Goal: Information Seeking & Learning: Learn about a topic

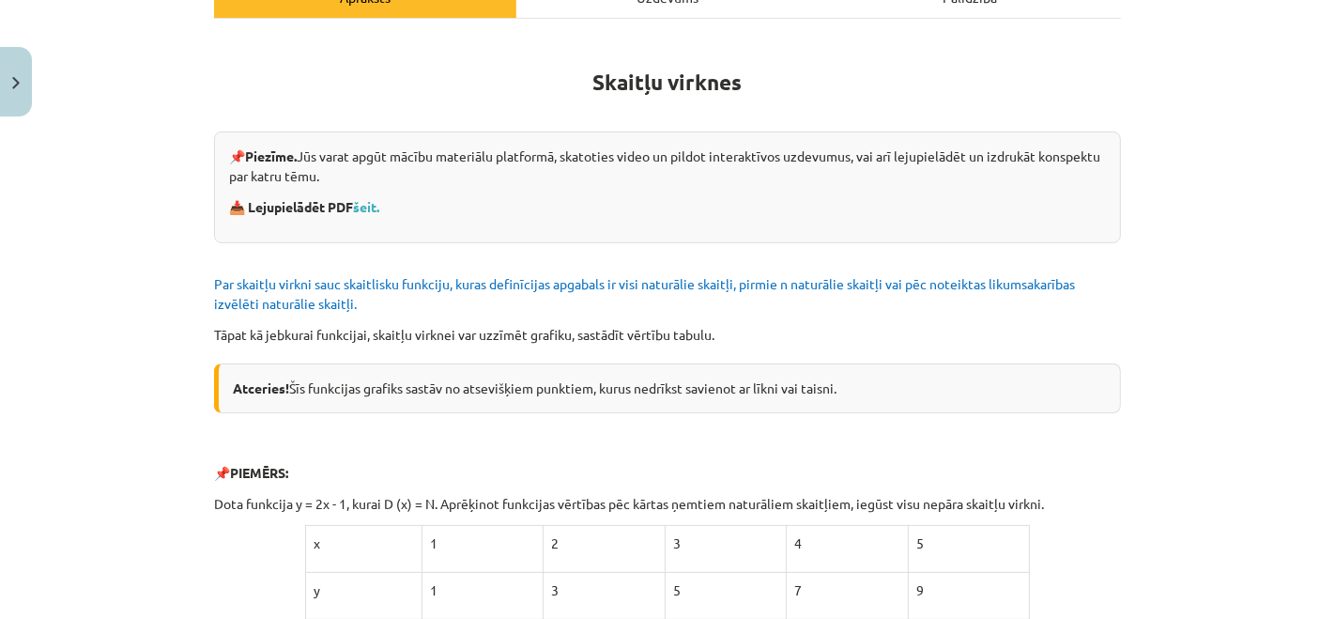
scroll to position [271, 0]
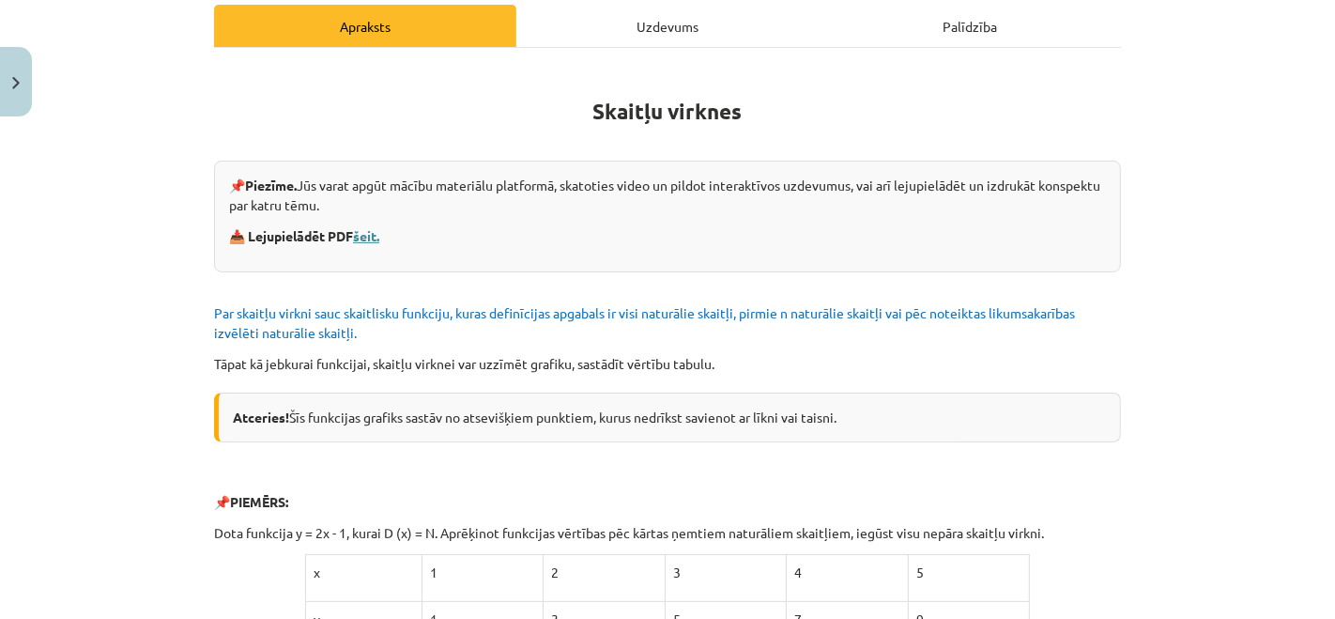
click at [370, 235] on link "šeit." at bounding box center [366, 235] width 26 height 17
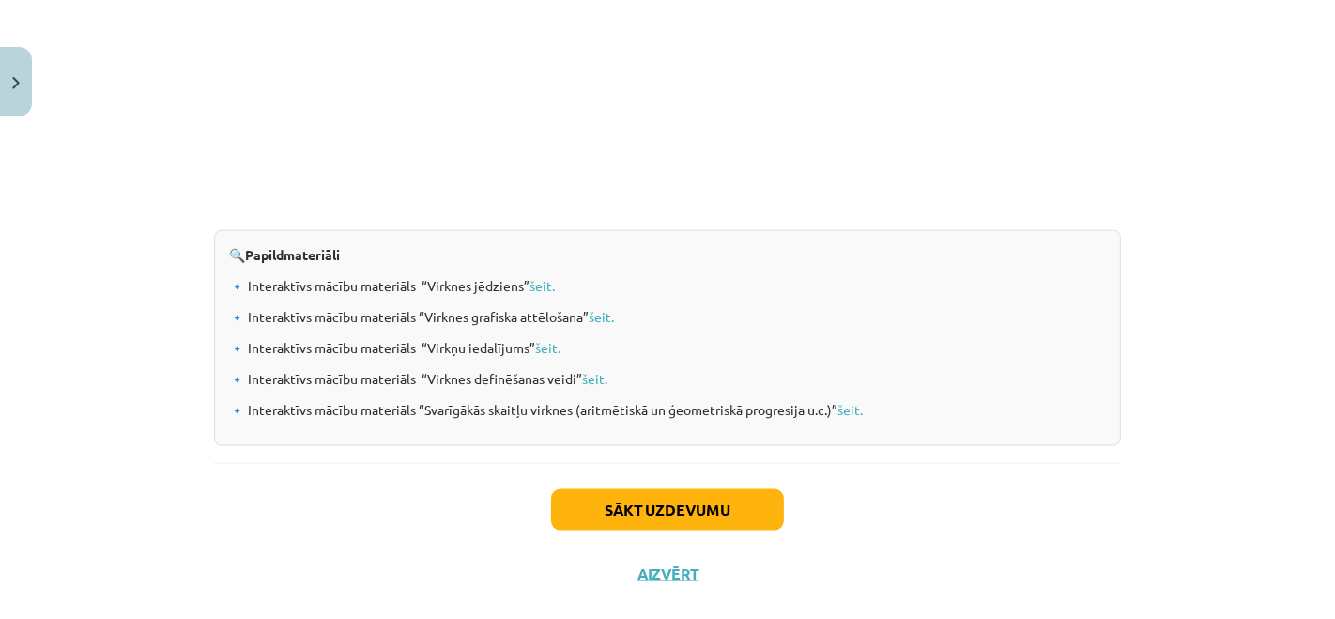
scroll to position [2010, 0]
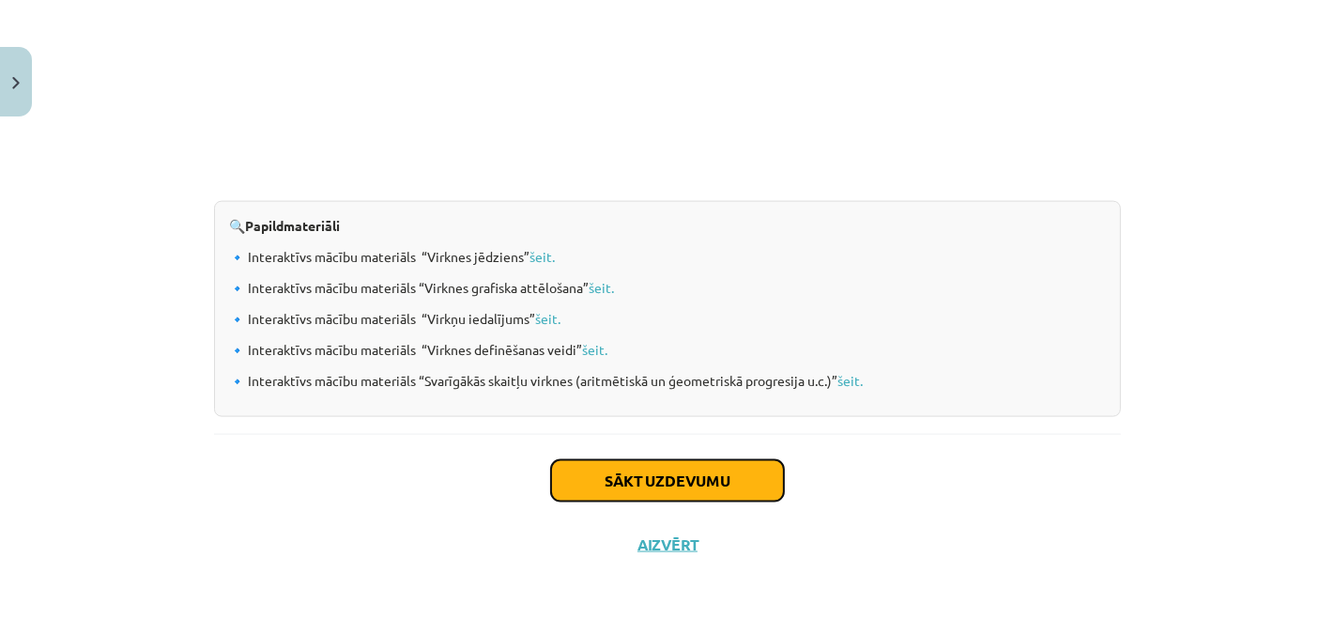
click at [608, 466] on button "Sākt uzdevumu" at bounding box center [667, 480] width 233 height 41
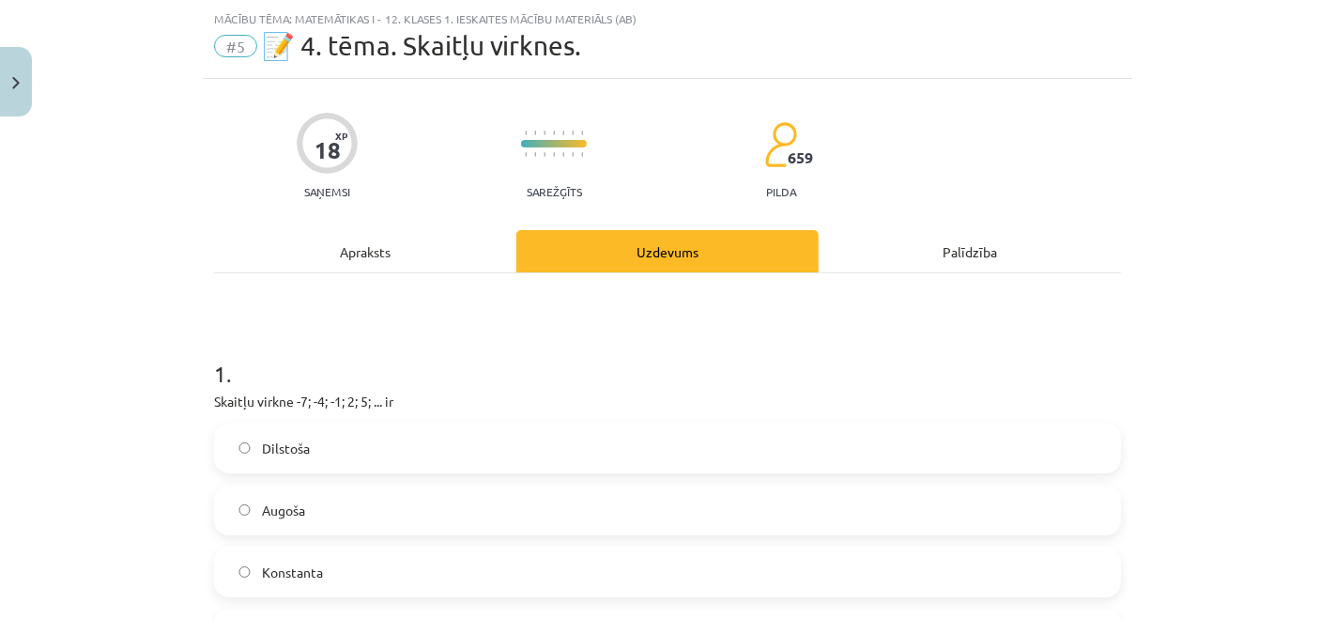
scroll to position [359, 0]
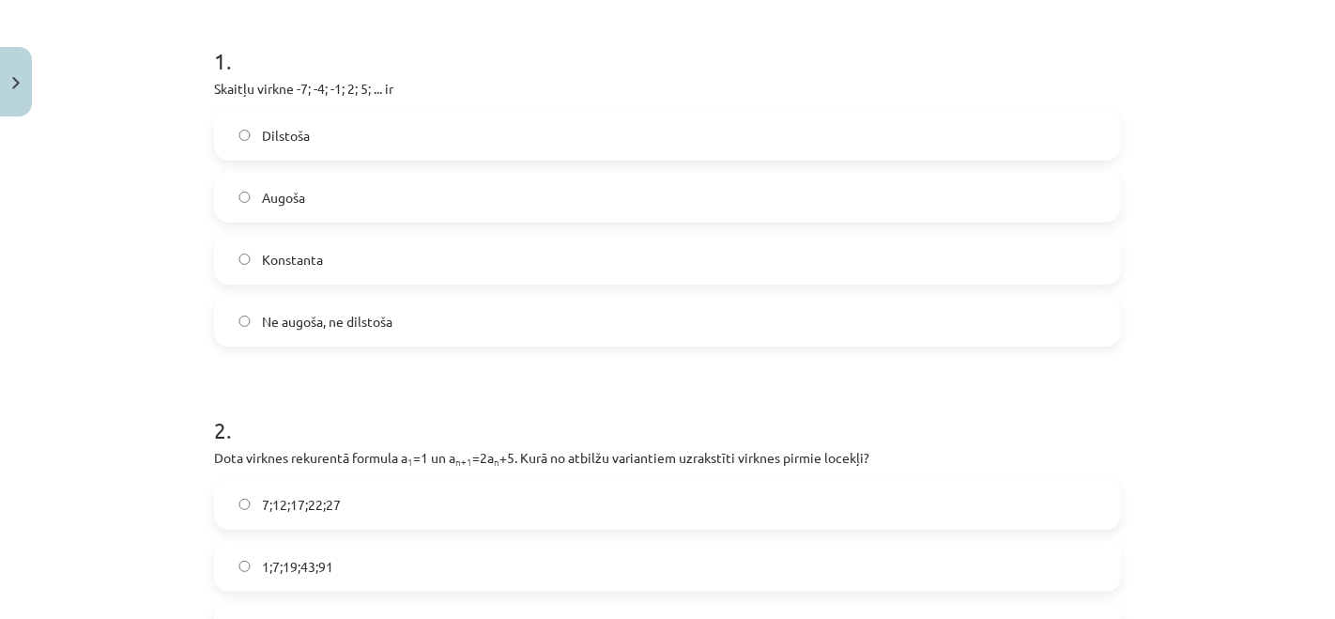
click at [365, 180] on label "Augoša" at bounding box center [667, 197] width 903 height 47
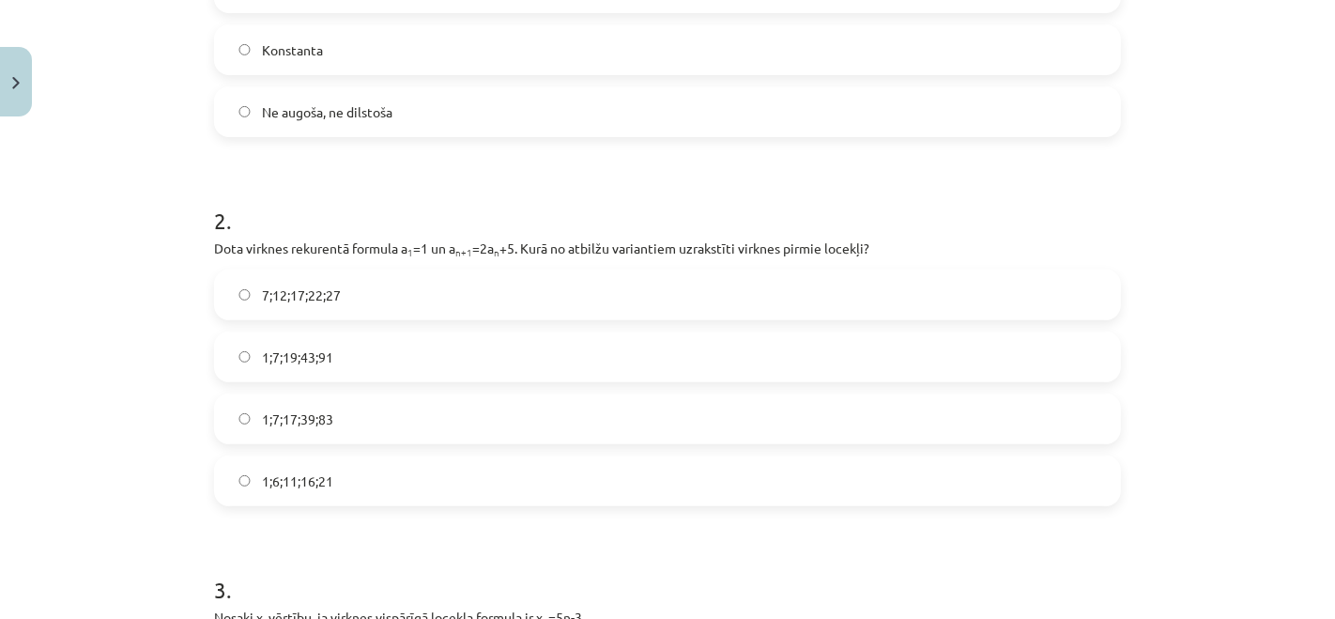
scroll to position [672, 0]
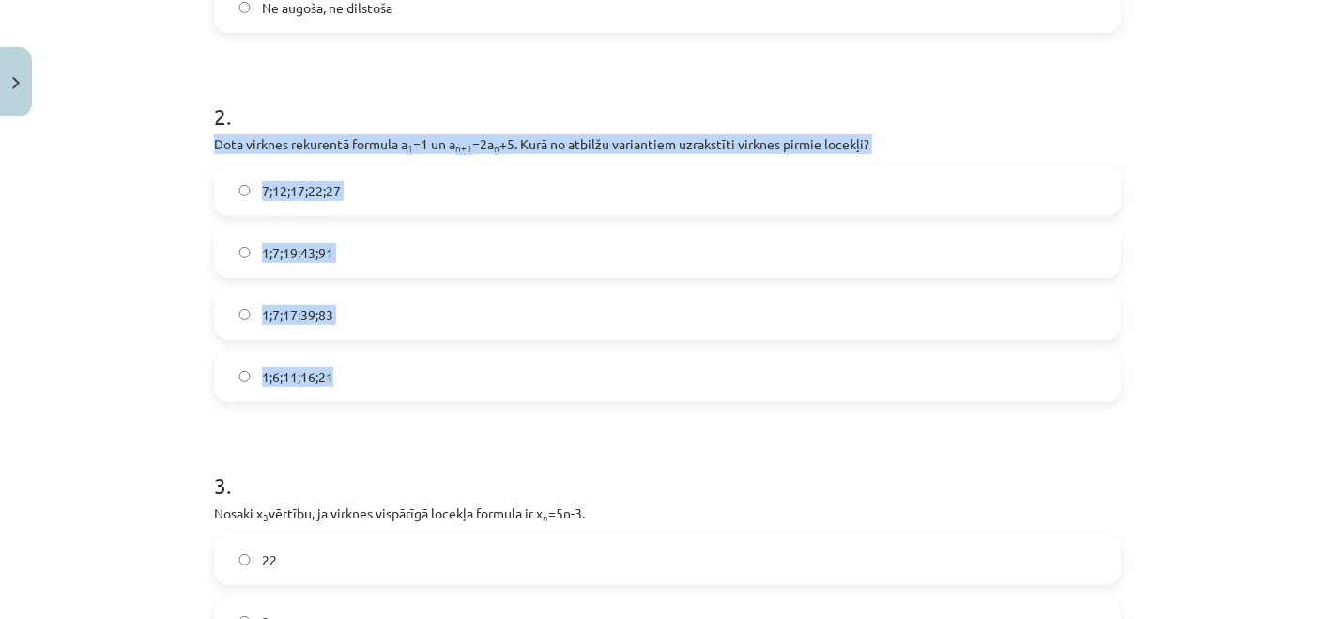
drag, startPoint x: 203, startPoint y: 148, endPoint x: 345, endPoint y: 373, distance: 265.4
copy div "Dota virknes rekurentā formula a 1 =1 un a n+1 =2a n +5. Kurā no atbilžu varian…"
click at [319, 250] on span "1;7;19;43;91" at bounding box center [297, 253] width 71 height 20
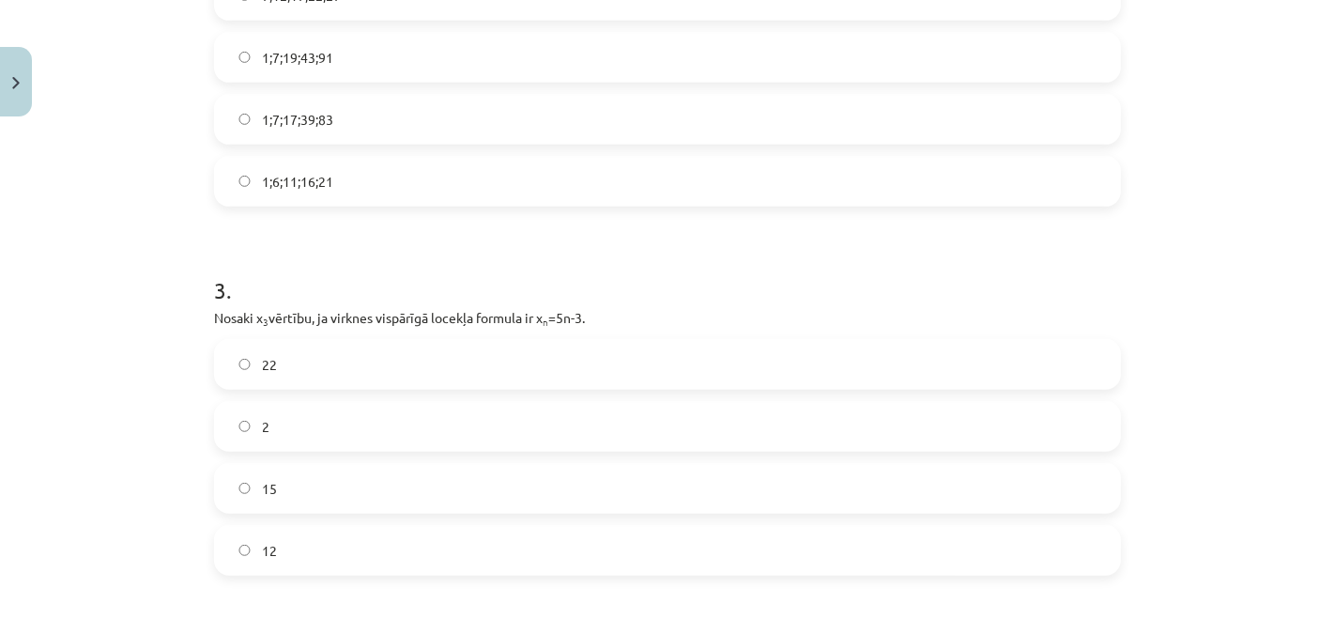
scroll to position [985, 0]
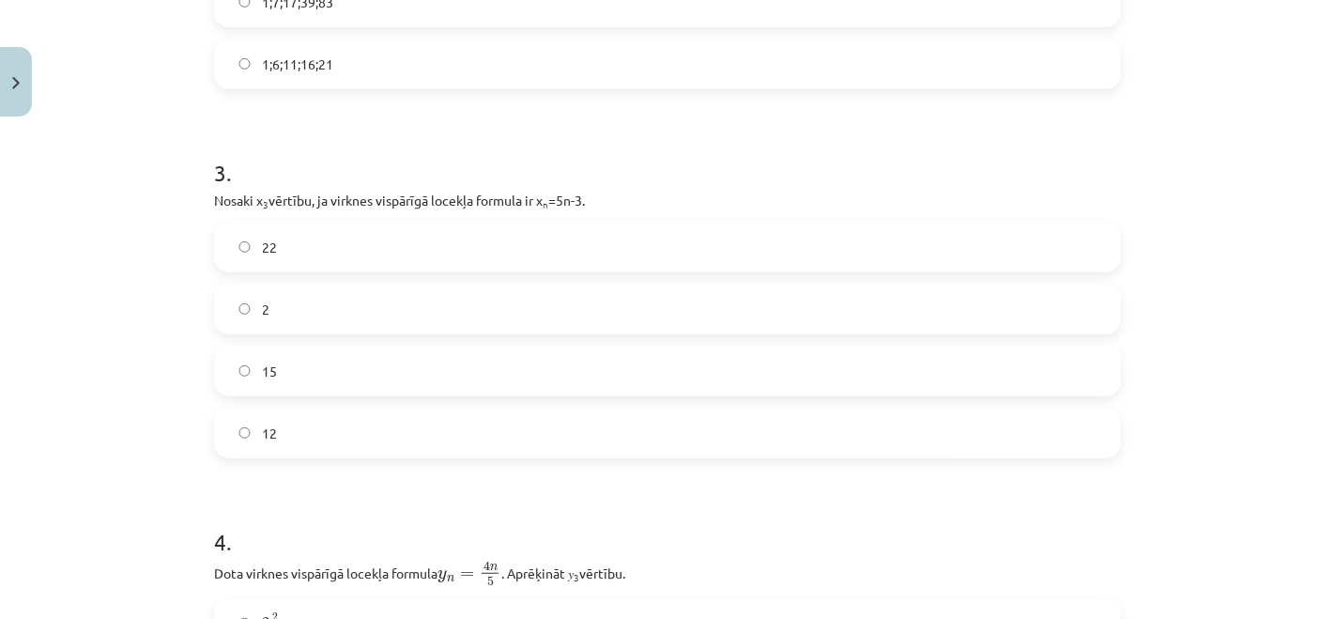
click at [465, 284] on div "2" at bounding box center [667, 309] width 907 height 51
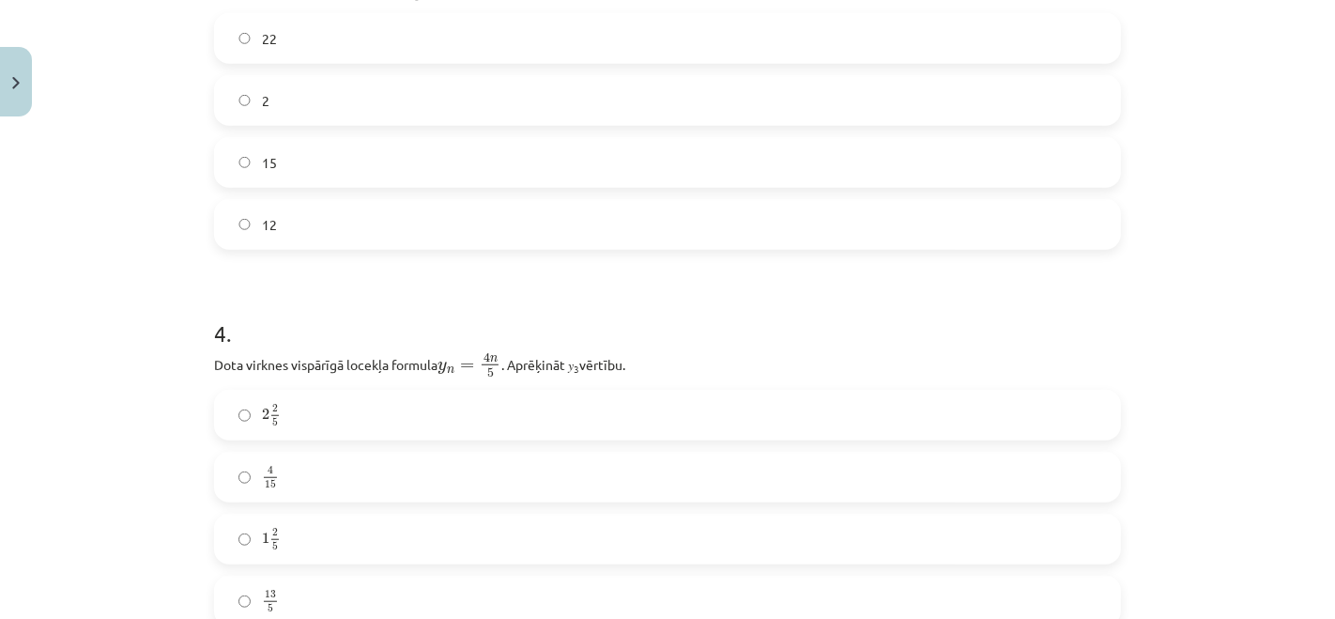
click at [374, 107] on label "2" at bounding box center [667, 100] width 903 height 47
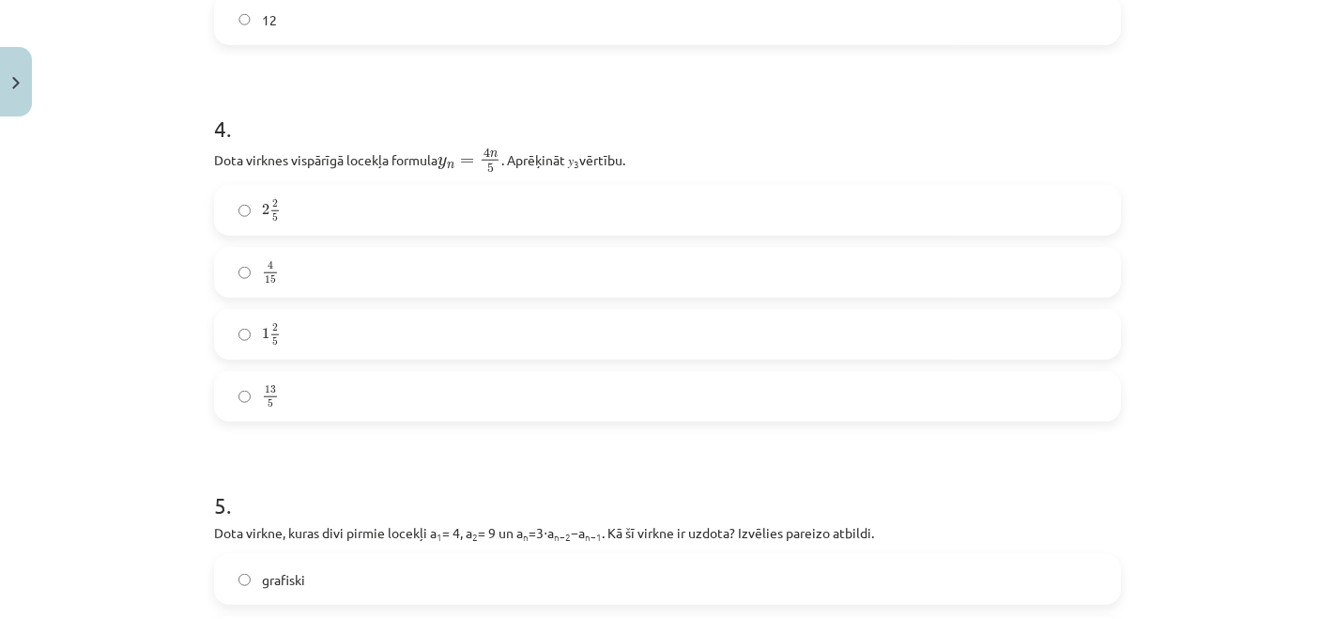
scroll to position [1403, 0]
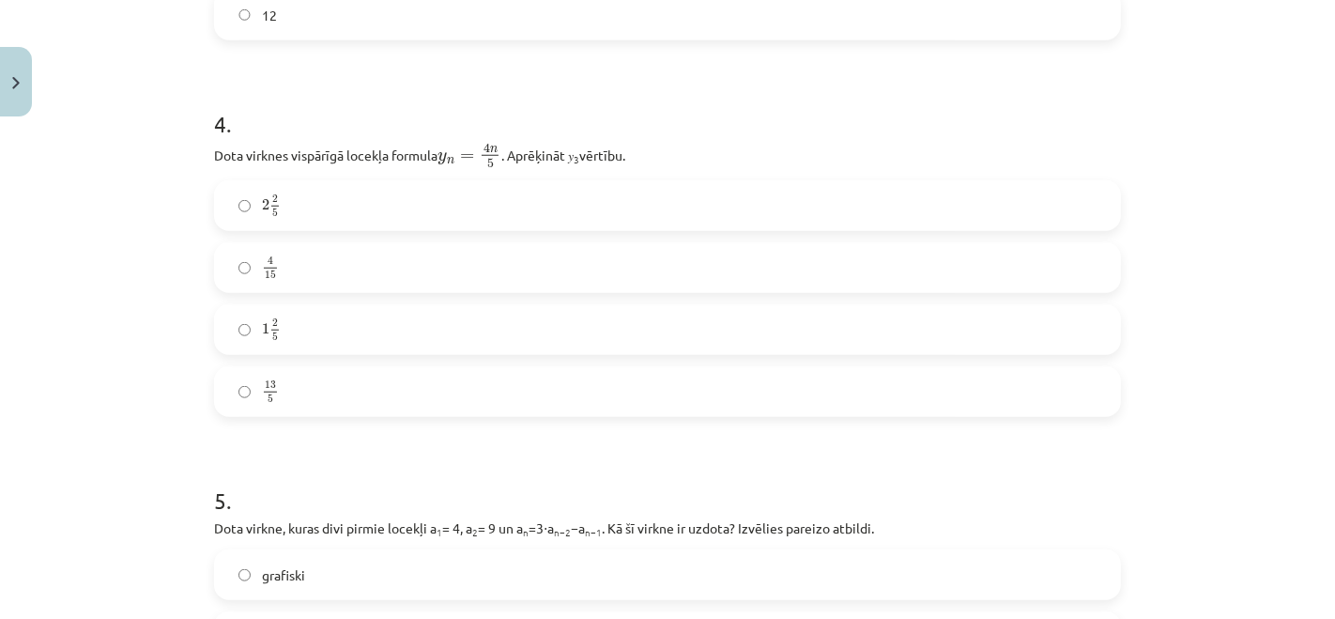
click at [392, 262] on label "4 15 4 15" at bounding box center [667, 267] width 903 height 47
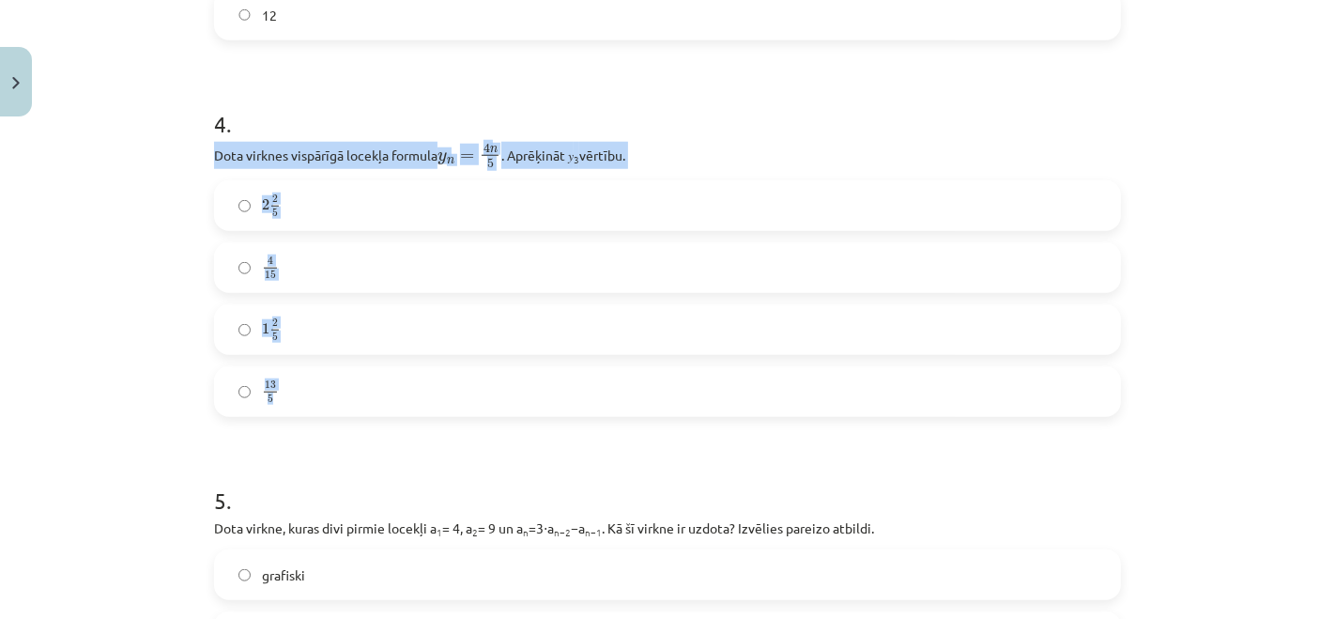
drag, startPoint x: 206, startPoint y: 150, endPoint x: 315, endPoint y: 375, distance: 249.4
click at [315, 375] on div "4 . Dota virknes vispārīgā locekļa formula y n = 4 n 5 y n = 4 n 5 . Aprēķināt …" at bounding box center [667, 247] width 907 height 339
copy div "Dota virknes vispārīgā locekļa formula y n = 4 n 5 y n = 4 n 5 . Aprēķināt 𝑦 3 …"
click at [362, 207] on label "2 2 5 2 2 5" at bounding box center [667, 205] width 903 height 47
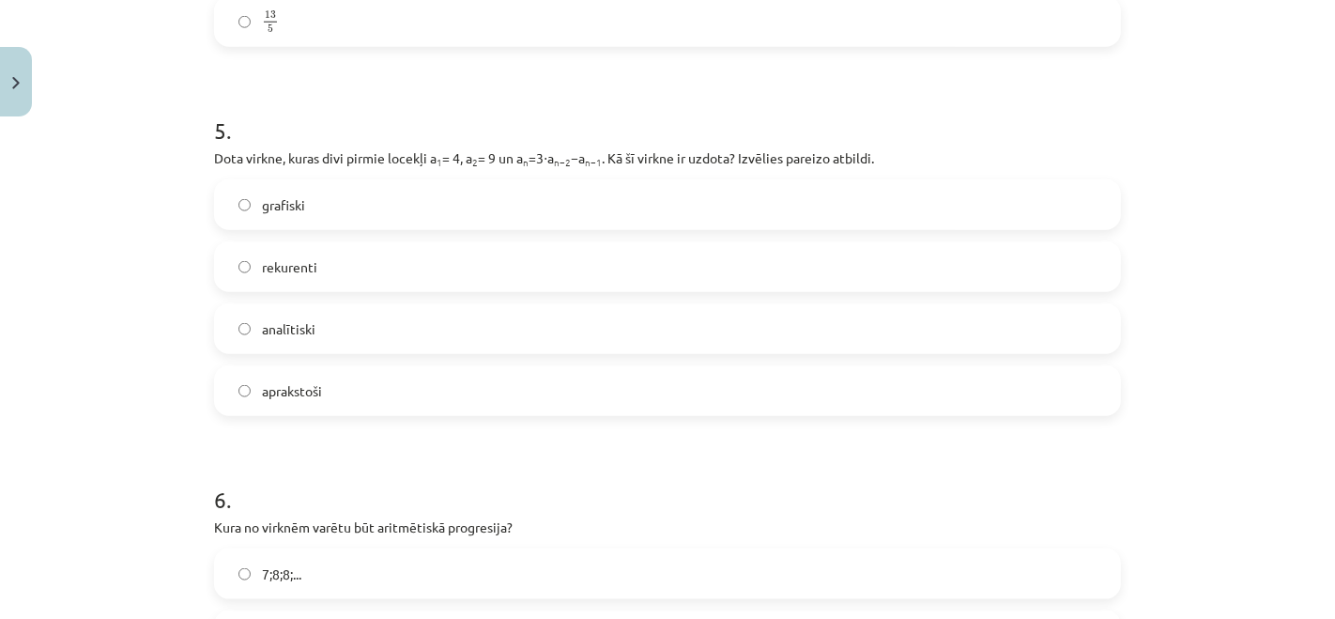
scroll to position [1820, 0]
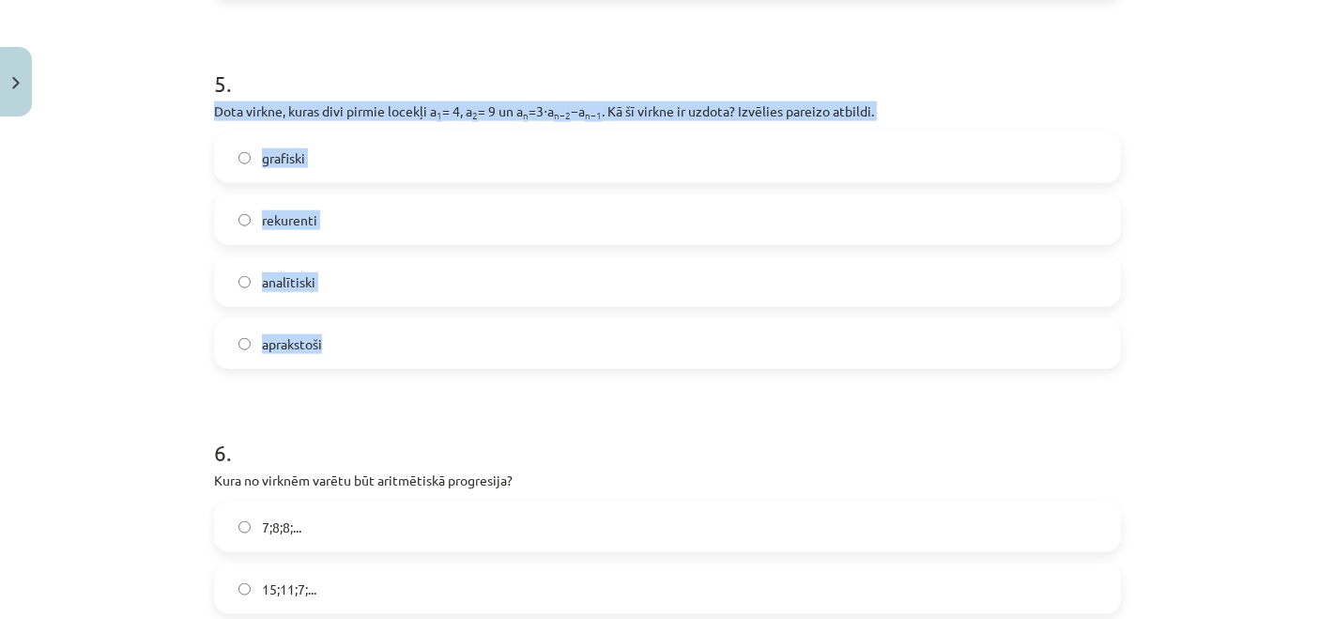
drag, startPoint x: 285, startPoint y: 203, endPoint x: 345, endPoint y: 314, distance: 125.6
copy div "Dota virkne, kuras divi pirmie locekļi a 1 = 4, a 2 = 9 un a n =3⋅a n−2 −a n−1 …"
click at [290, 204] on label "rekurenti" at bounding box center [667, 219] width 903 height 47
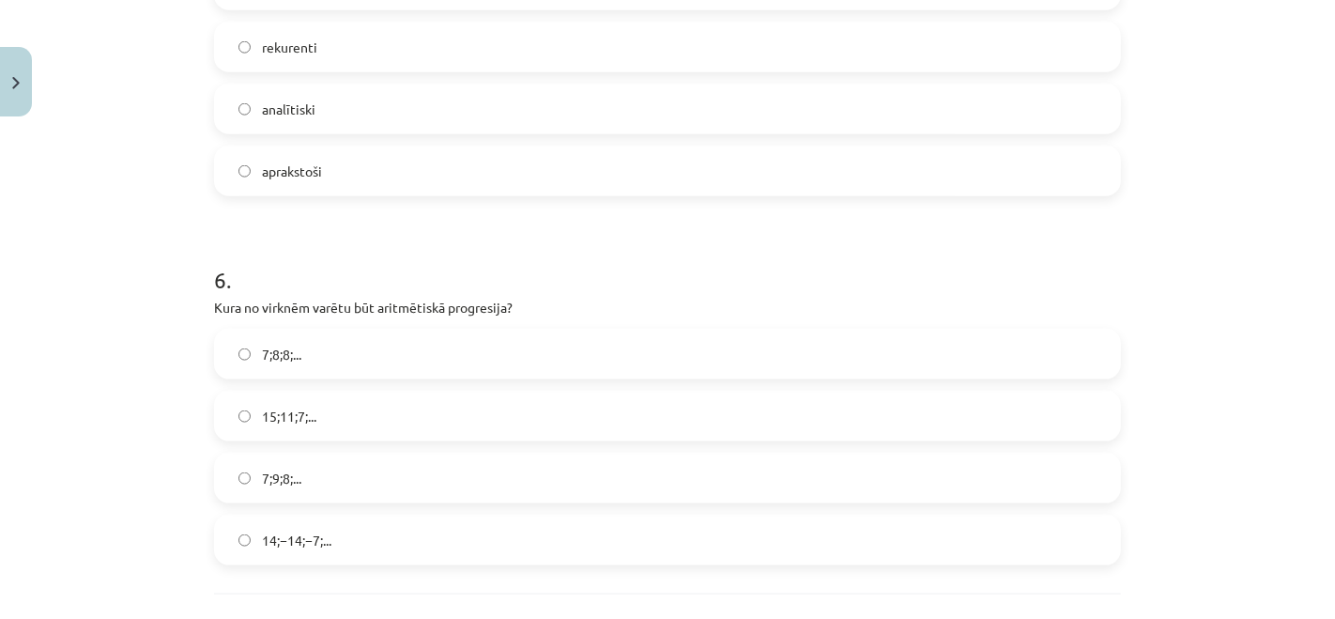
scroll to position [2132, 0]
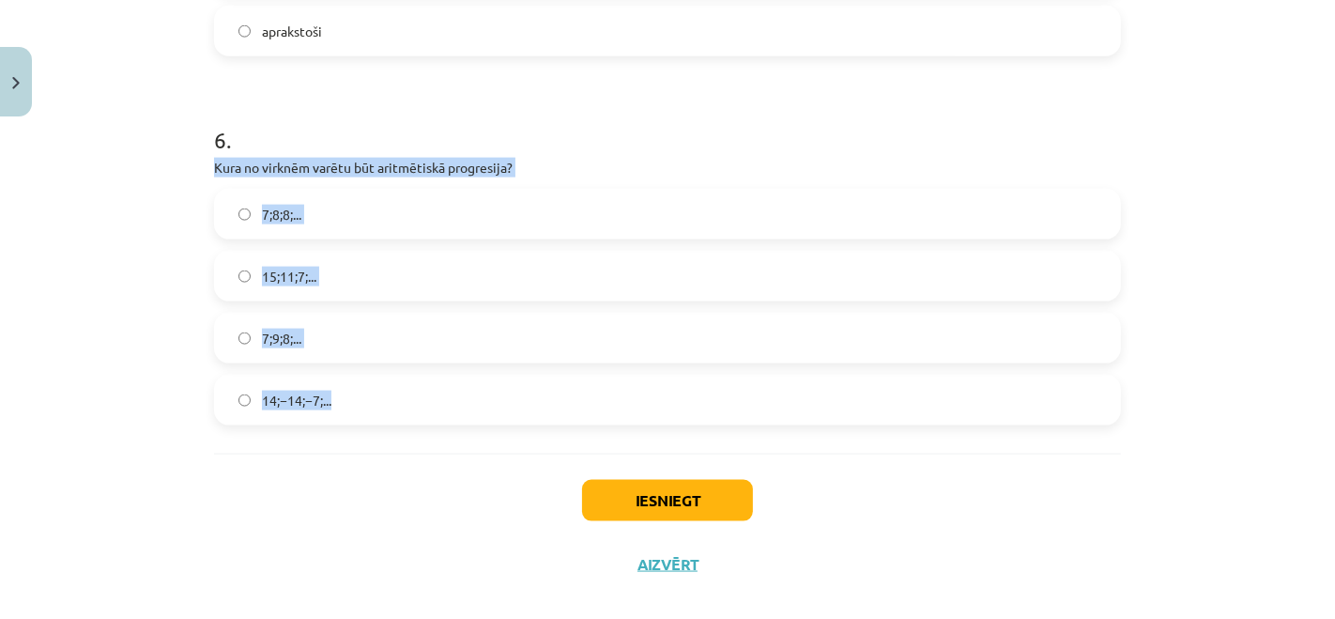
drag, startPoint x: 208, startPoint y: 165, endPoint x: 335, endPoint y: 409, distance: 275.5
click at [335, 409] on div "6 . Kura no virknēm varētu būt aritmētiskā progresija? 7;8;8;... 15;11;7;... 7;…" at bounding box center [667, 259] width 907 height 331
copy div "Kura no virknēm varētu būt aritmētiskā progresija? 7;8;8;... 15;11;7;... 7;9;8;…"
click at [361, 277] on label "15;11;7;..." at bounding box center [667, 276] width 903 height 47
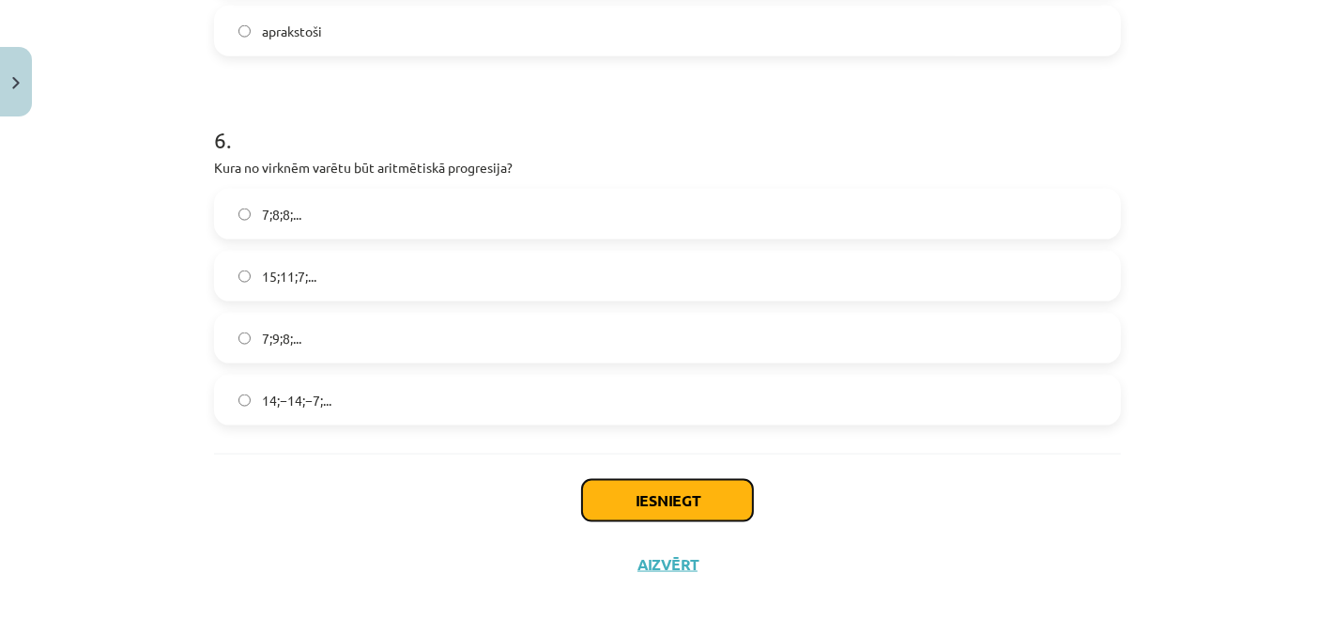
click at [633, 494] on button "Iesniegt" at bounding box center [667, 500] width 171 height 41
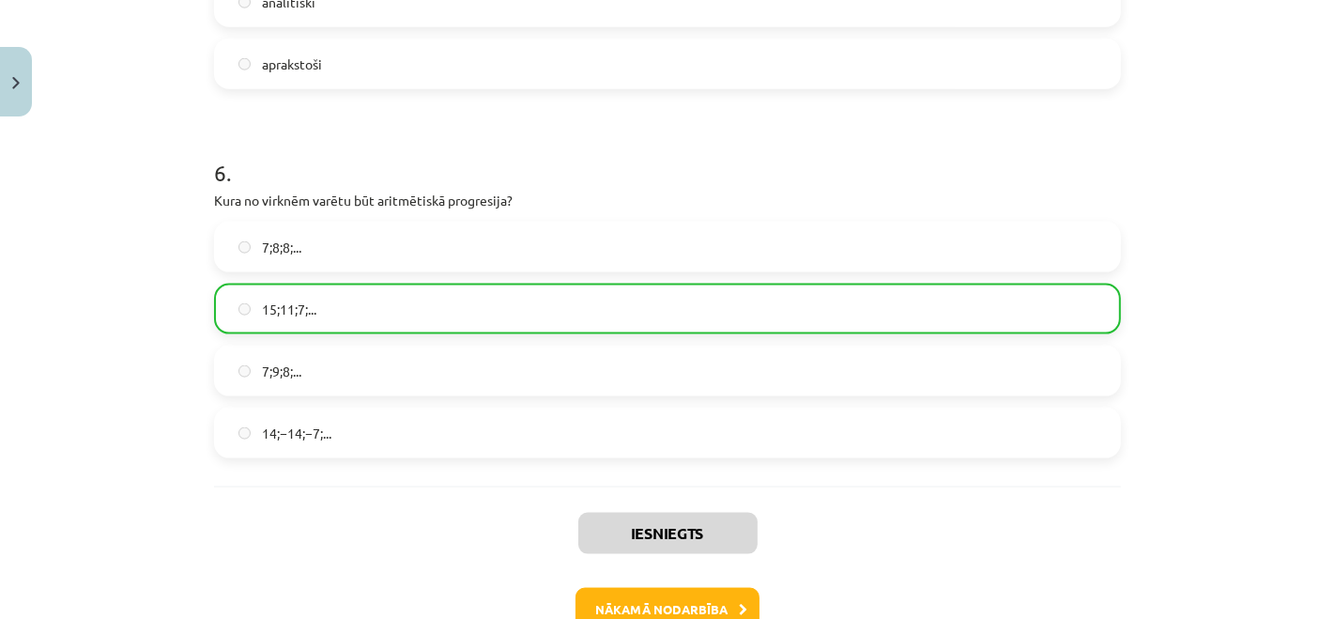
scroll to position [2213, 0]
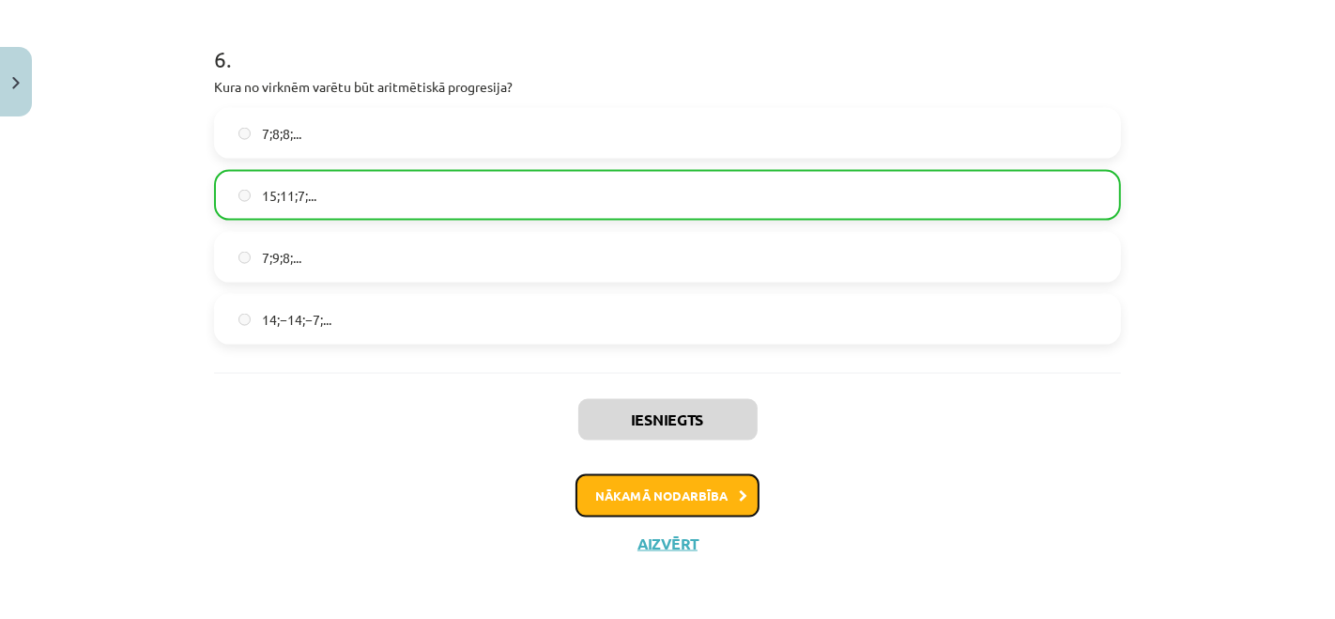
click at [636, 486] on button "Nākamā nodarbība" at bounding box center [668, 495] width 184 height 43
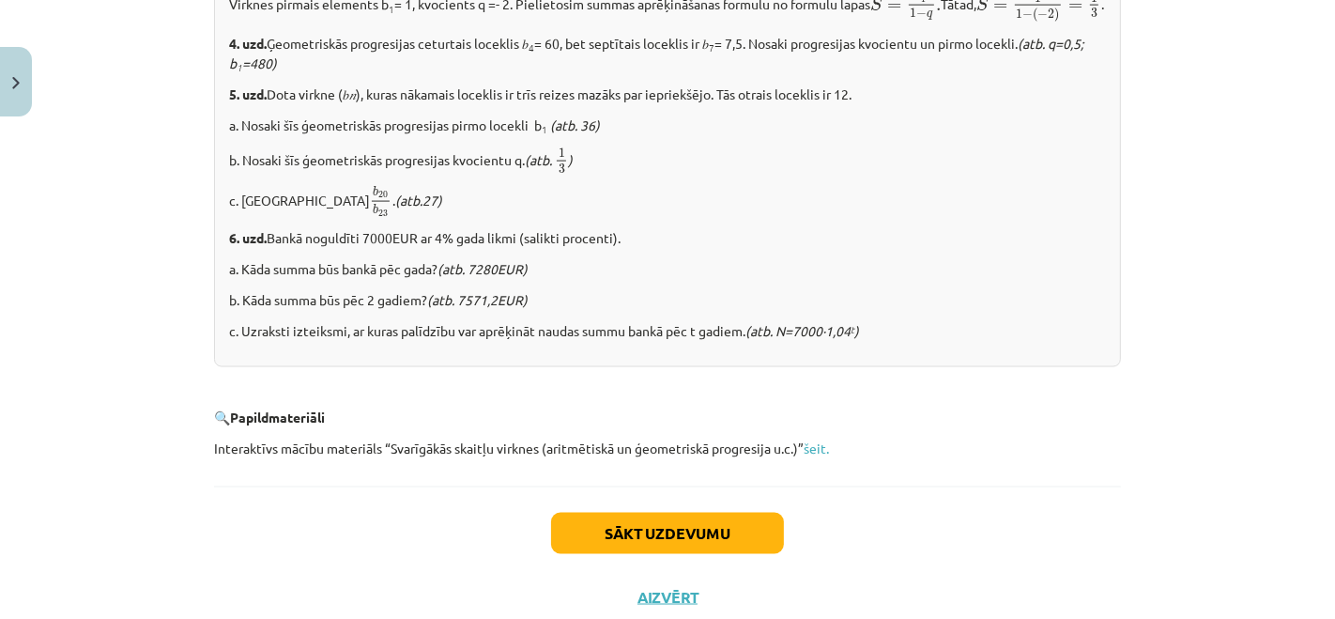
scroll to position [2422, 0]
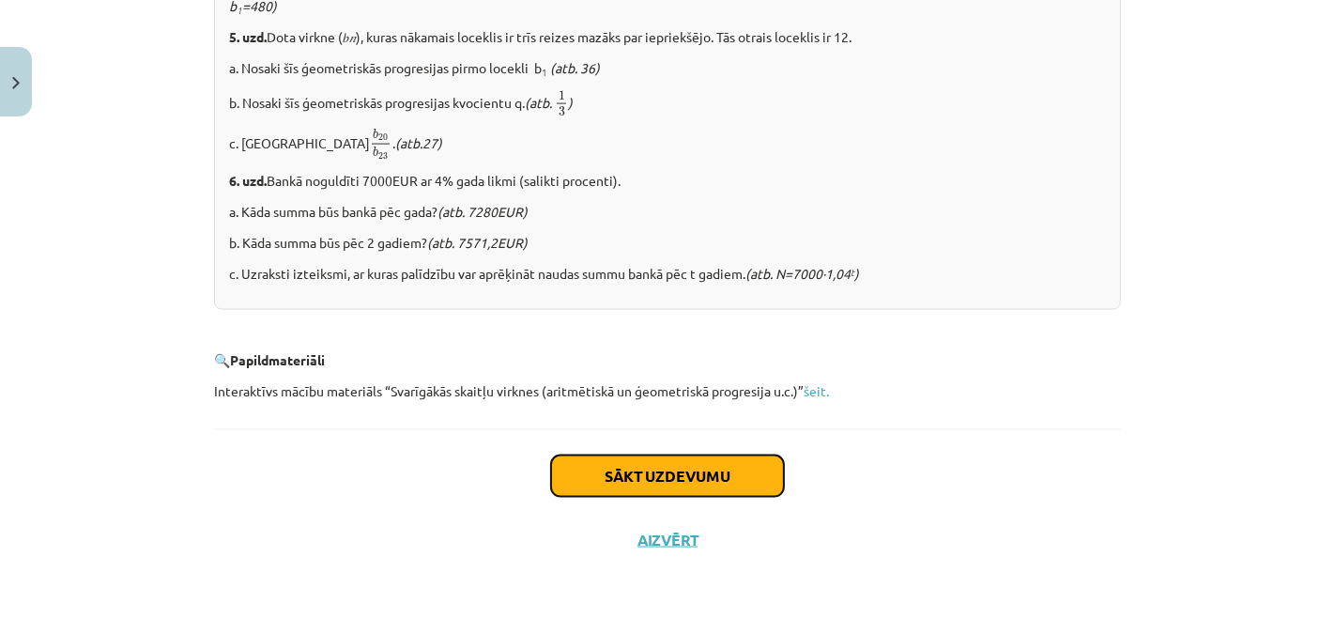
click at [591, 468] on button "Sākt uzdevumu" at bounding box center [667, 475] width 233 height 41
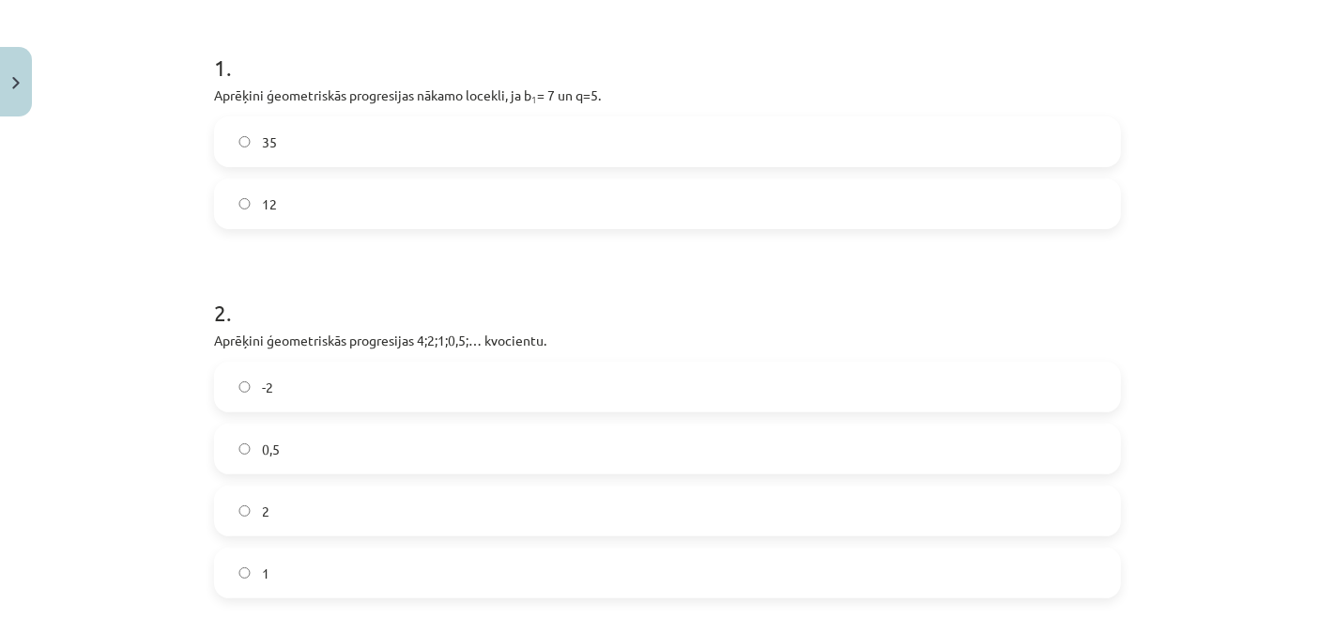
scroll to position [359, 0]
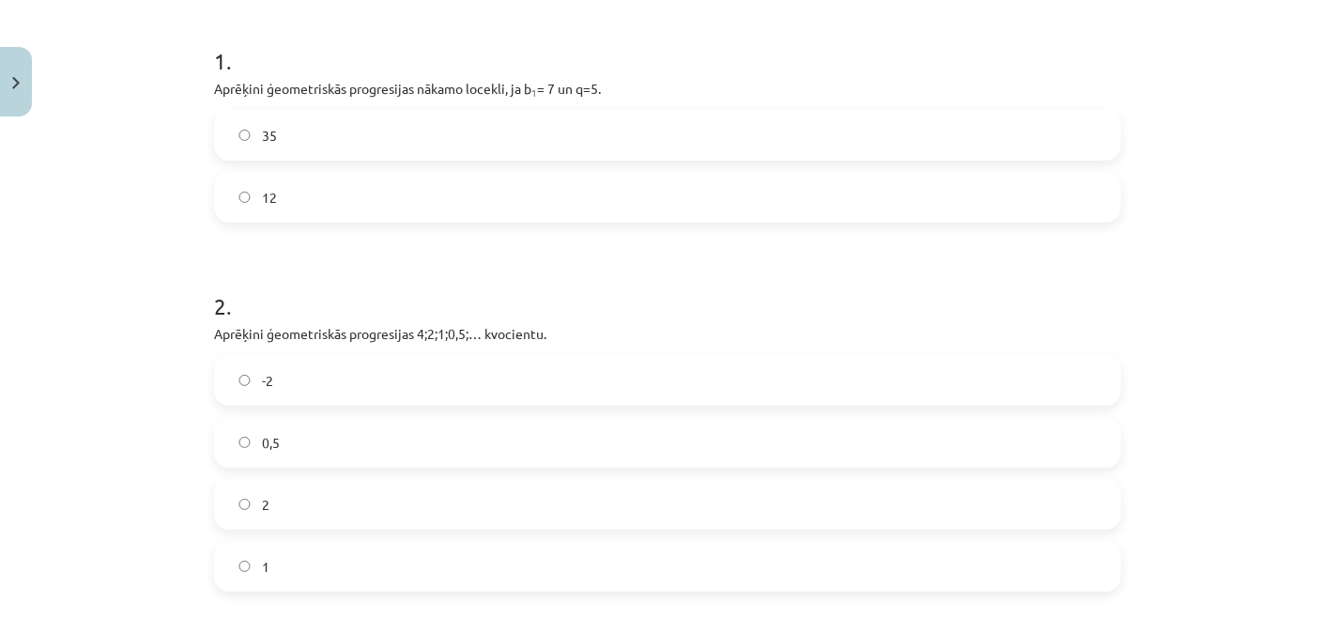
click at [262, 138] on span "35" at bounding box center [269, 136] width 15 height 20
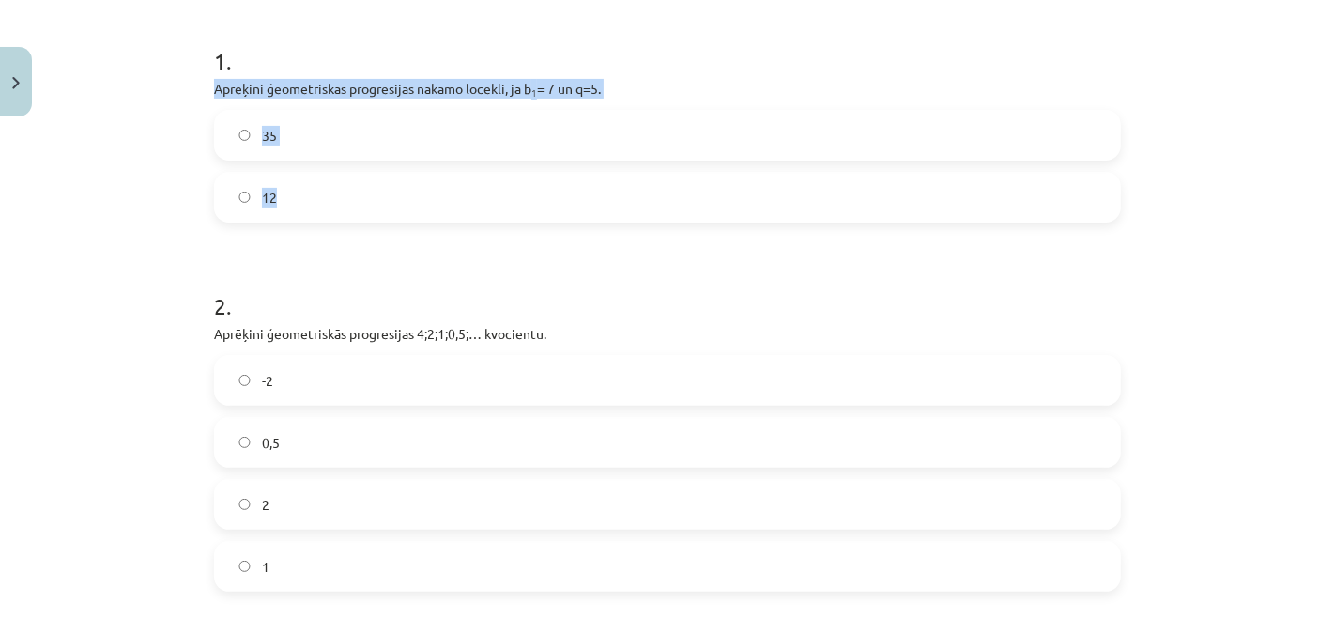
drag, startPoint x: 205, startPoint y: 83, endPoint x: 289, endPoint y: 197, distance: 142.3
click at [289, 197] on div "12 XP Saņemsi Sarežģīts 650 pilda Apraksts Uzdevums Palīdzība 1 . Aprēķini ģeom…" at bounding box center [668, 448] width 930 height 1365
copy div "Aprēķini ģeometriskās progresijas nākamo locekli, ja b 1 = 7 un q=5. 35 12"
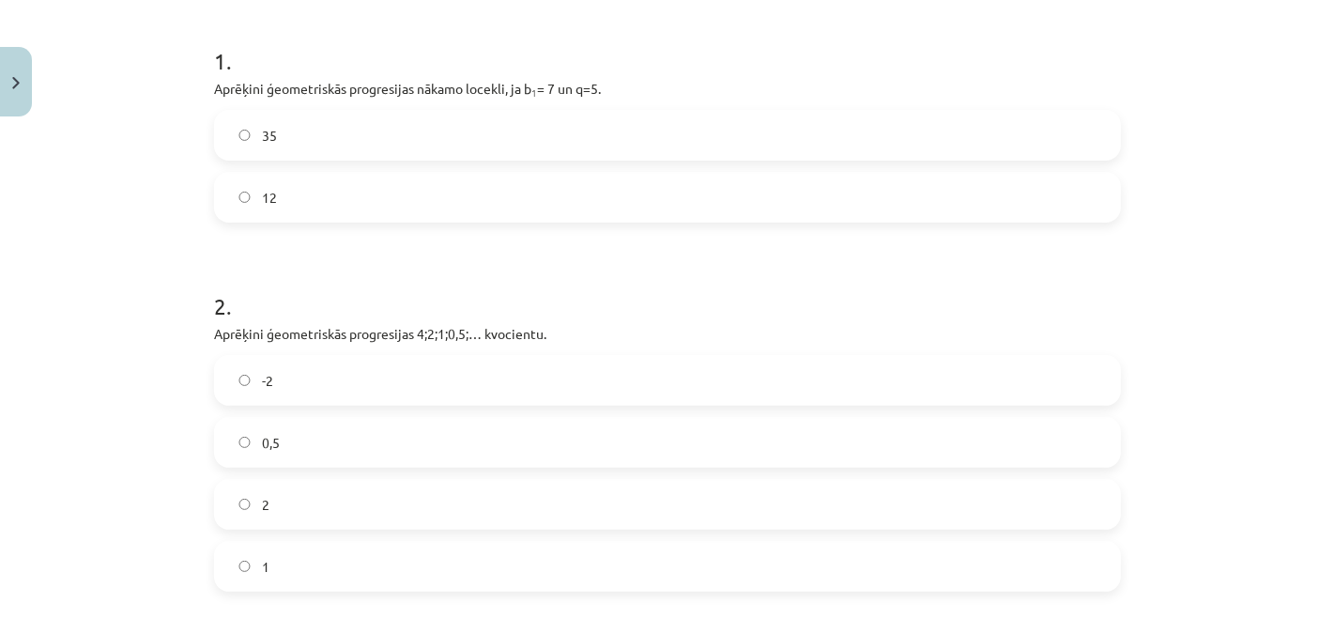
click at [316, 232] on form "1 . Aprēķini ģeometriskās progresijas nākamo locekli, ja b 1 = 7 un q=5. 35 12 …" at bounding box center [667, 488] width 907 height 946
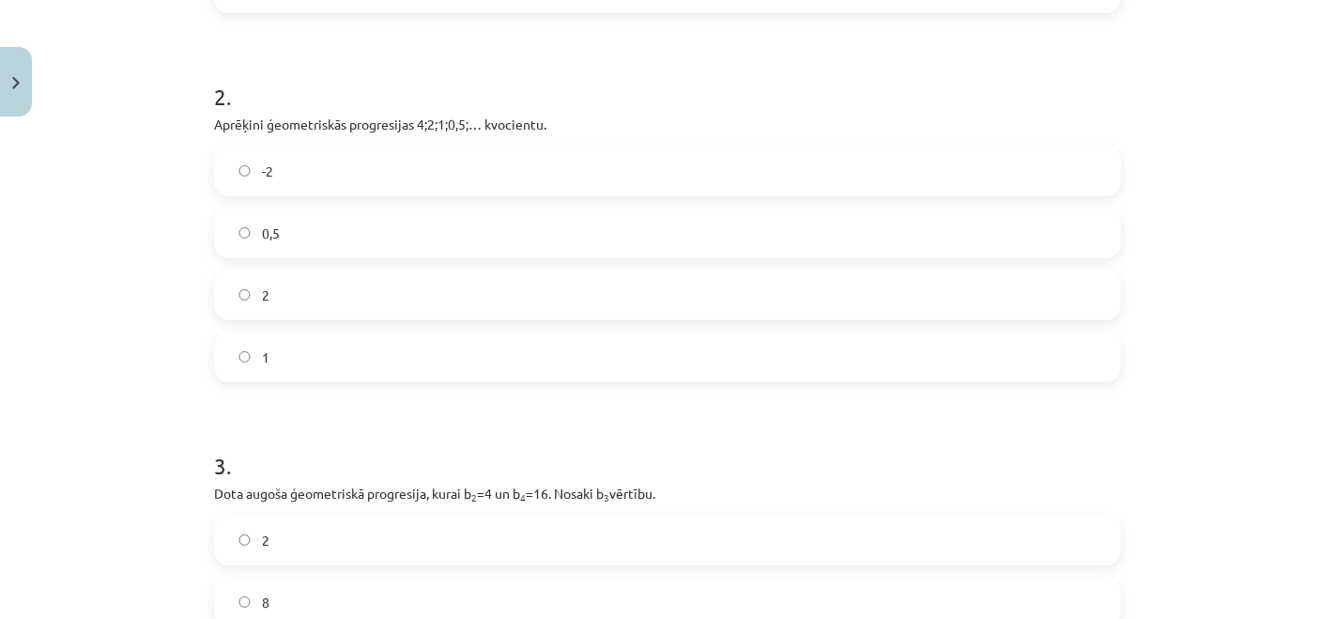
click at [455, 178] on label "-2" at bounding box center [667, 170] width 903 height 47
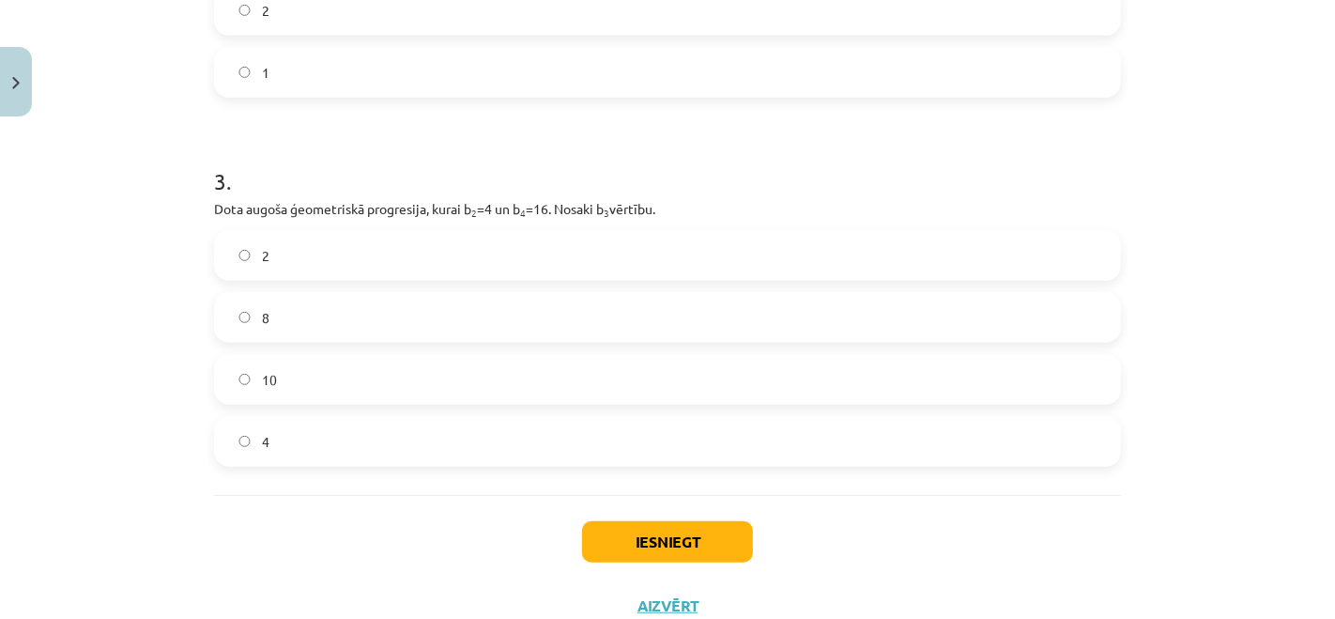
scroll to position [881, 0]
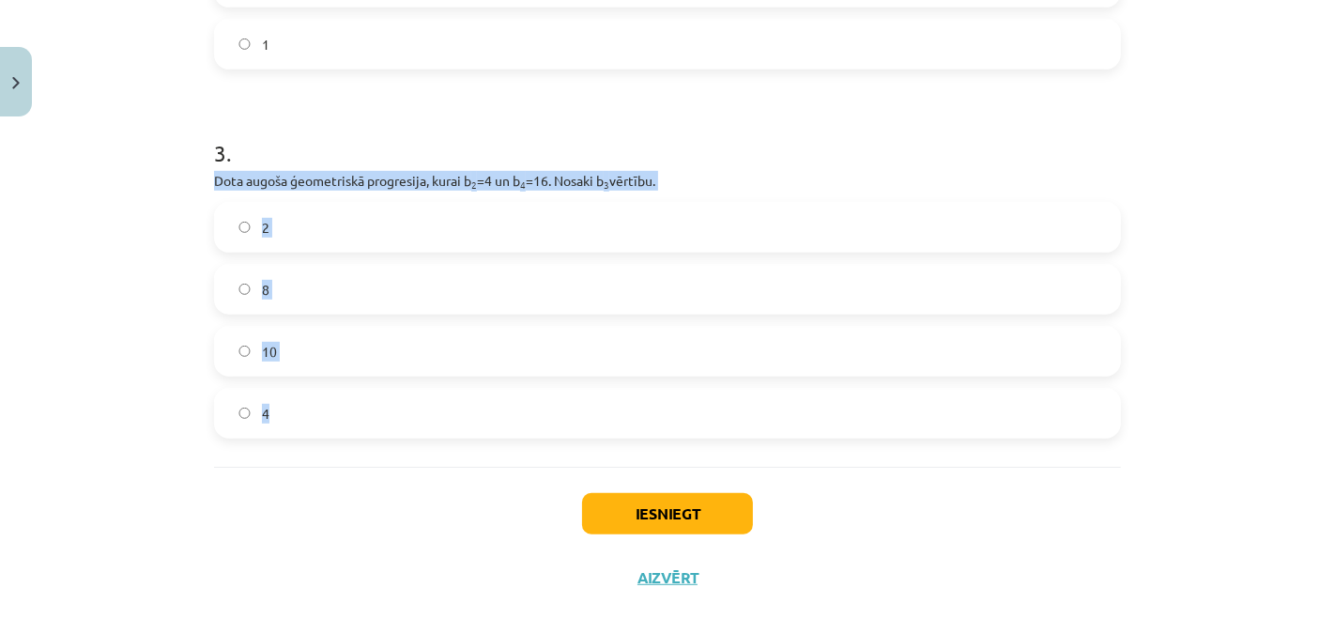
drag, startPoint x: 191, startPoint y: 184, endPoint x: 276, endPoint y: 404, distance: 235.7
click at [276, 404] on div "Mācību tēma: Matemātikas i - 12. klases 1. ieskaites mācību materiāls (ab) #6 📝…" at bounding box center [667, 309] width 1335 height 619
copy div "Dota augoša ģeometriskā progresija, kurai b 2 =4 un b 4 =16. Nosaki b 3 vērtību…"
click at [292, 288] on label "8" at bounding box center [667, 289] width 903 height 47
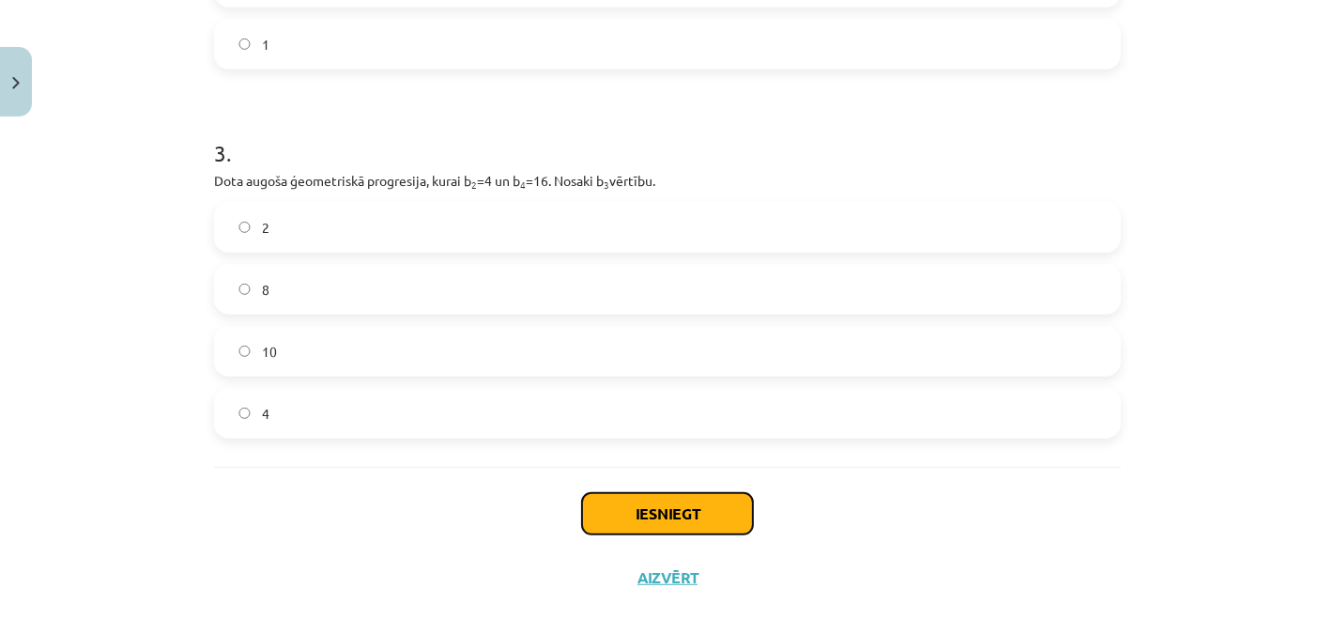
click at [684, 504] on button "Iesniegt" at bounding box center [667, 513] width 171 height 41
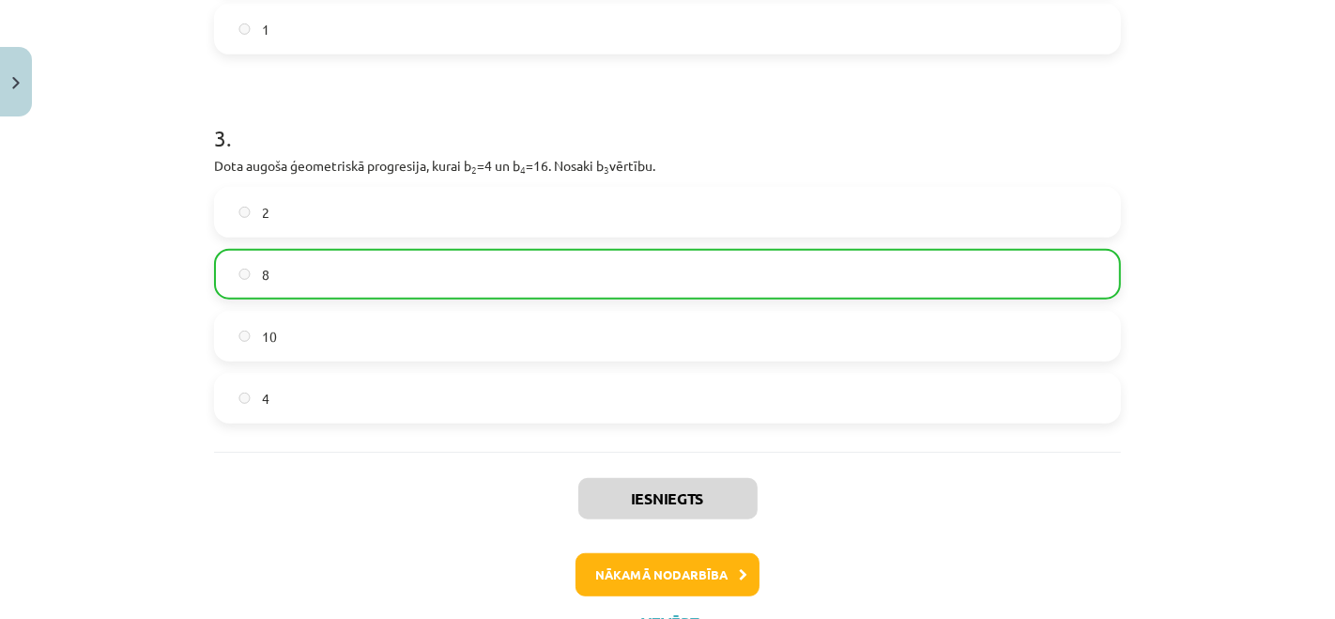
scroll to position [976, 0]
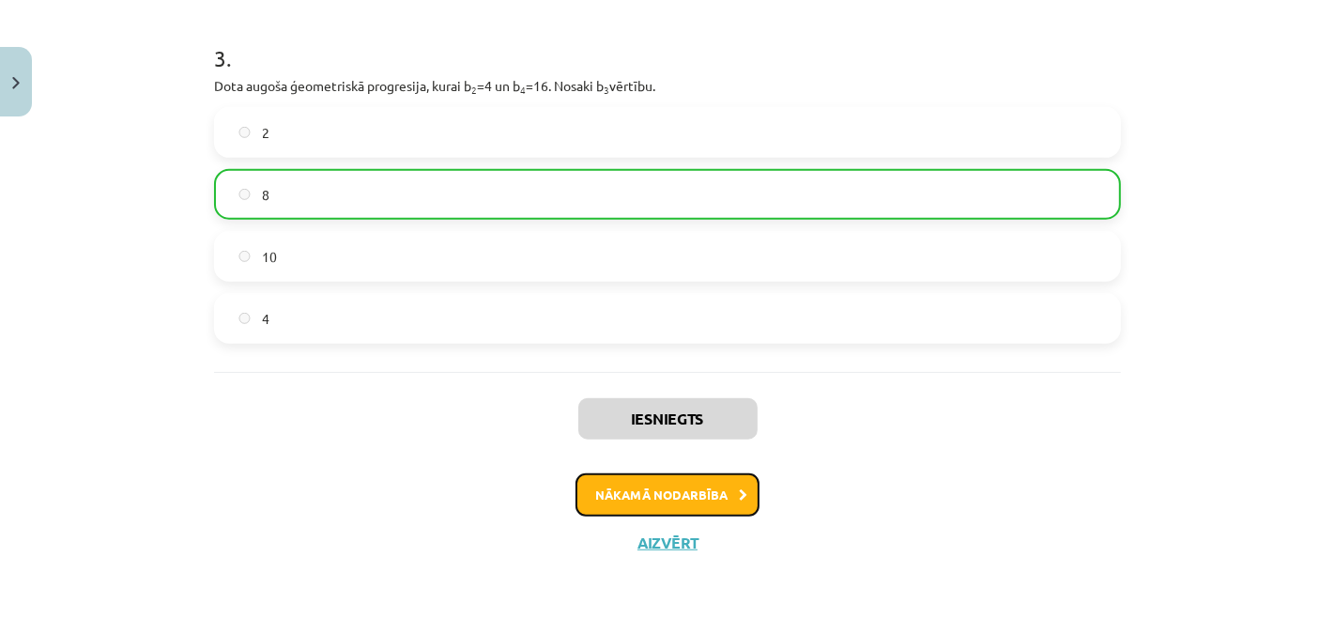
click at [705, 503] on button "Nākamā nodarbība" at bounding box center [668, 494] width 184 height 43
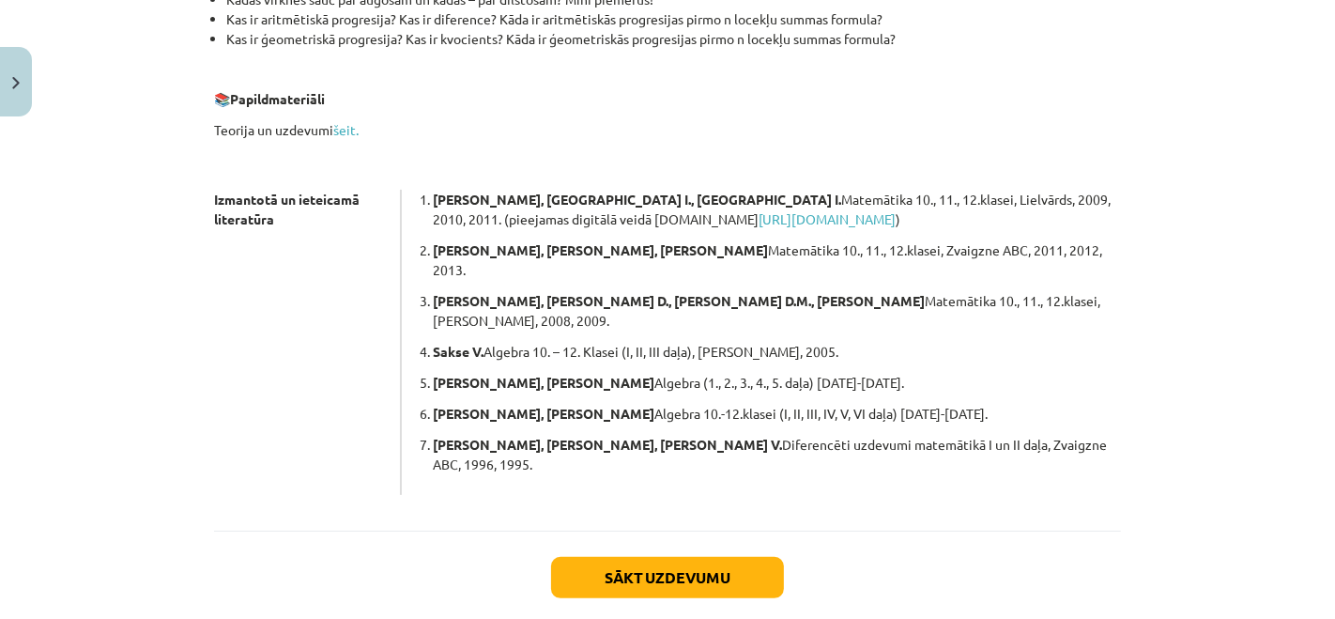
scroll to position [567, 0]
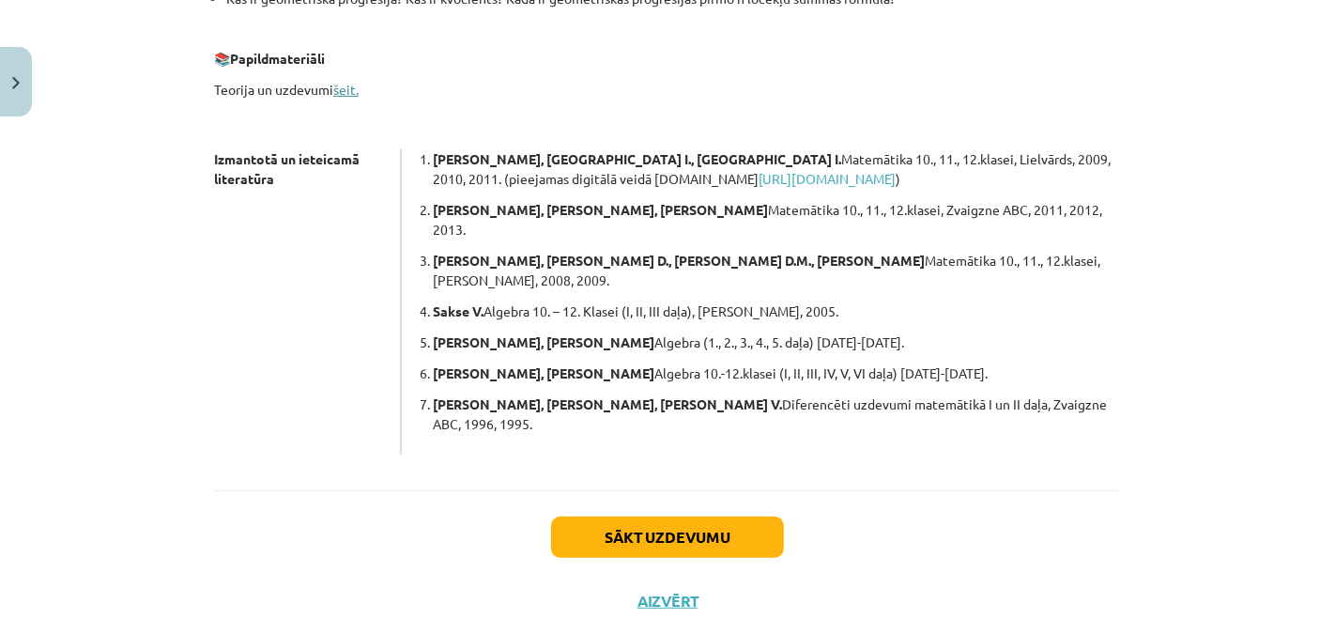
click at [343, 90] on link "šeit." at bounding box center [345, 89] width 25 height 17
click at [592, 516] on button "Sākt uzdevumu" at bounding box center [667, 536] width 233 height 41
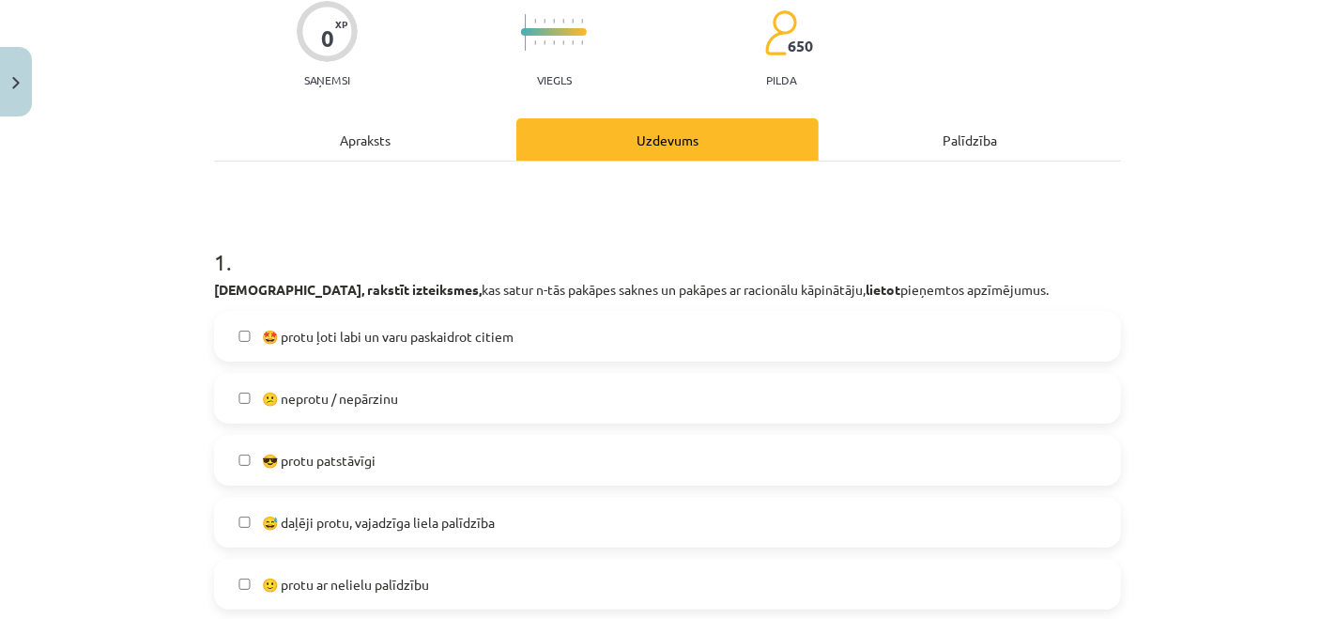
scroll to position [254, 0]
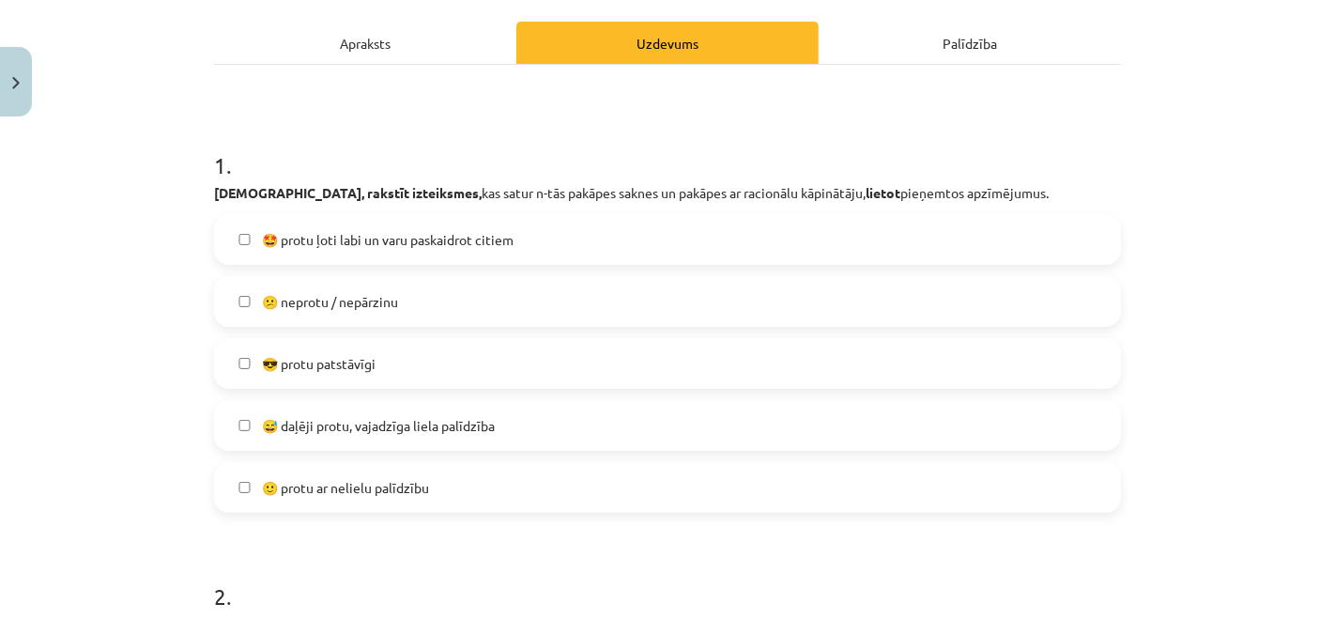
click at [429, 488] on label "🙂 protu ar nelielu palīdzību" at bounding box center [667, 487] width 903 height 47
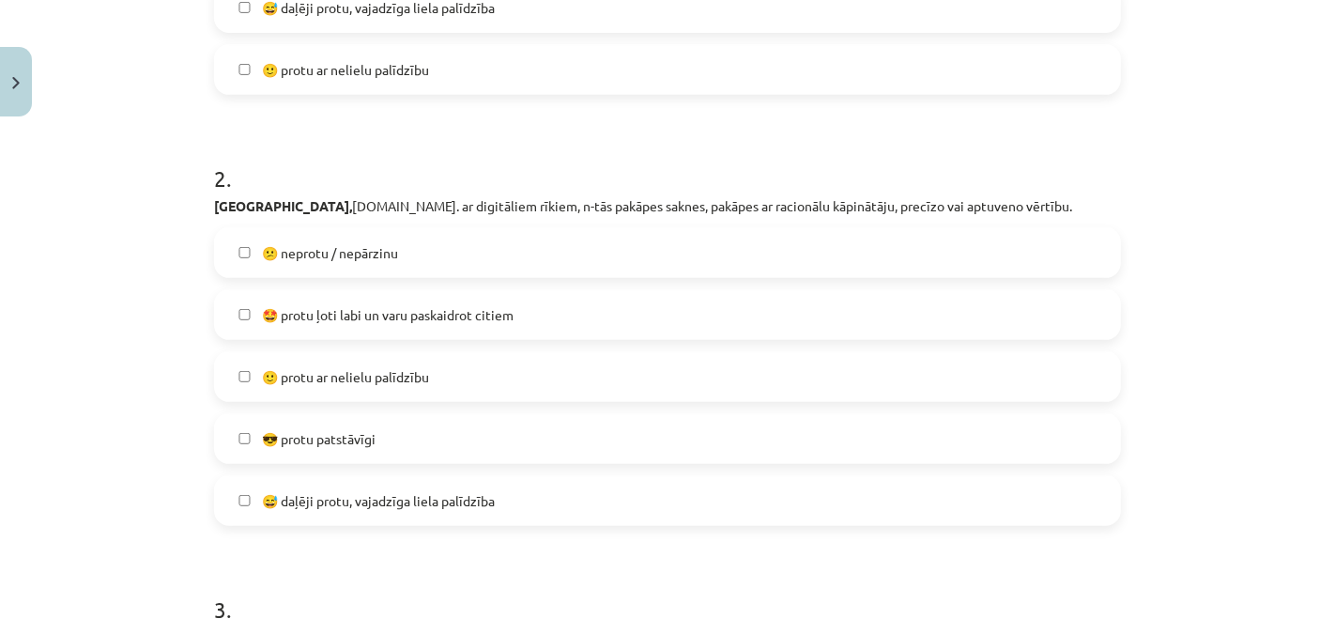
click at [504, 433] on label "😎 protu patstāvīgi" at bounding box center [667, 438] width 903 height 47
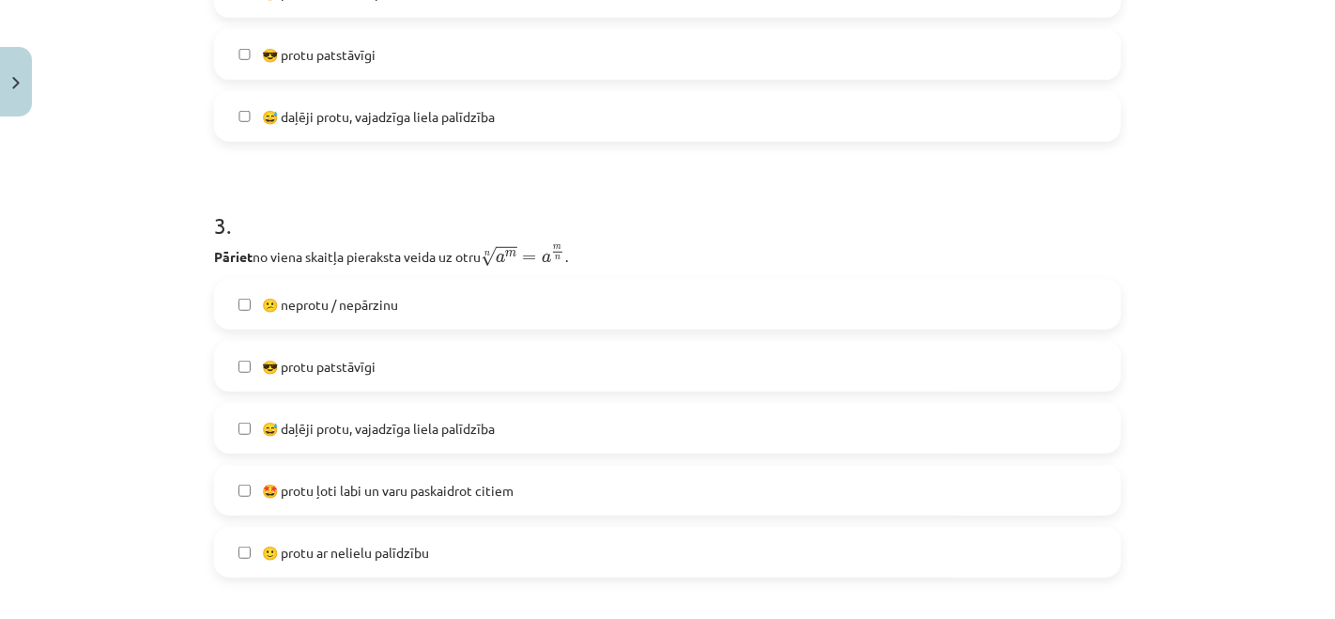
scroll to position [1089, 0]
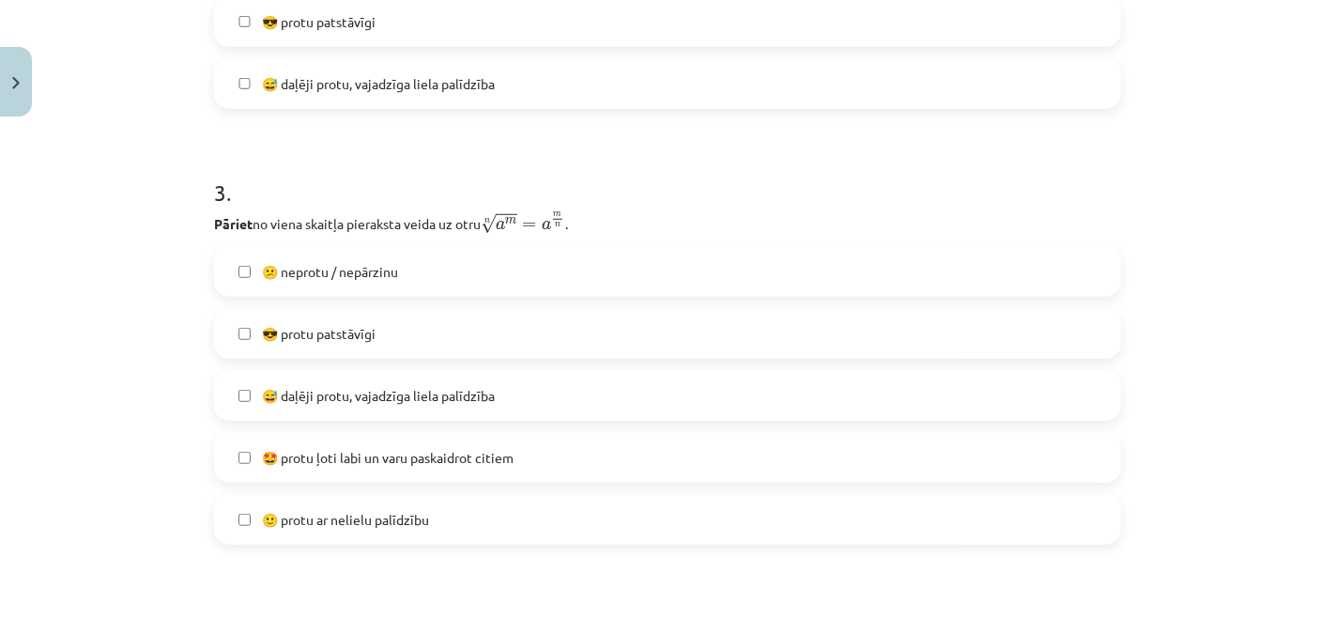
click at [515, 400] on label "😅 daļēji protu, vajadzīga liela palīdzība" at bounding box center [667, 395] width 903 height 47
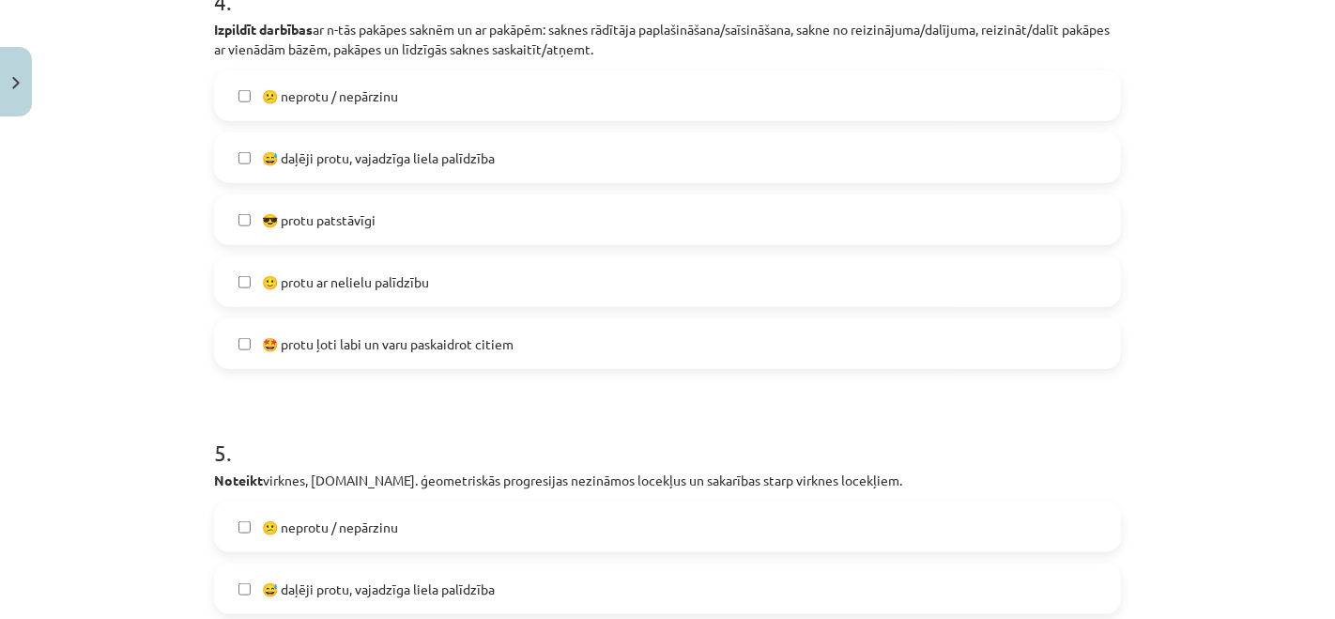
scroll to position [1611, 0]
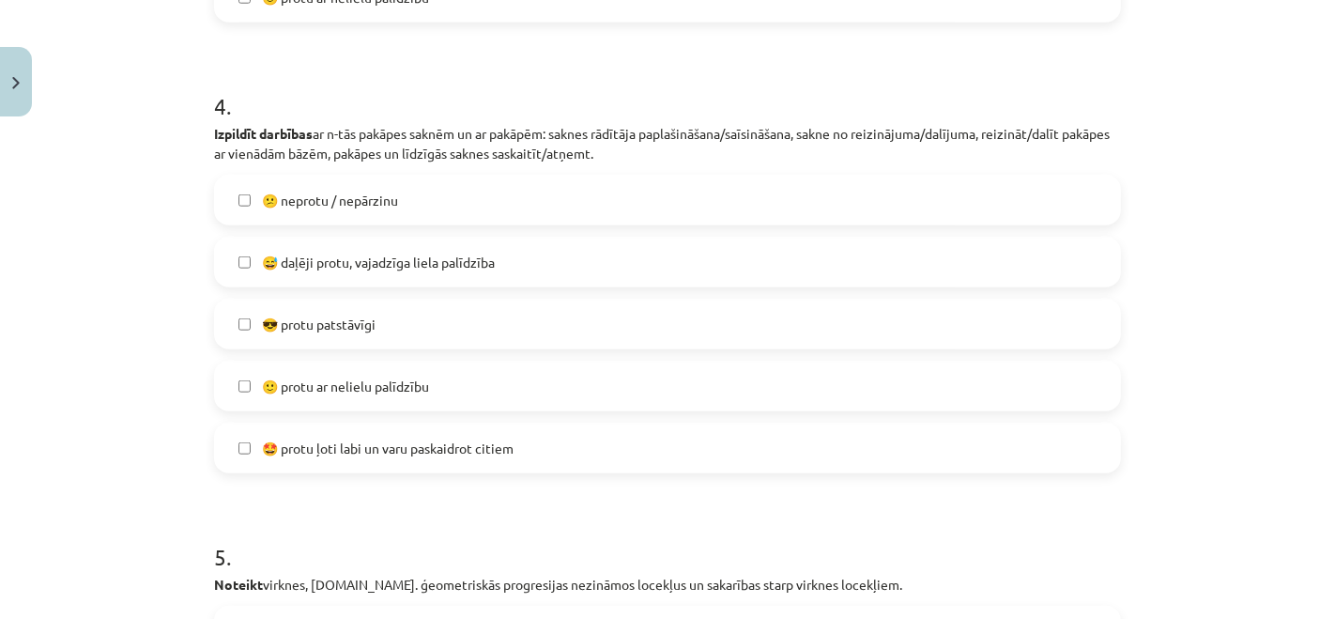
click at [423, 389] on span "🙂 protu ar nelielu palīdzību" at bounding box center [345, 387] width 167 height 20
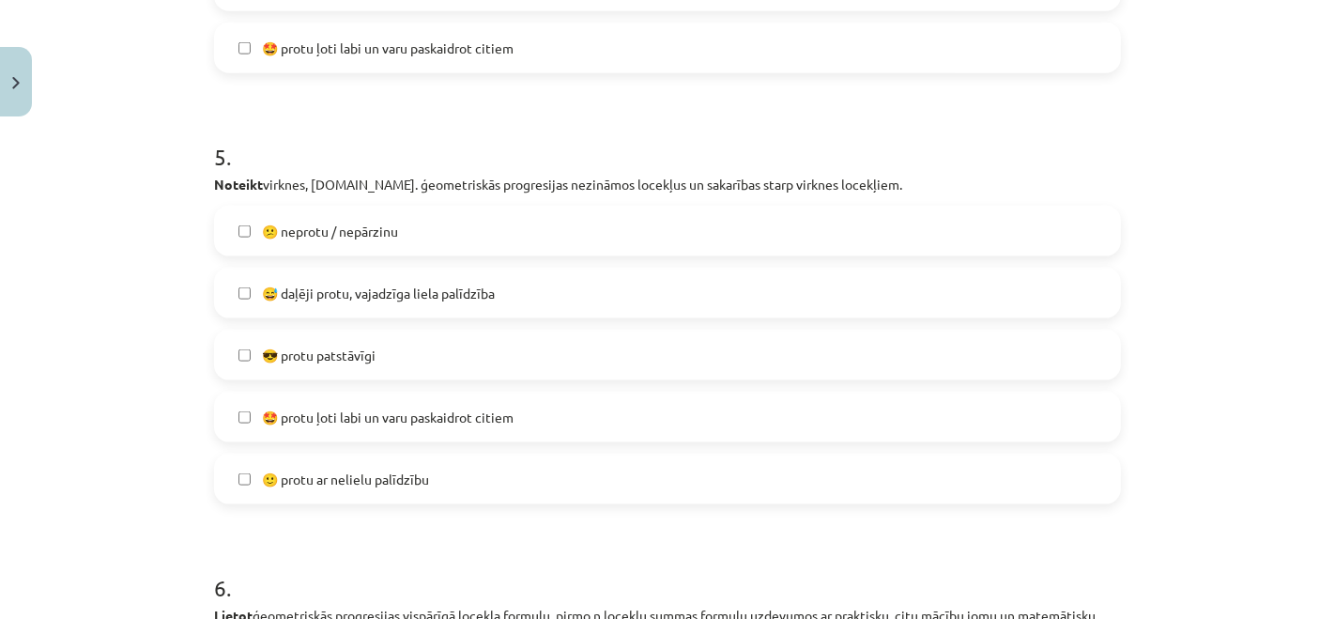
scroll to position [2132, 0]
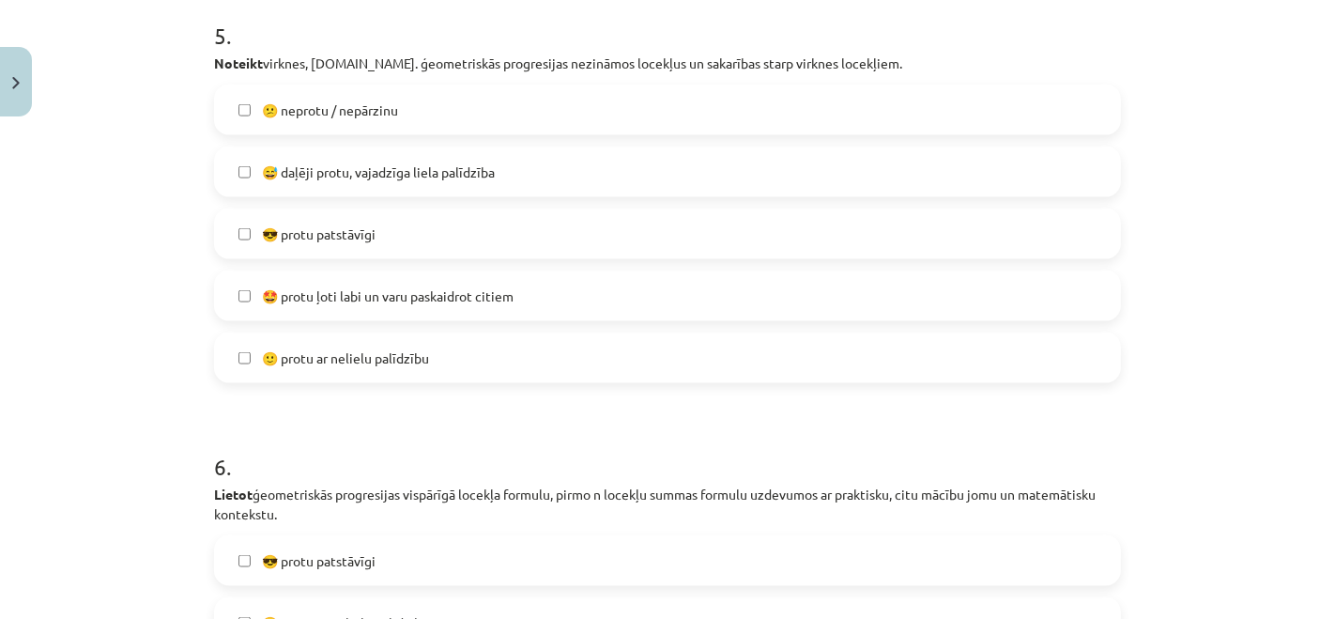
click at [404, 348] on span "🙂 protu ar nelielu palīdzību" at bounding box center [345, 358] width 167 height 20
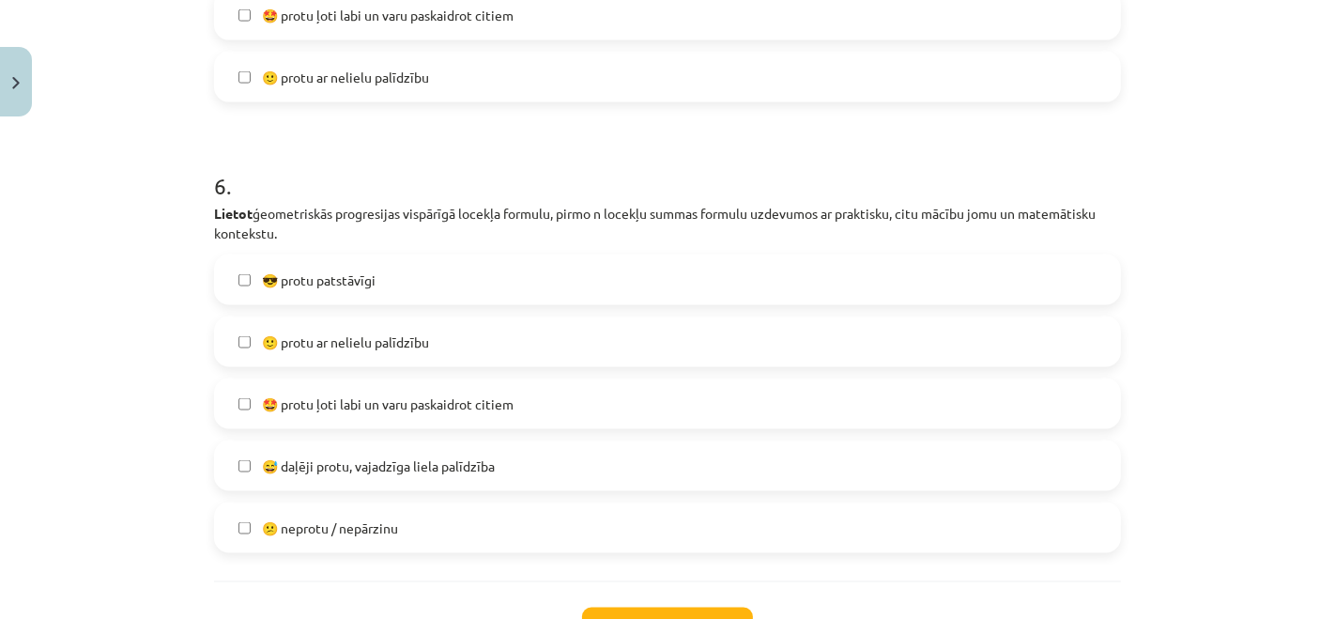
scroll to position [2446, 0]
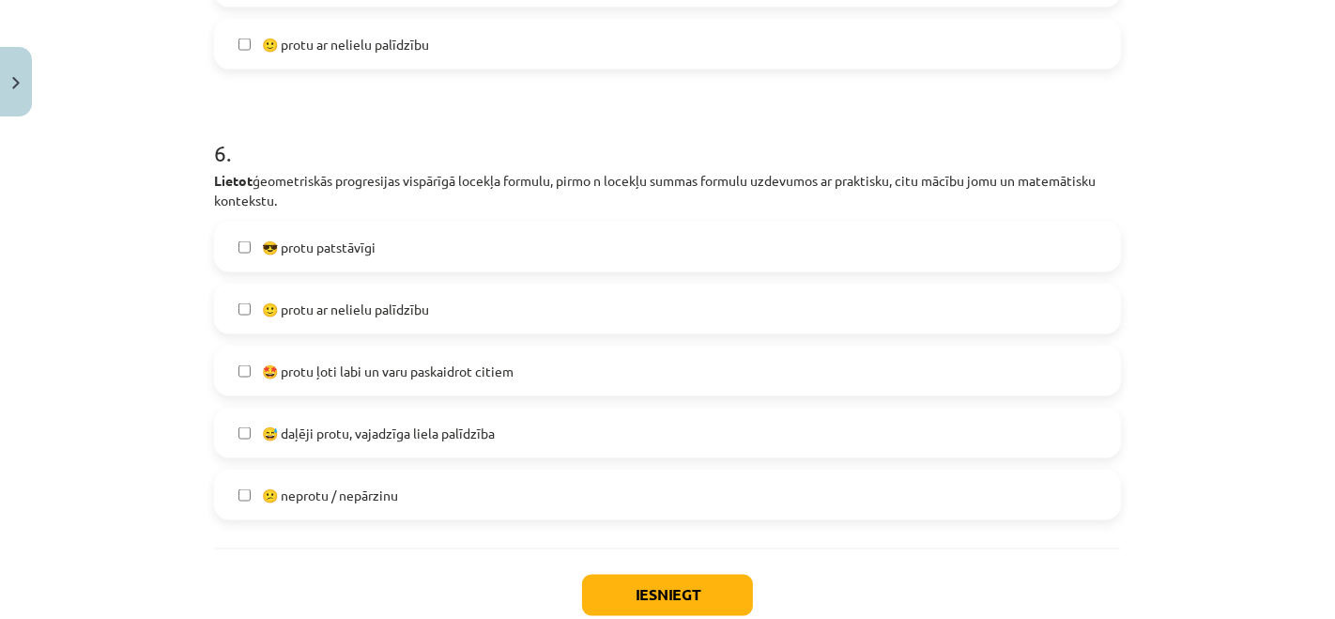
click at [445, 442] on label "😅 daļēji protu, vajadzīga liela palīdzība" at bounding box center [667, 432] width 903 height 47
click at [414, 496] on label "😕 neprotu / nepārzinu" at bounding box center [667, 494] width 903 height 47
click at [407, 307] on span "🙂 protu ar nelielu palīdzību" at bounding box center [345, 310] width 167 height 20
click at [658, 581] on button "Iesniegt" at bounding box center [667, 595] width 171 height 41
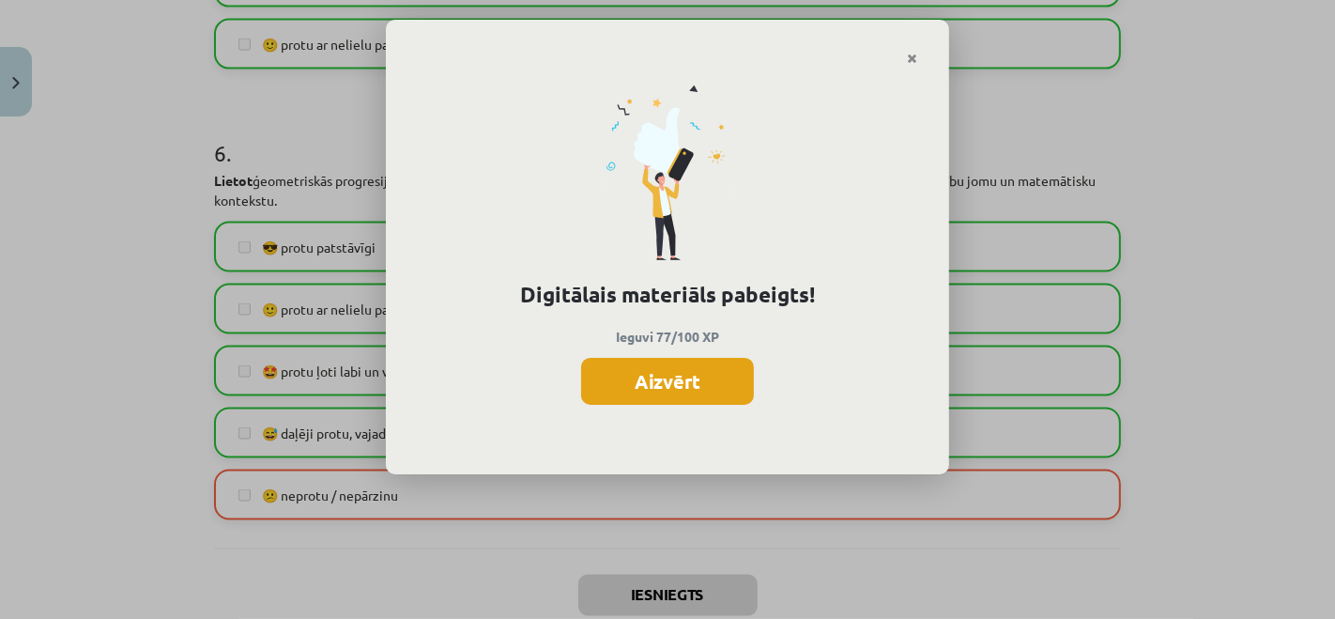
click at [690, 394] on button "Aizvērt" at bounding box center [667, 381] width 173 height 47
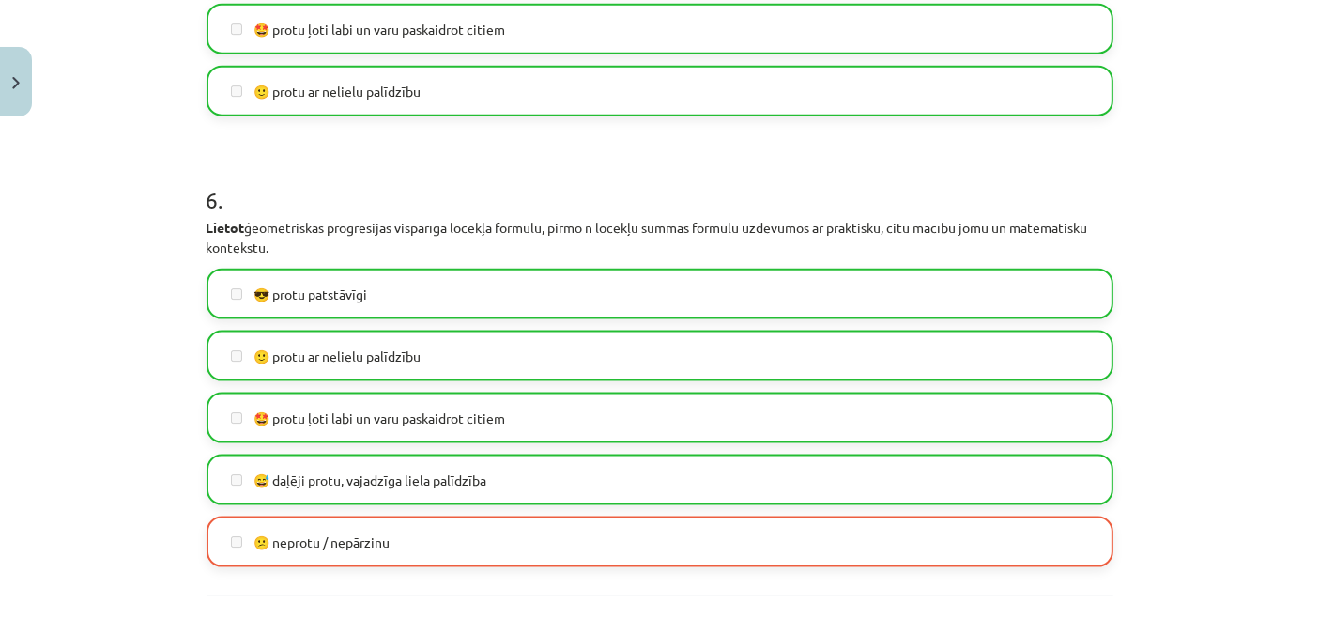
scroll to position [2563, 0]
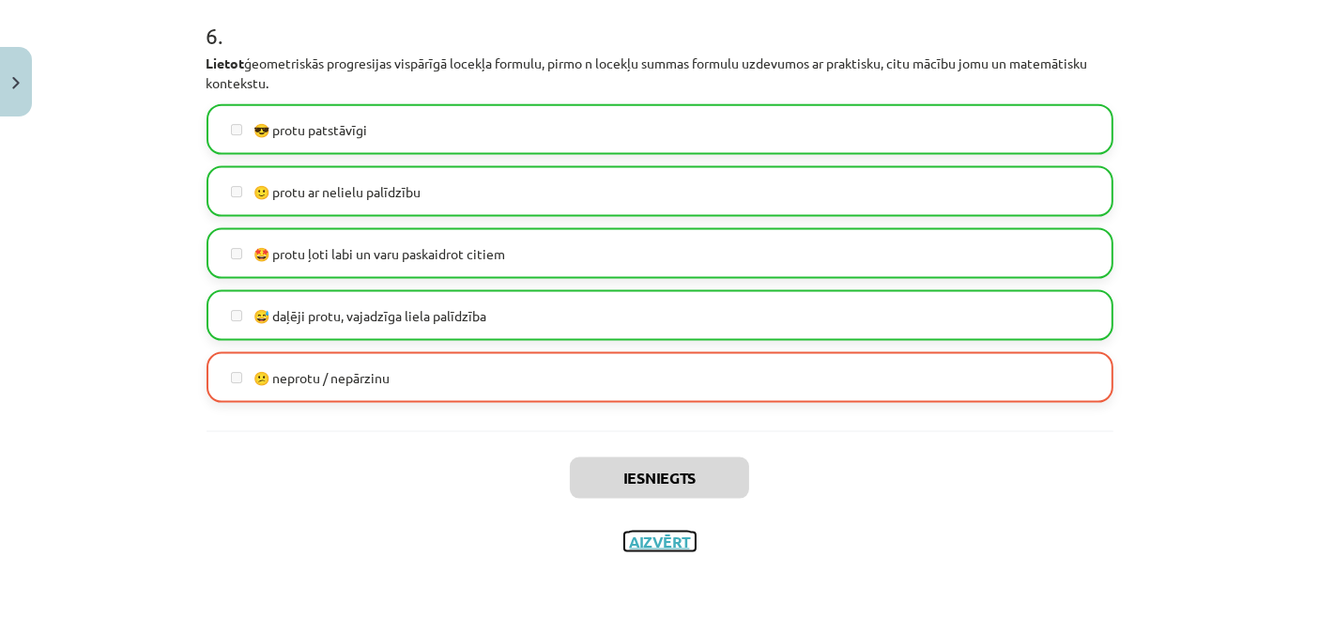
click at [674, 542] on button "Aizvērt" at bounding box center [659, 541] width 71 height 19
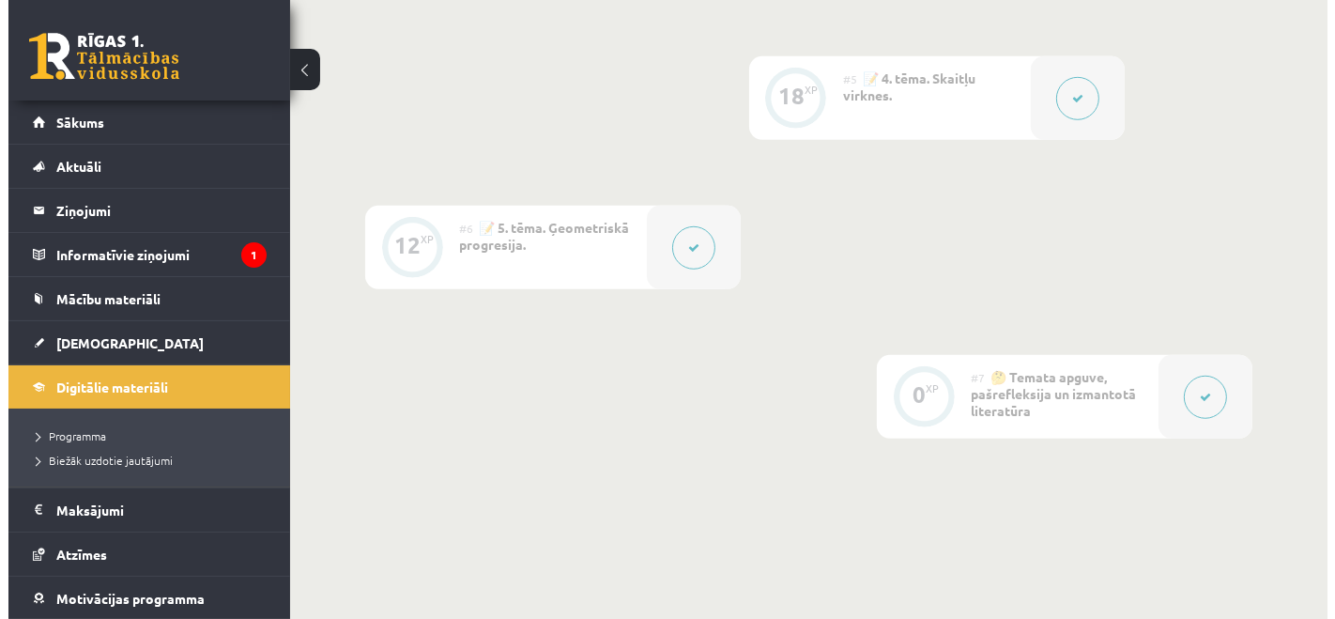
scroll to position [1376, 0]
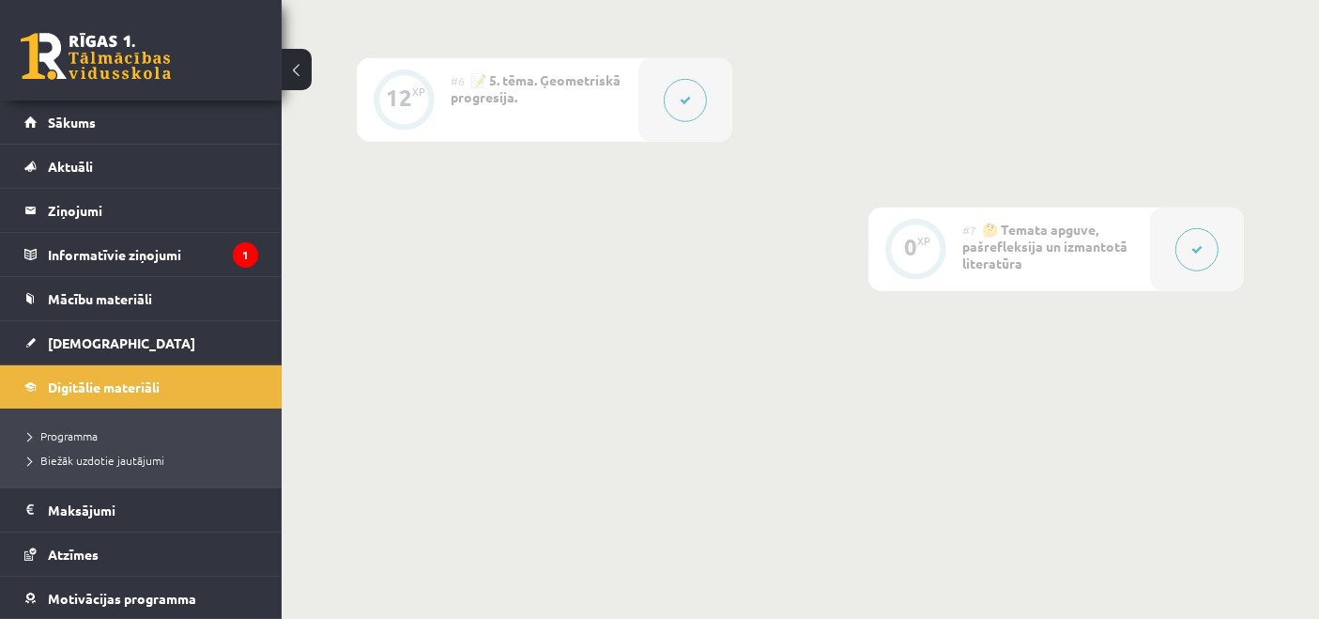
click at [963, 227] on span "#7" at bounding box center [969, 230] width 14 height 15
click at [672, 85] on button at bounding box center [685, 100] width 43 height 43
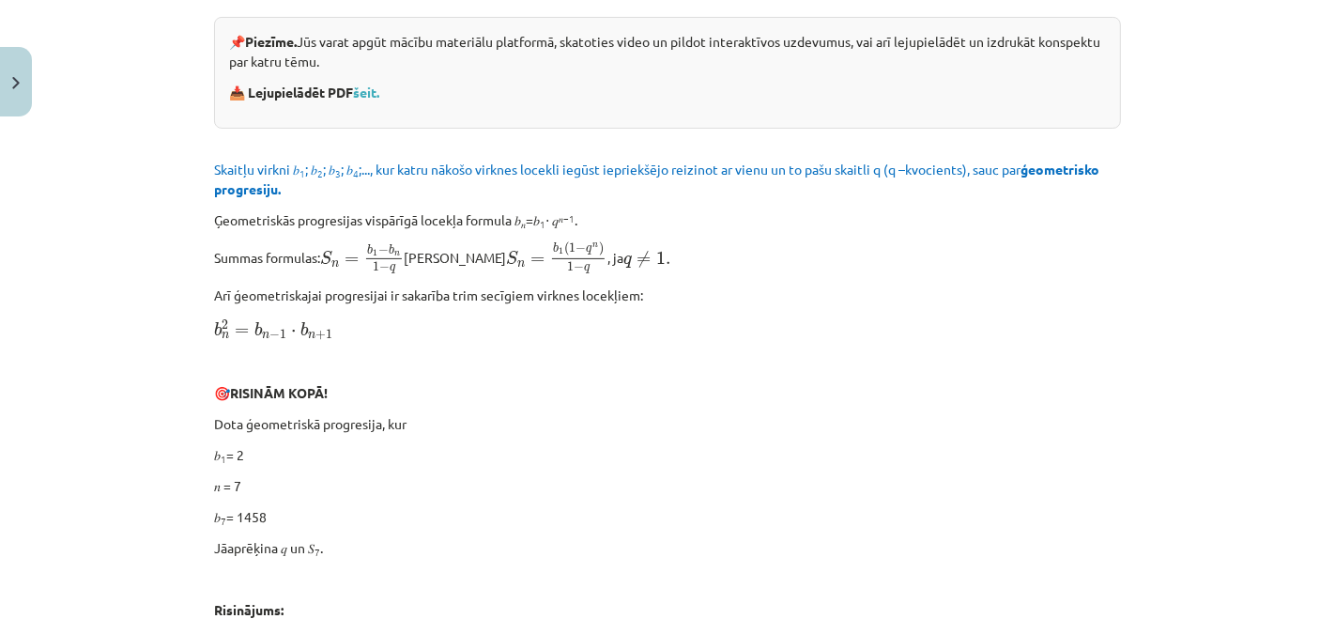
scroll to position [417, 0]
click at [363, 85] on link "šeit." at bounding box center [366, 90] width 26 height 17
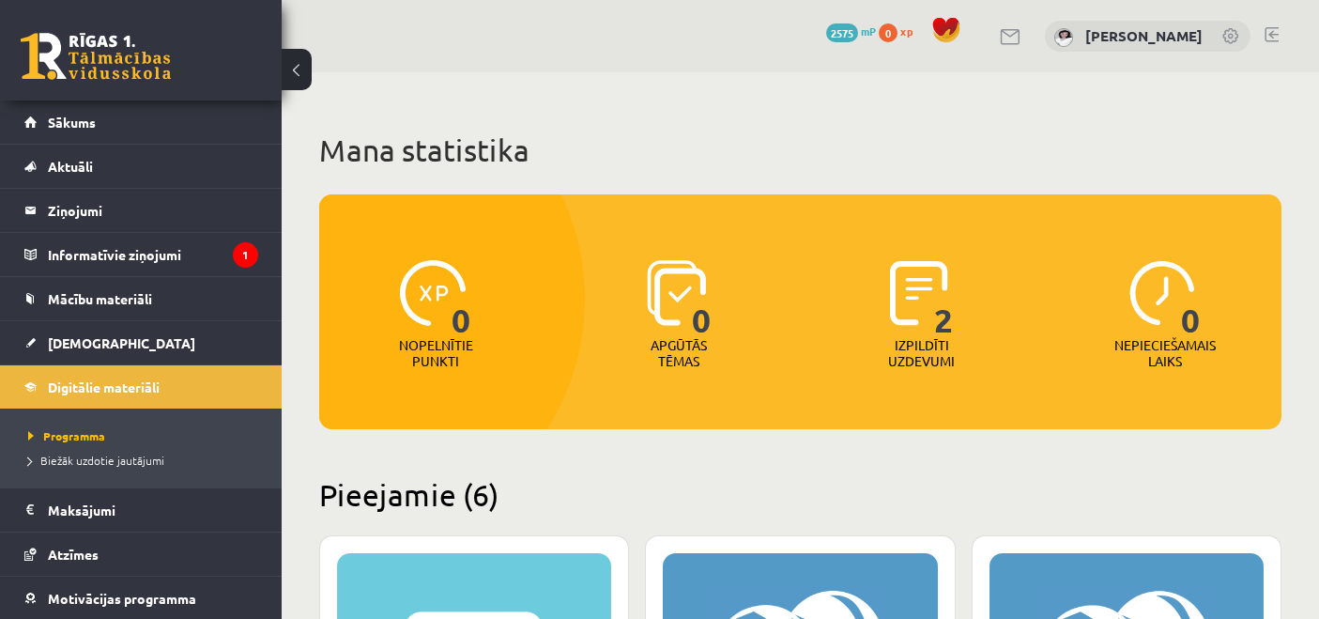
scroll to position [1259, 0]
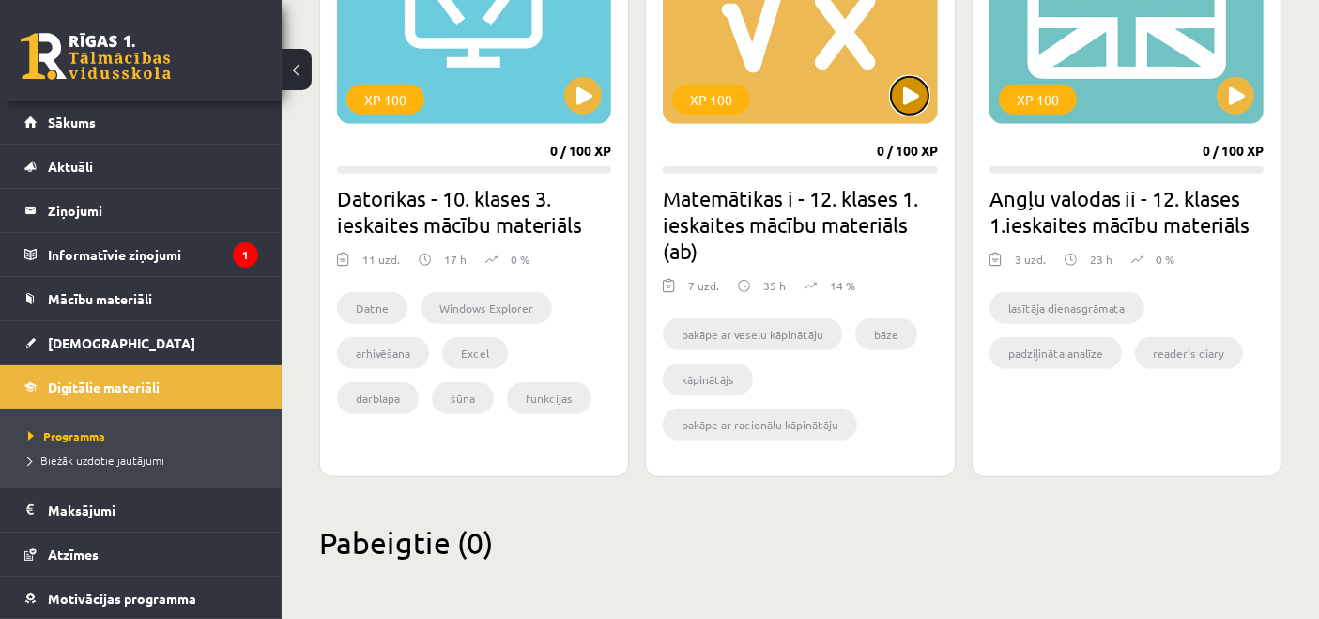
click at [913, 98] on button at bounding box center [910, 96] width 38 height 38
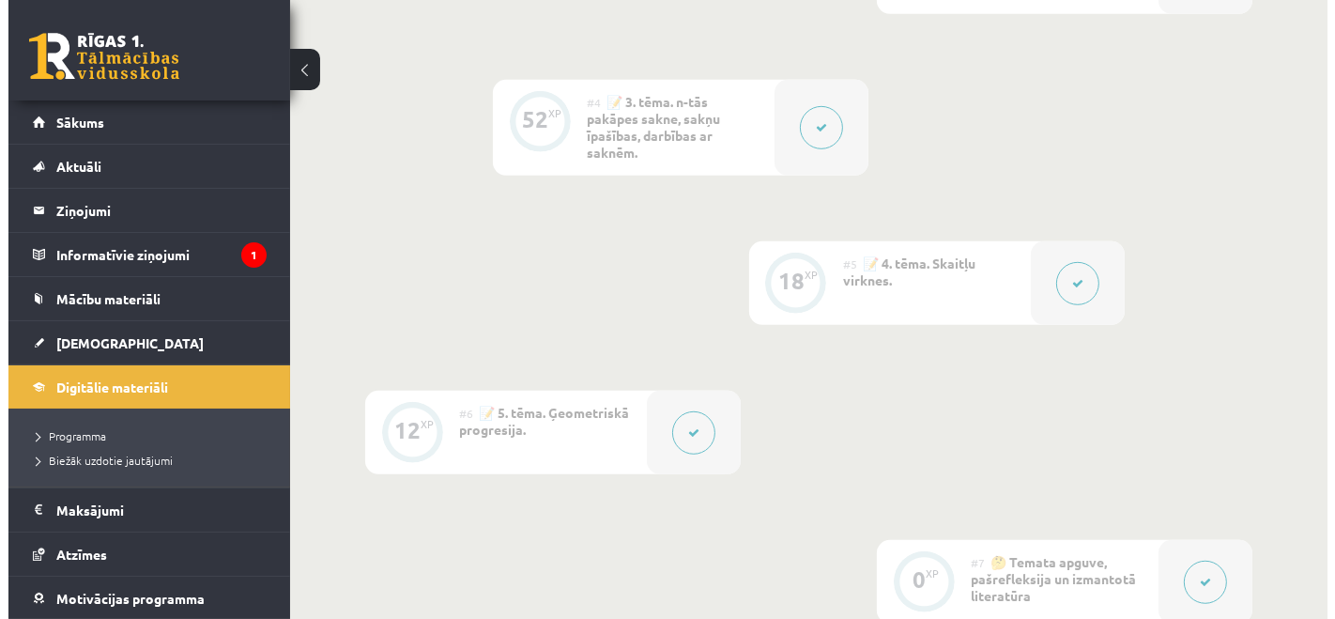
scroll to position [939, 0]
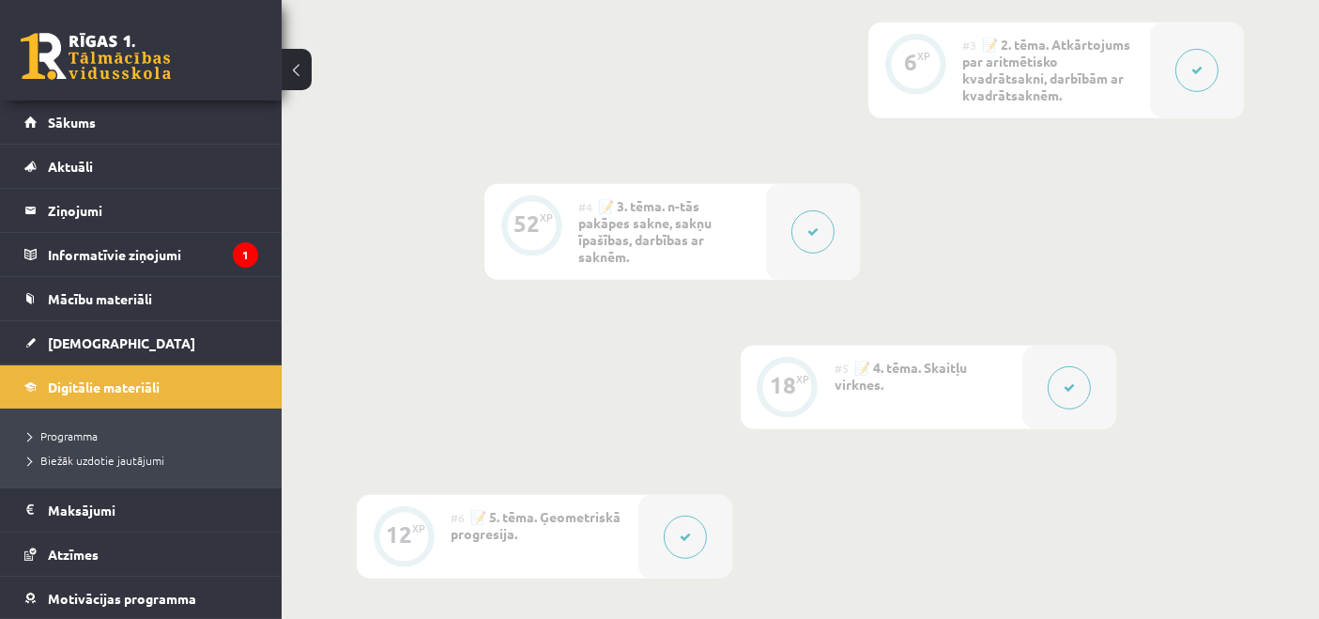
click at [823, 237] on button at bounding box center [813, 231] width 43 height 43
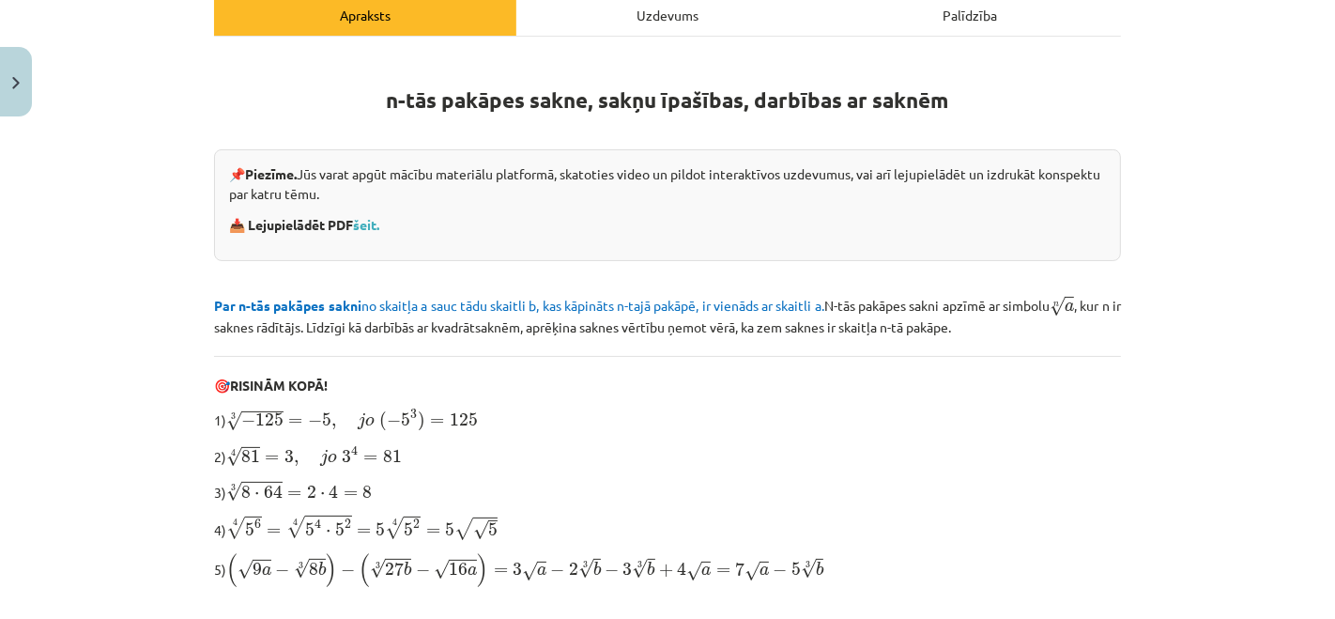
scroll to position [417, 0]
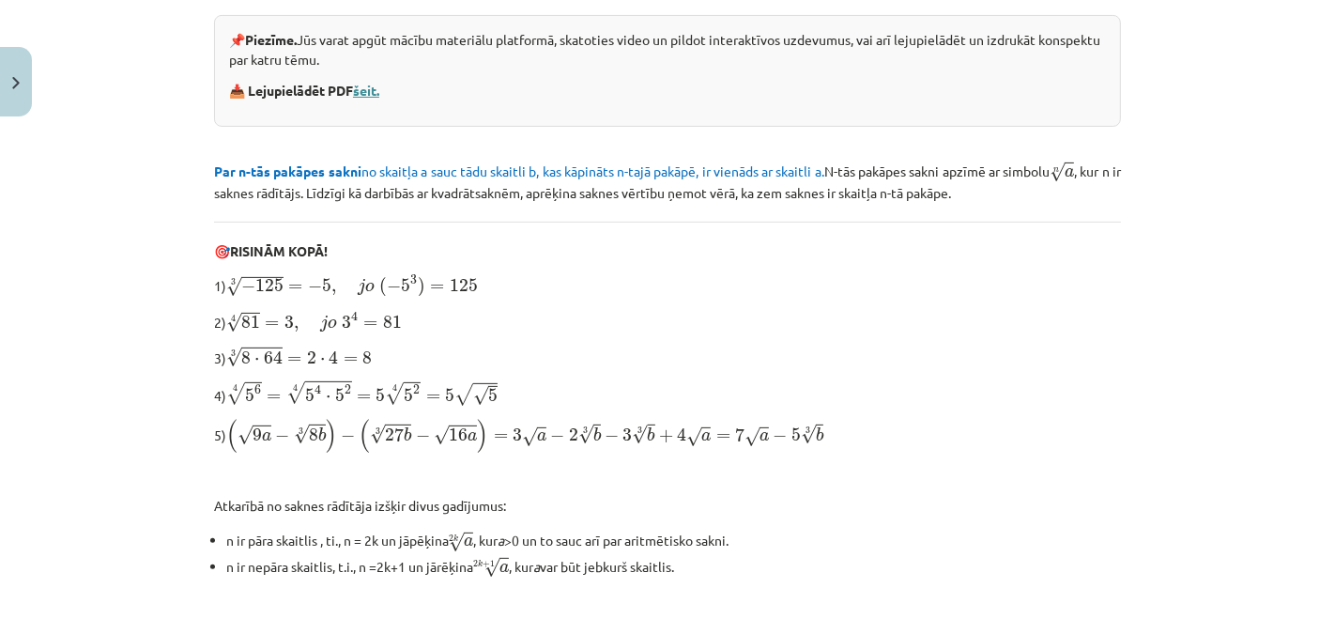
click at [367, 82] on link "šeit." at bounding box center [366, 90] width 26 height 17
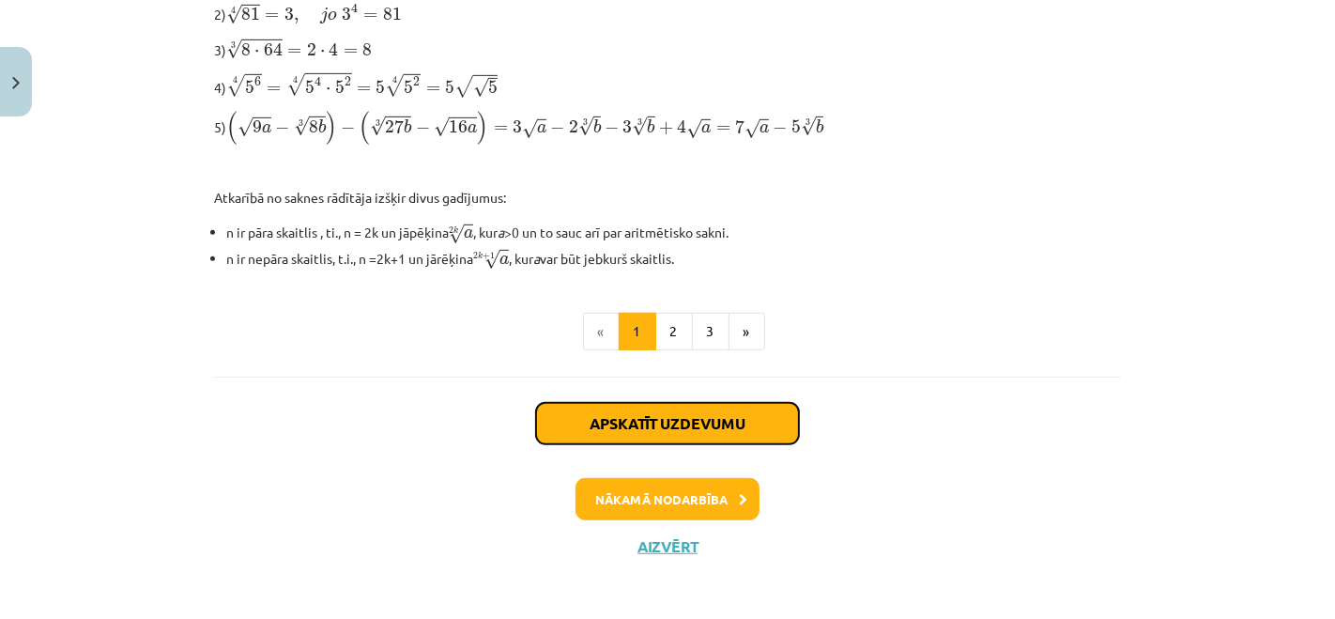
click at [704, 422] on button "Apskatīt uzdevumu" at bounding box center [667, 423] width 263 height 41
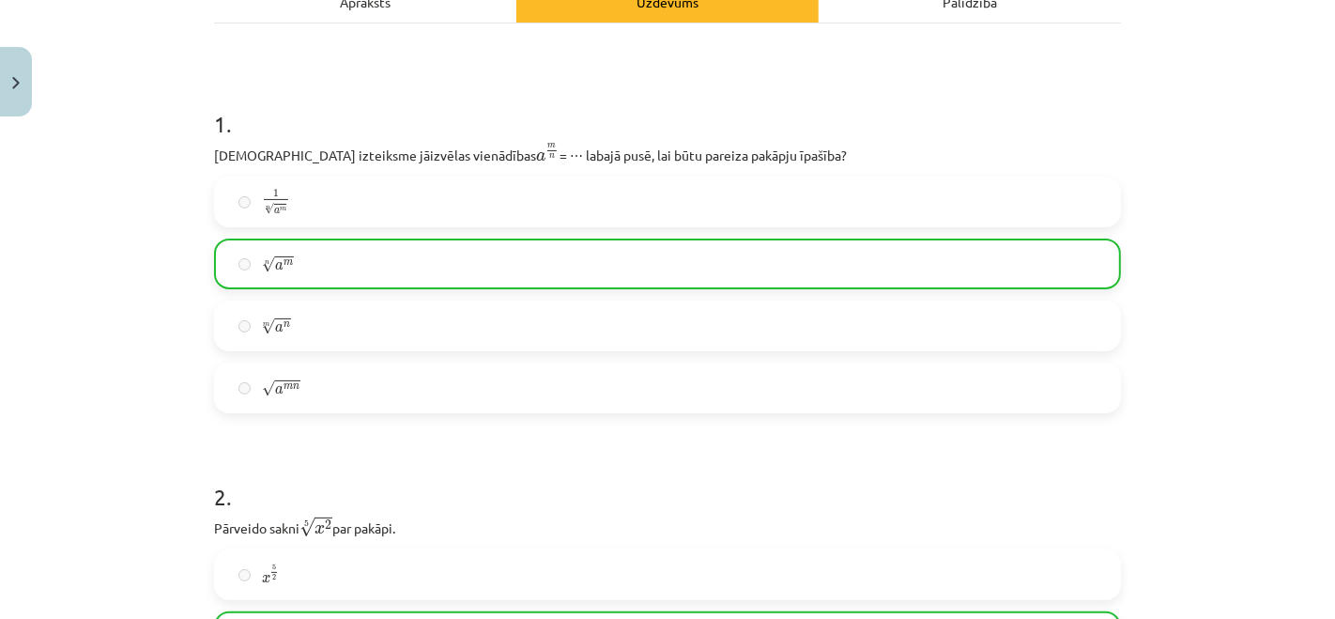
scroll to position [359, 0]
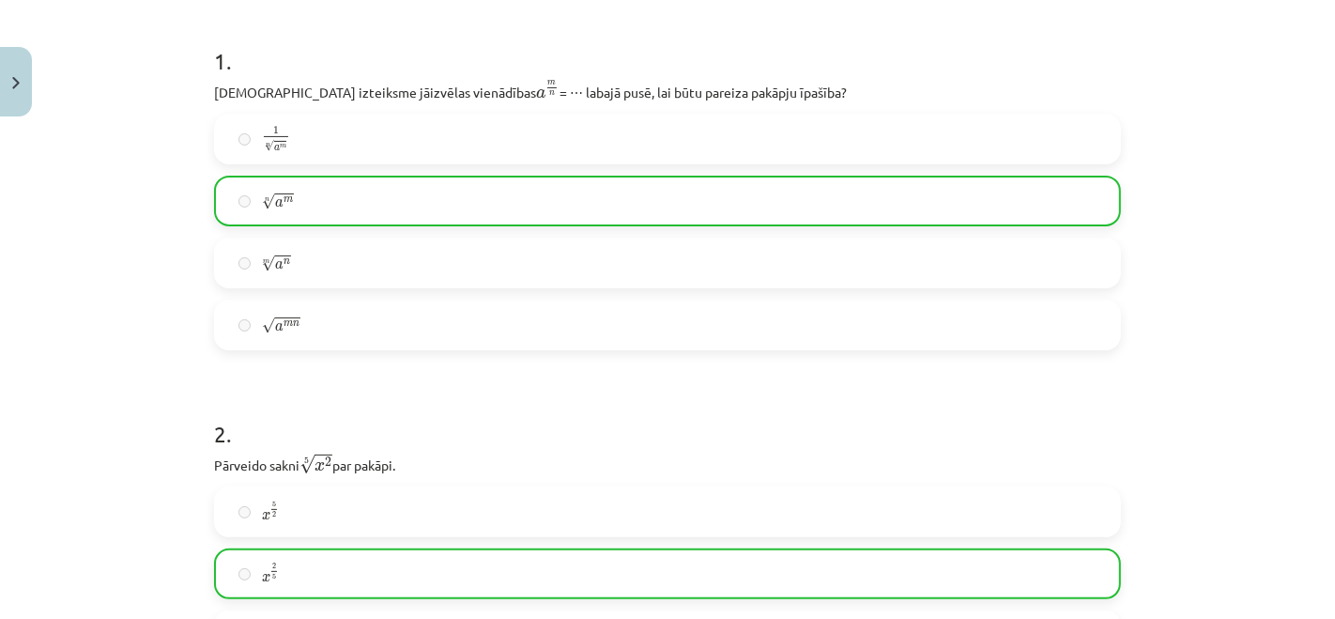
click at [137, 140] on div "Mācību tēma: Matemātikas i - 12. klases 1. ieskaites mācību materiāls (ab) #4 📝…" at bounding box center [667, 309] width 1335 height 619
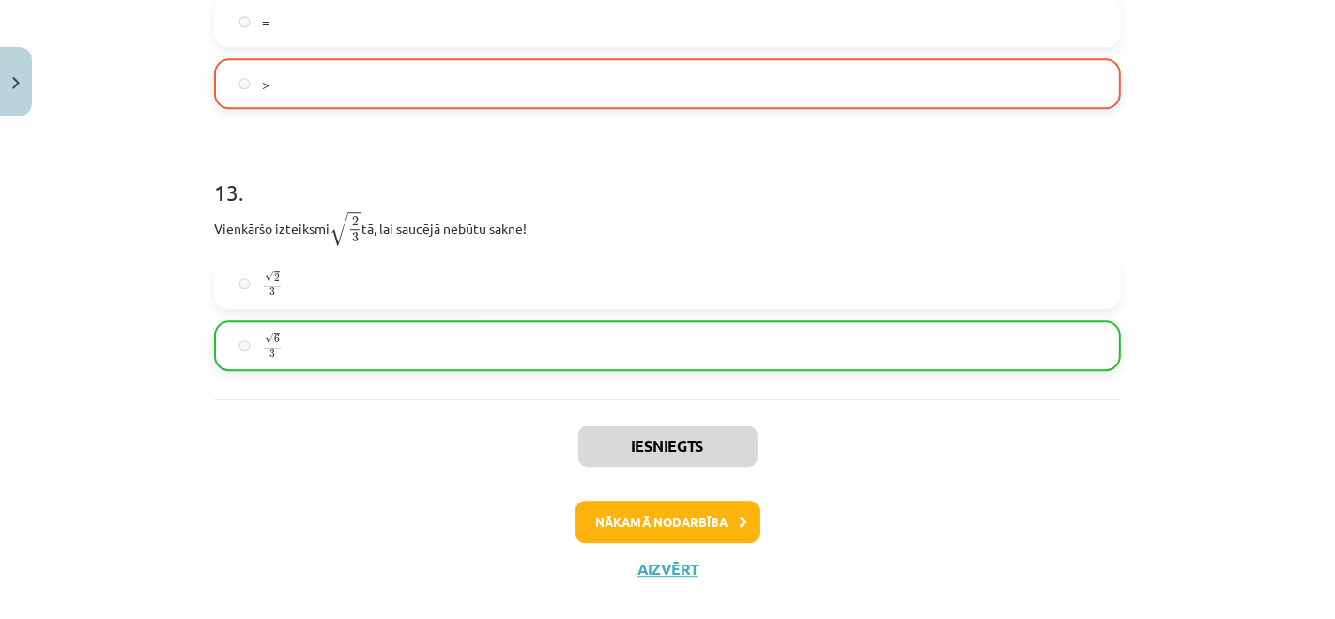
scroll to position [4327, 0]
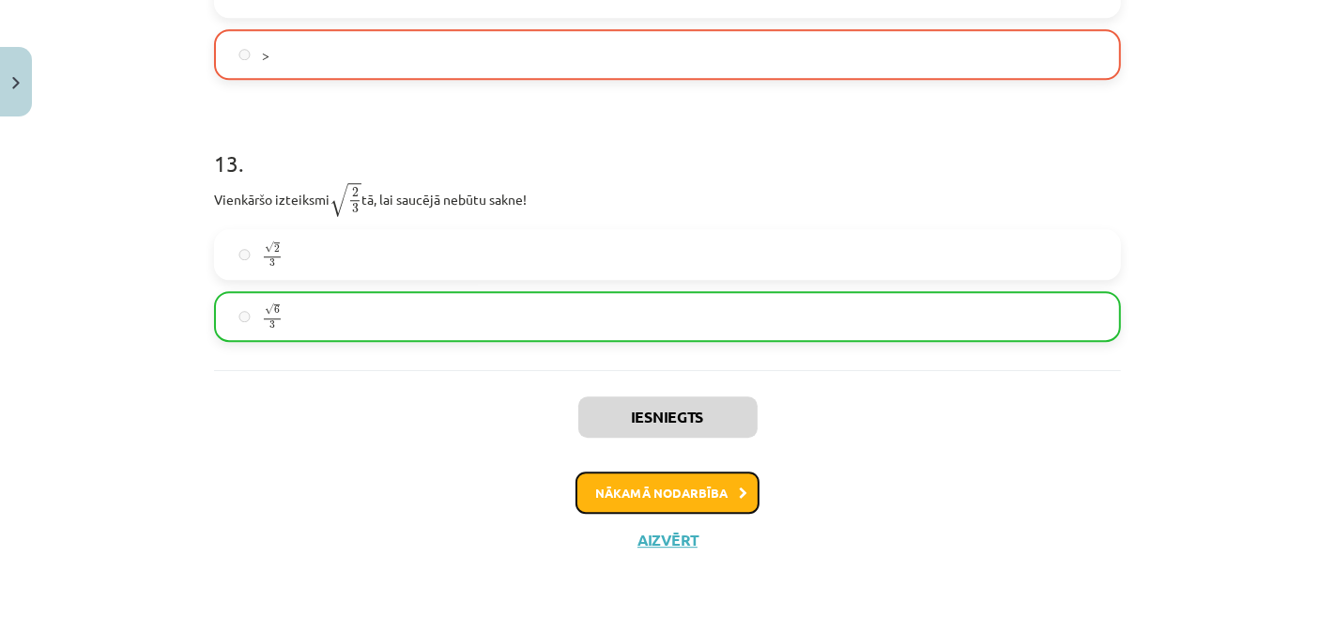
click at [603, 493] on button "Nākamā nodarbība" at bounding box center [668, 492] width 184 height 43
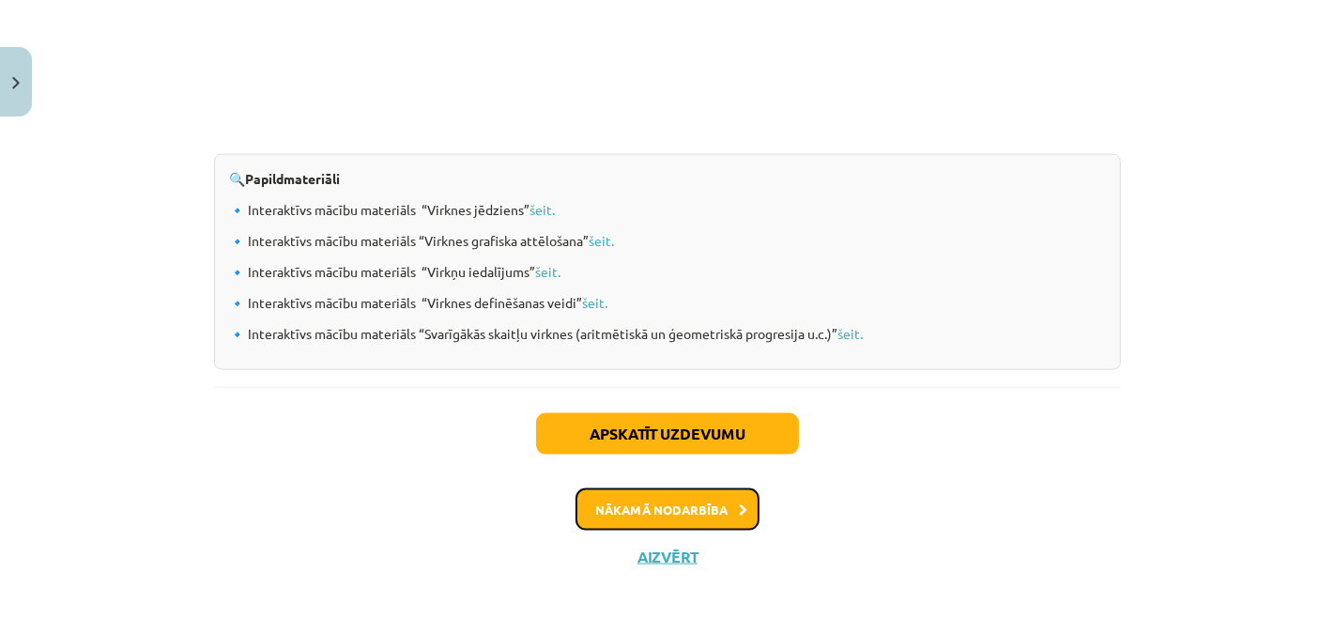
scroll to position [2069, 0]
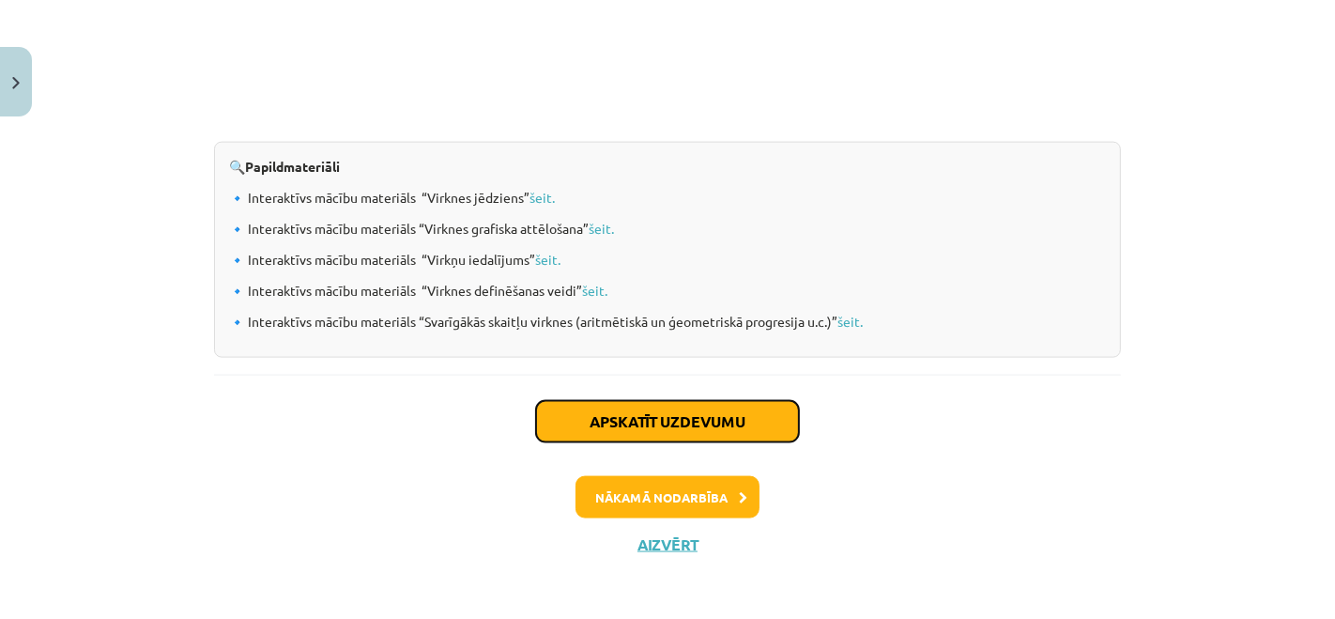
click at [592, 432] on button "Apskatīt uzdevumu" at bounding box center [667, 421] width 263 height 41
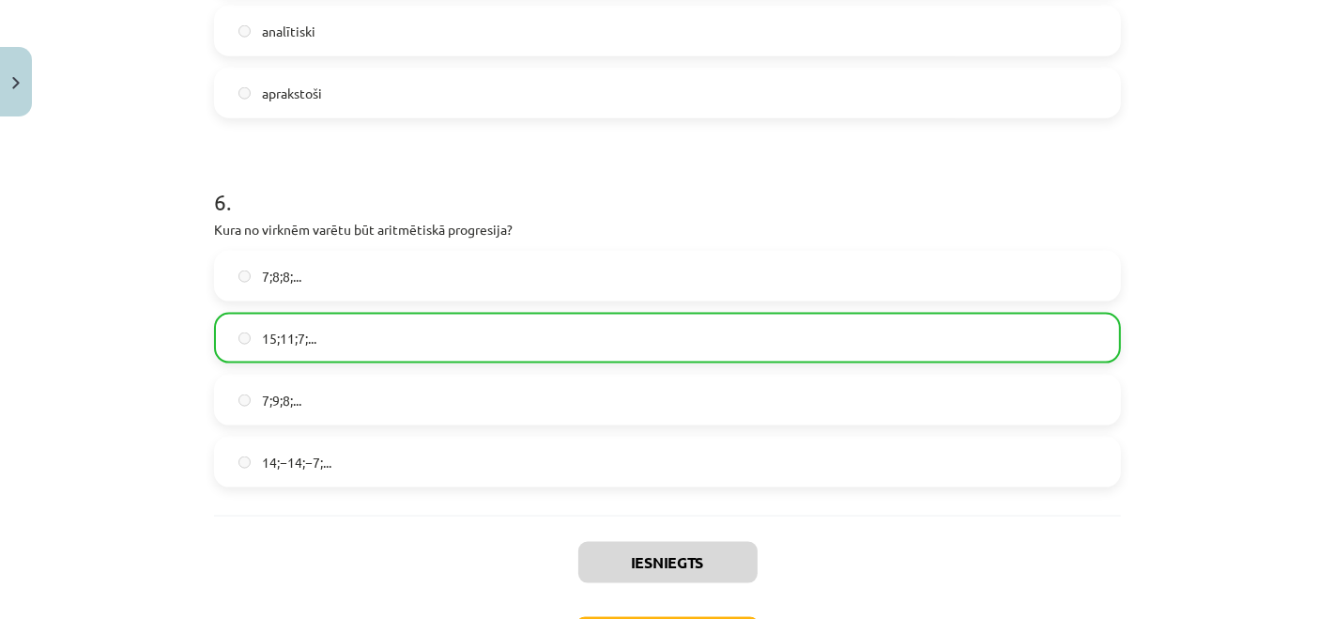
scroll to position [2213, 0]
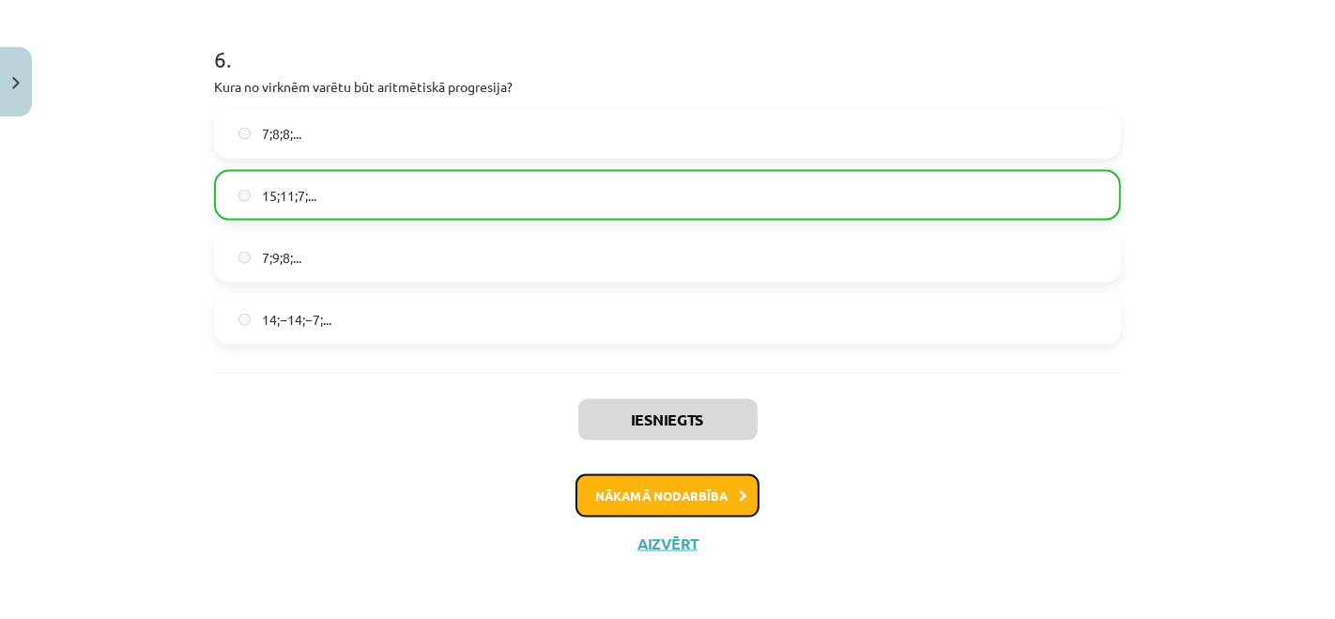
click at [636, 493] on button "Nākamā nodarbība" at bounding box center [668, 495] width 184 height 43
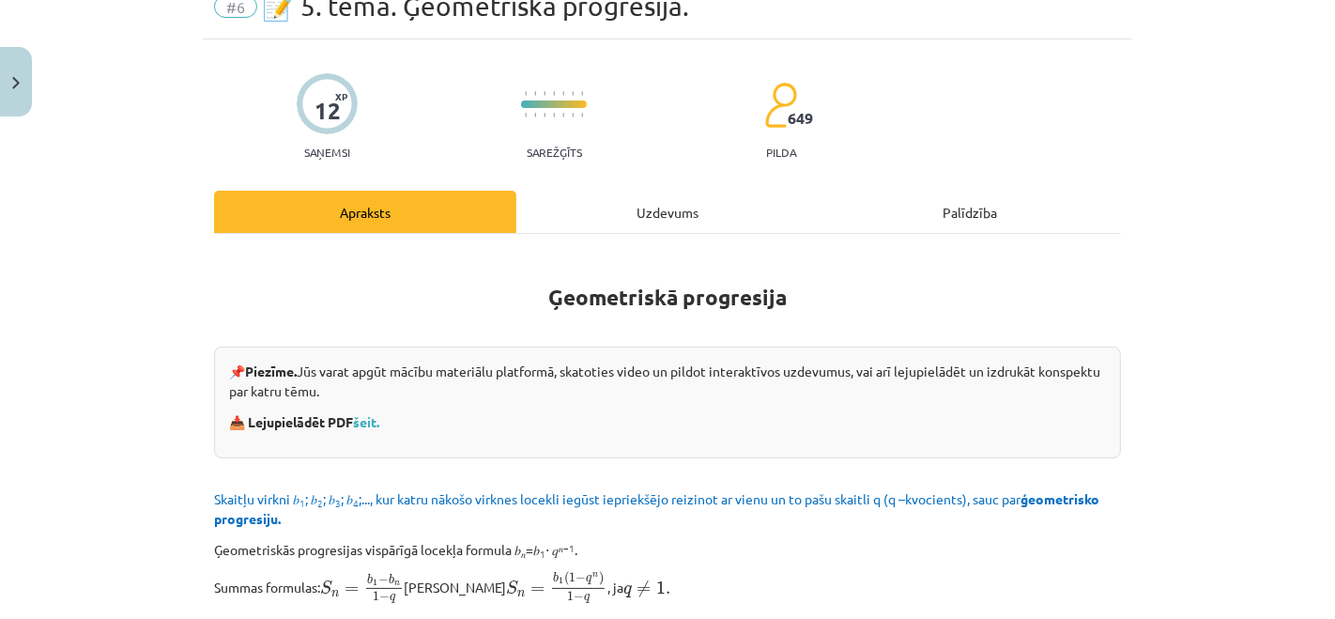
click at [630, 221] on div "Uzdevums" at bounding box center [667, 212] width 302 height 42
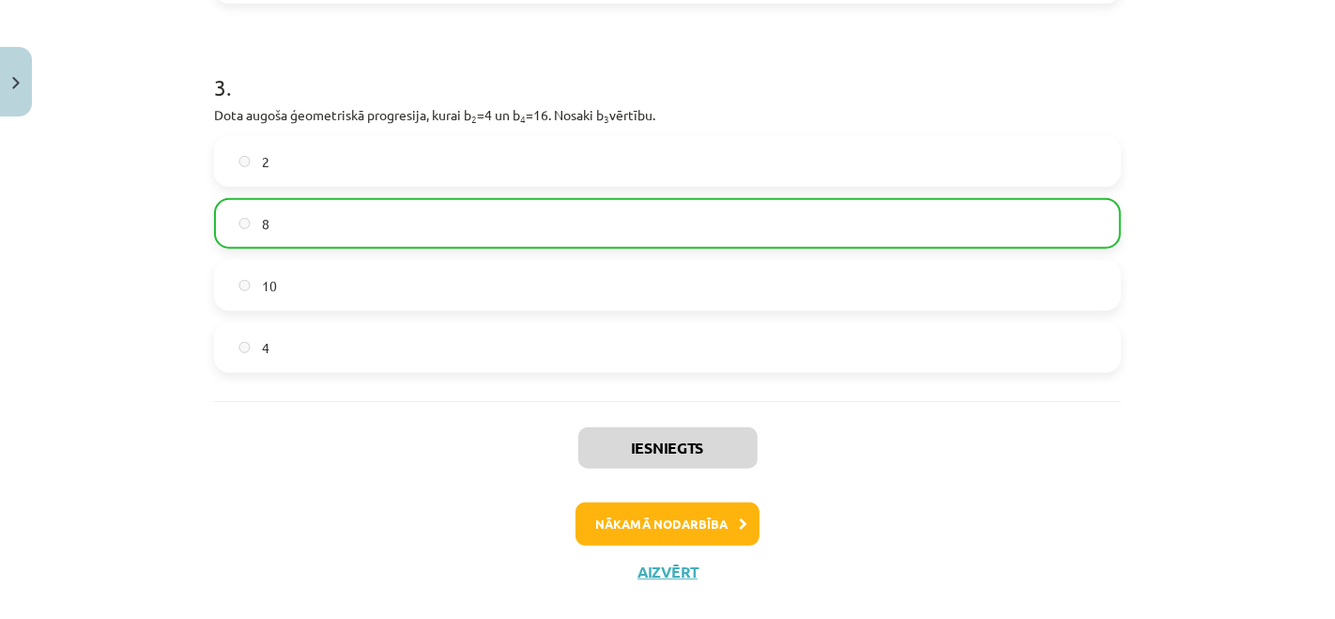
scroll to position [946, 0]
click at [603, 541] on button "Nākamā nodarbība" at bounding box center [668, 524] width 184 height 43
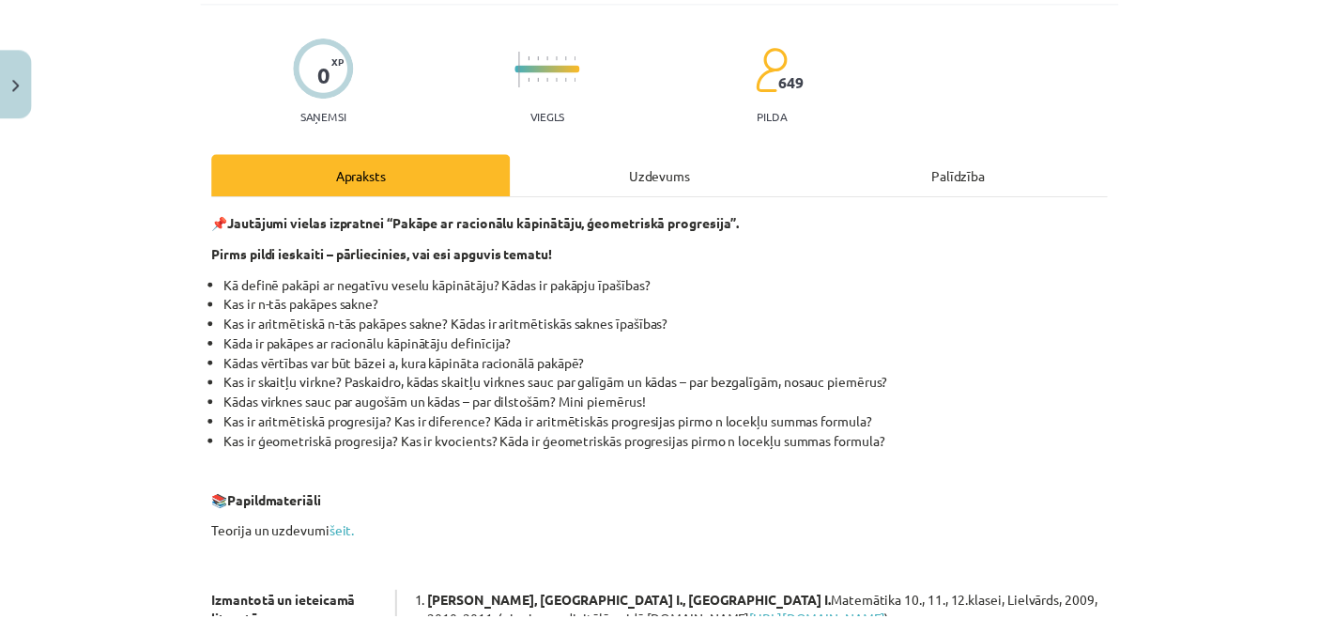
scroll to position [46, 0]
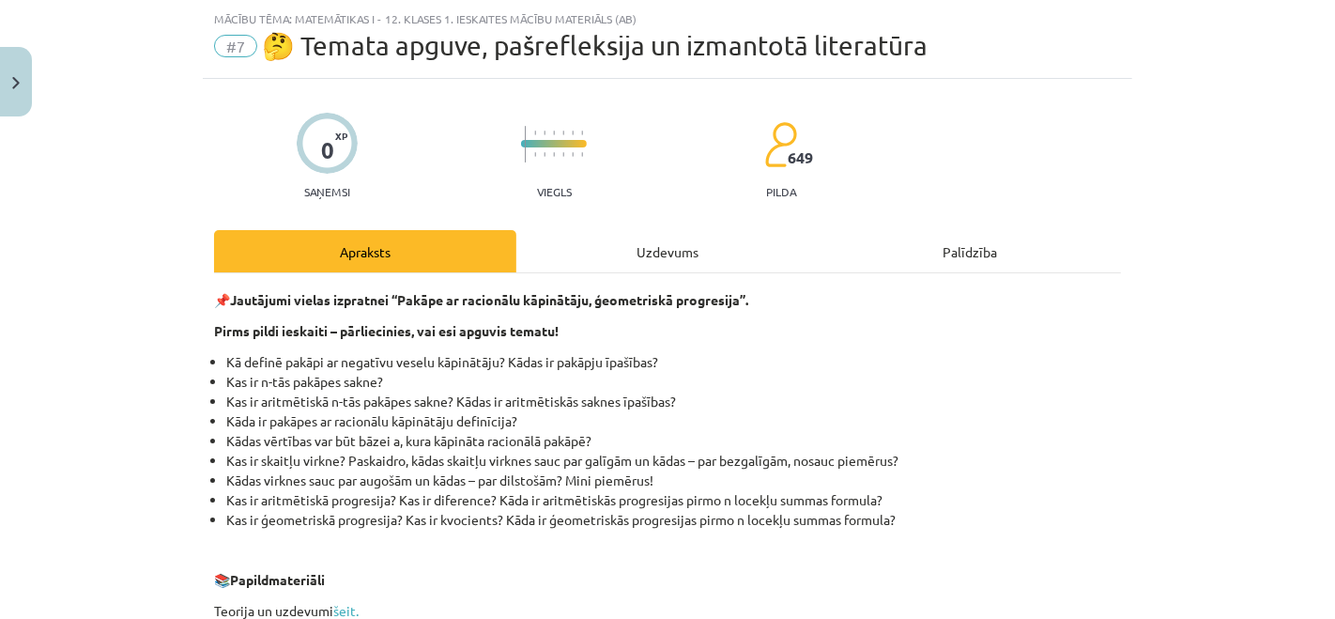
click at [623, 252] on div "Uzdevums" at bounding box center [667, 251] width 302 height 42
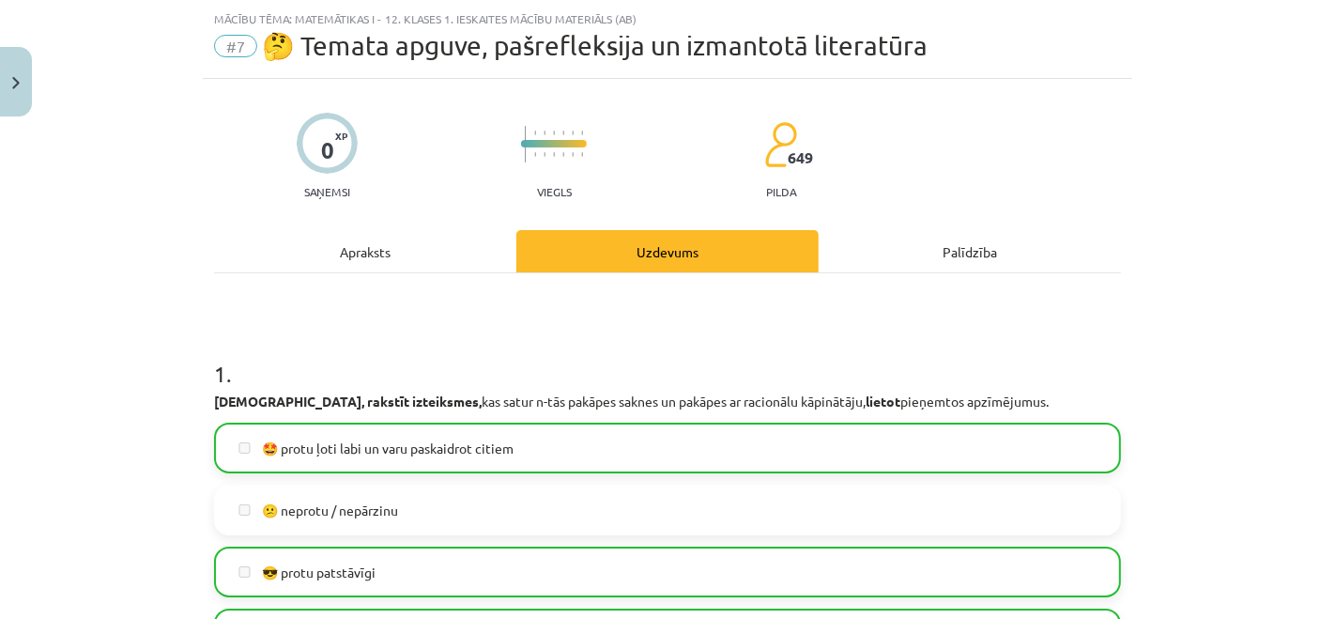
click at [223, 39] on span "#7" at bounding box center [235, 46] width 43 height 23
click at [16, 83] on img "Close" at bounding box center [16, 83] width 8 height 12
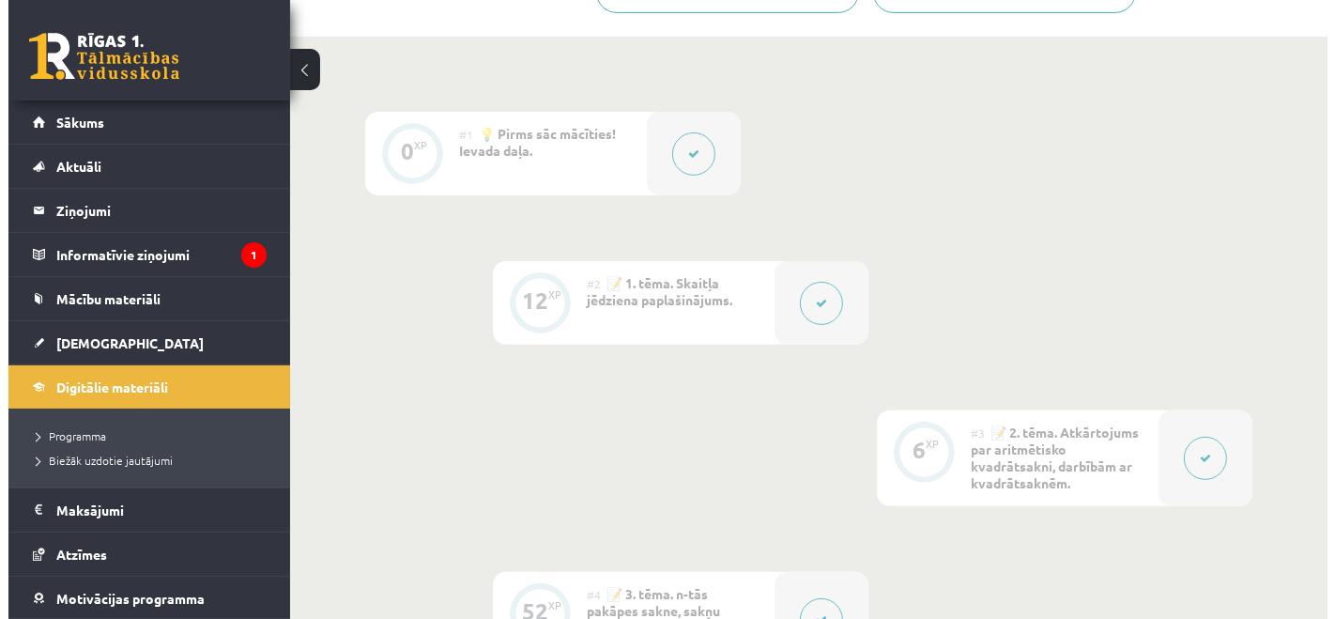
scroll to position [521, 0]
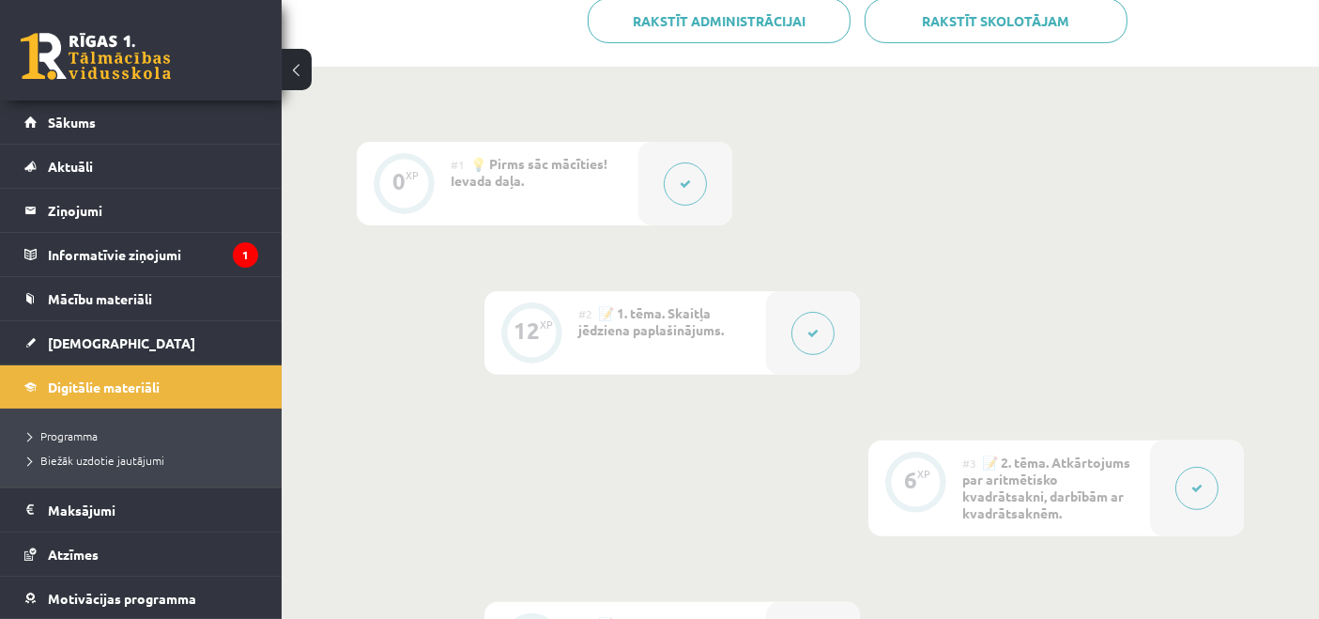
click at [591, 323] on span "📝 1. tēma. Skaitļa jēdziena paplašinājums." at bounding box center [651, 321] width 146 height 34
click at [802, 328] on button at bounding box center [813, 333] width 43 height 43
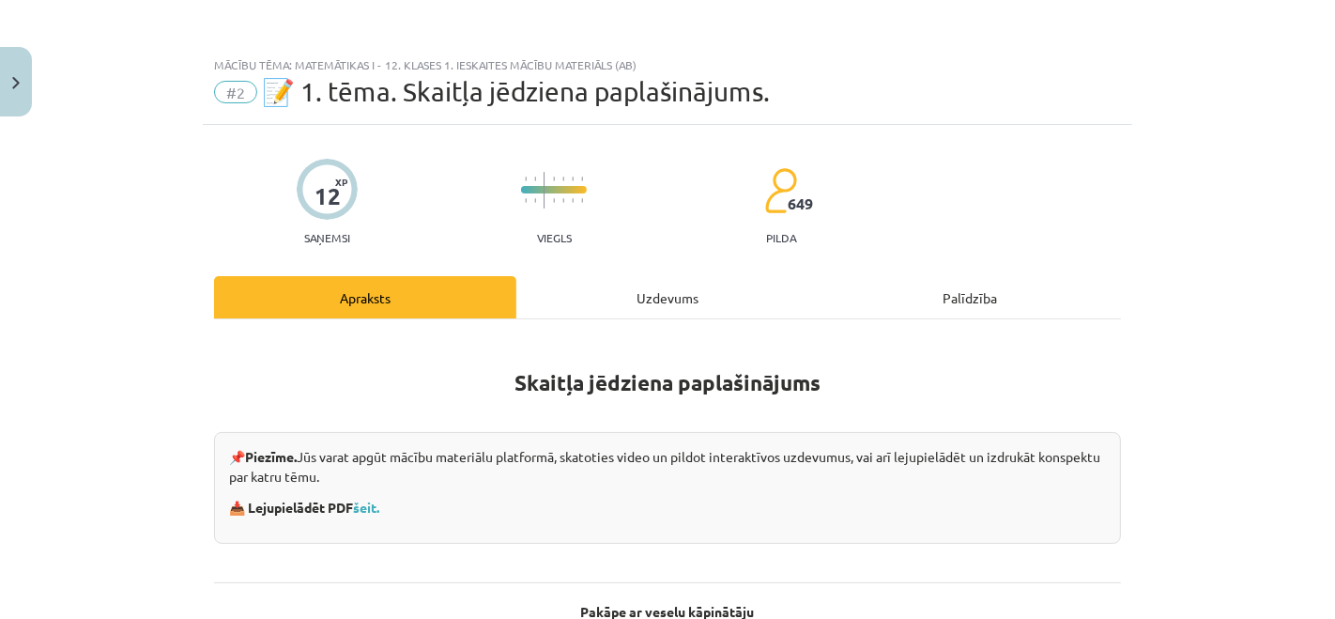
click at [641, 307] on div "Uzdevums" at bounding box center [667, 297] width 302 height 42
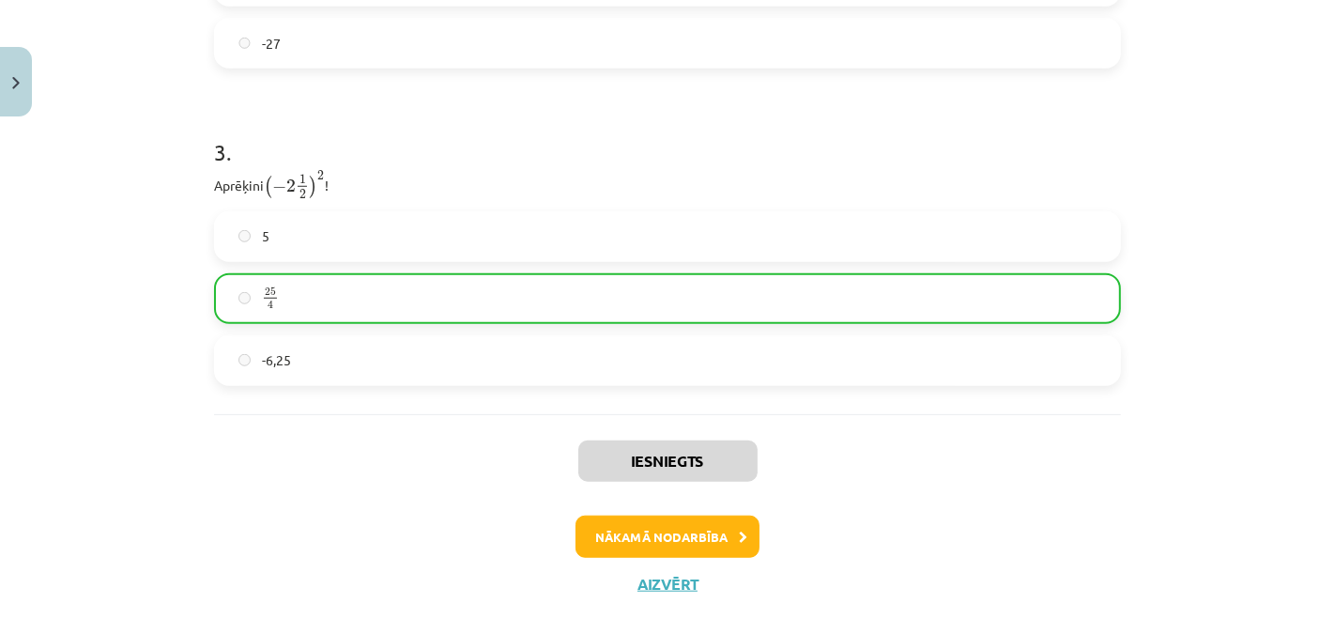
scroll to position [1238, 0]
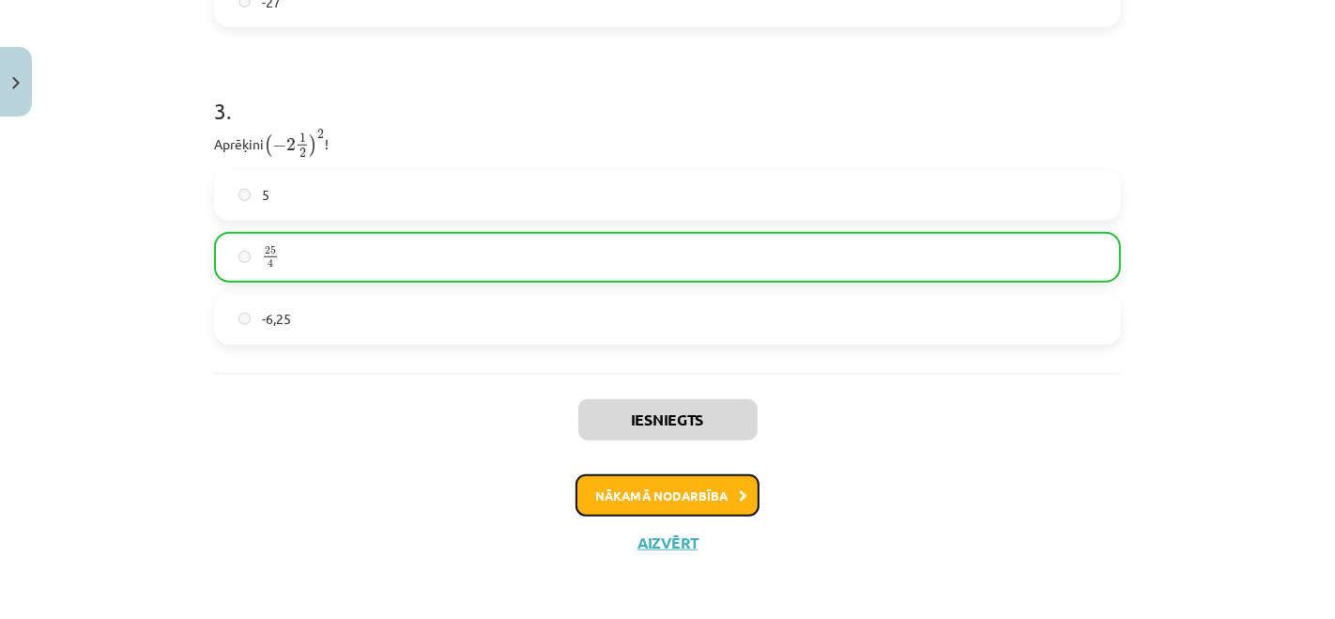
click at [624, 488] on button "Nākamā nodarbība" at bounding box center [668, 495] width 184 height 43
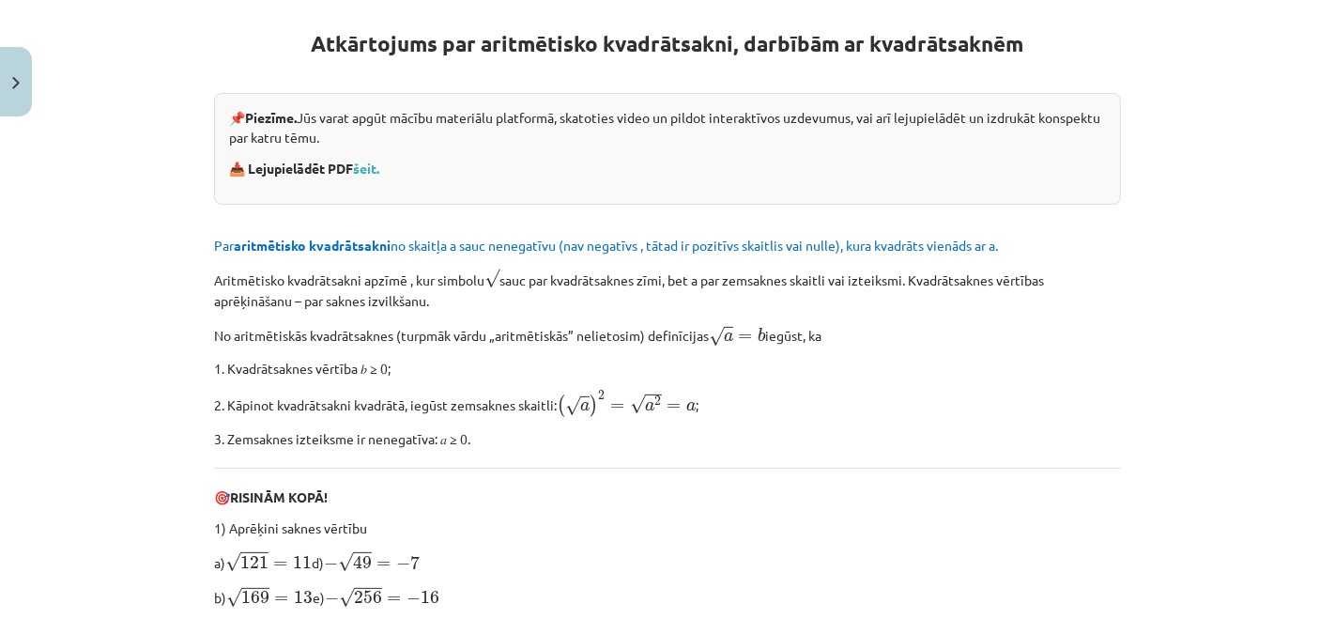
scroll to position [46, 0]
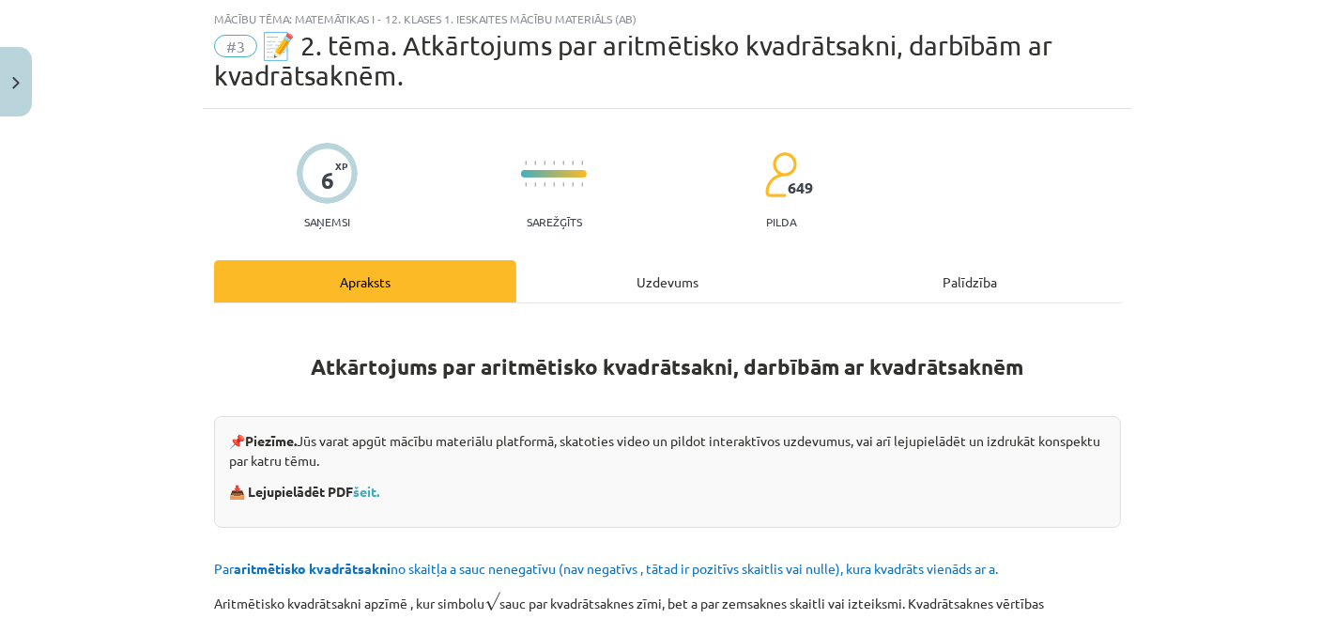
click at [620, 282] on div "Uzdevums" at bounding box center [667, 281] width 302 height 42
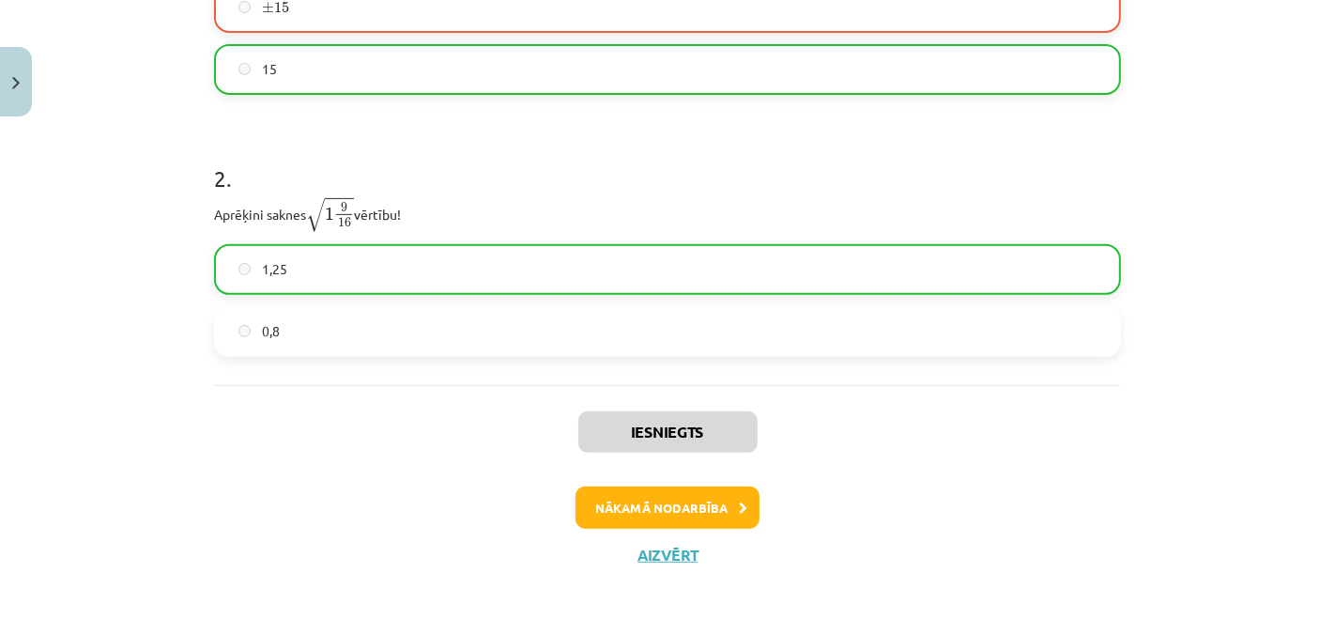
scroll to position [595, 0]
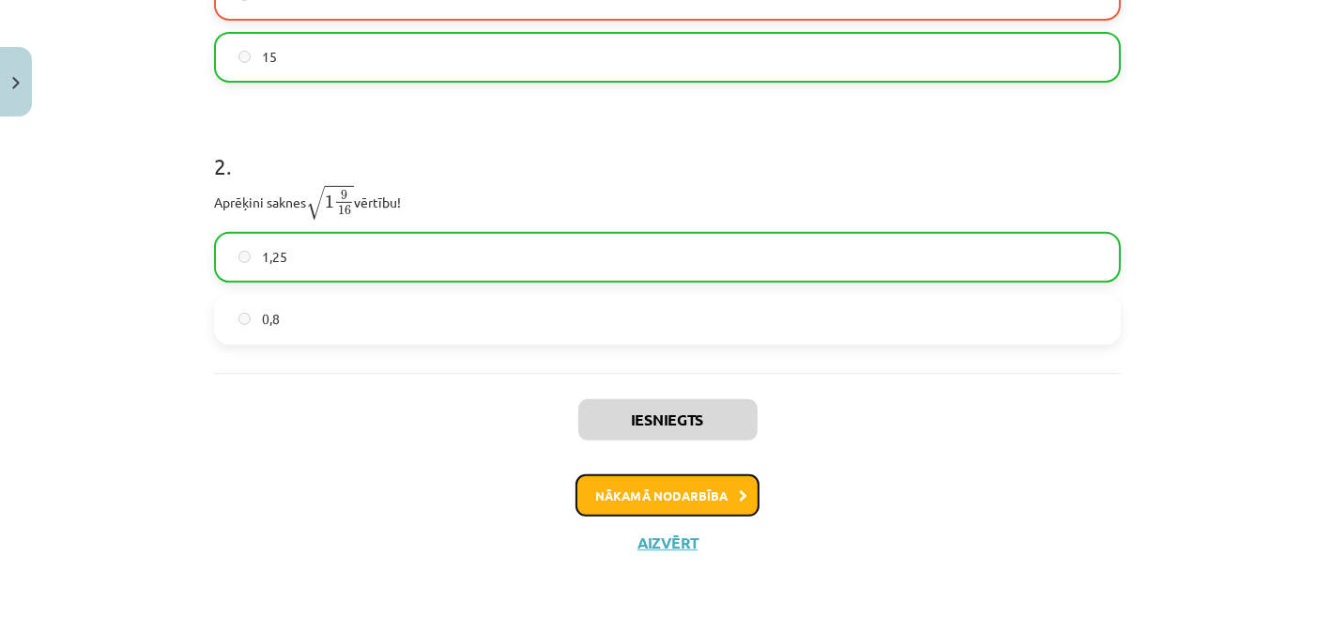
click at [591, 509] on button "Nākamā nodarbība" at bounding box center [668, 495] width 184 height 43
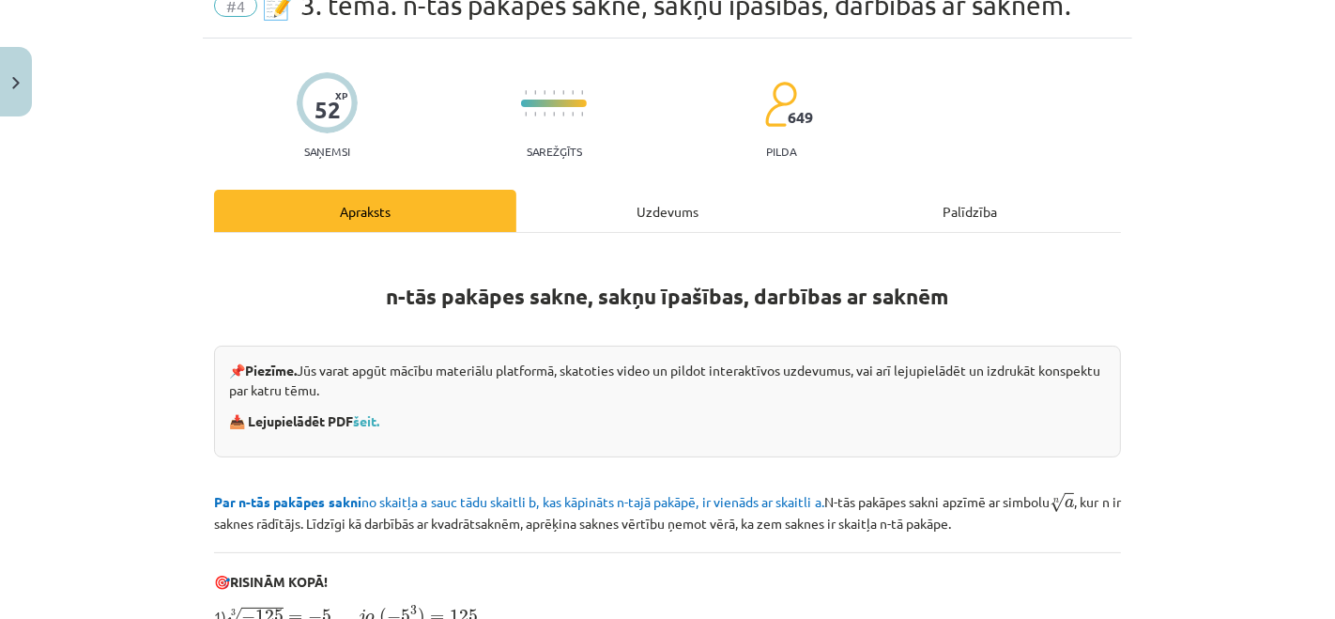
scroll to position [46, 0]
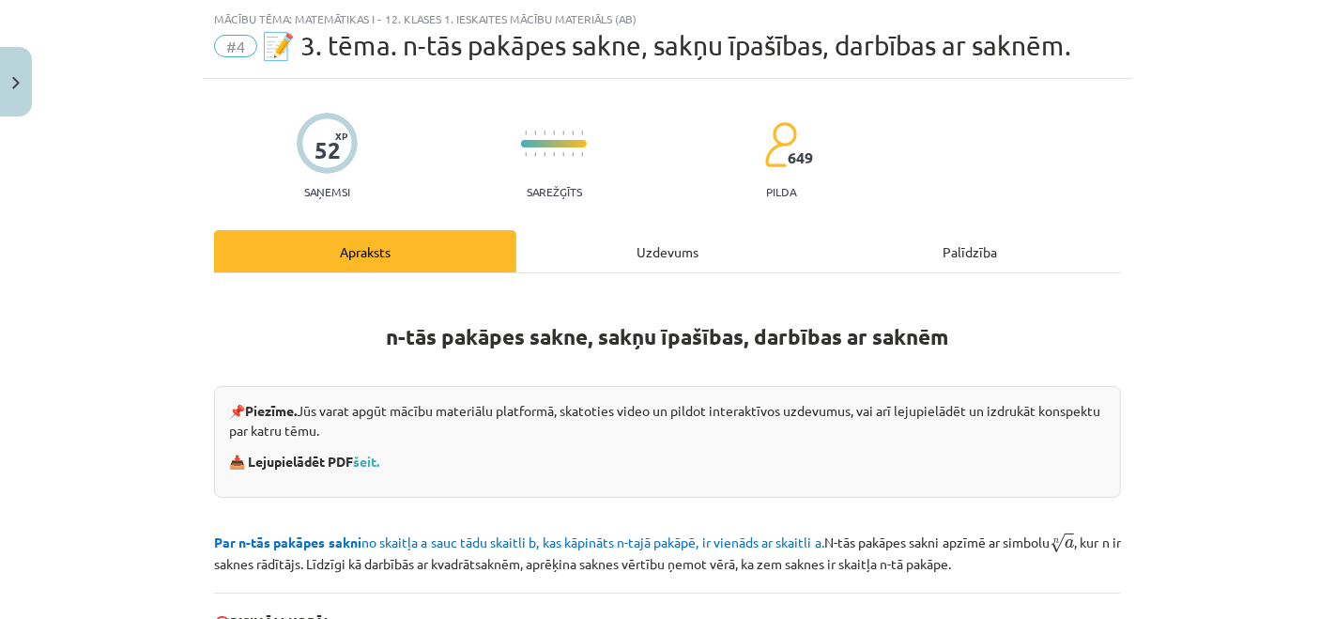
click at [618, 232] on div "Uzdevums" at bounding box center [667, 251] width 302 height 42
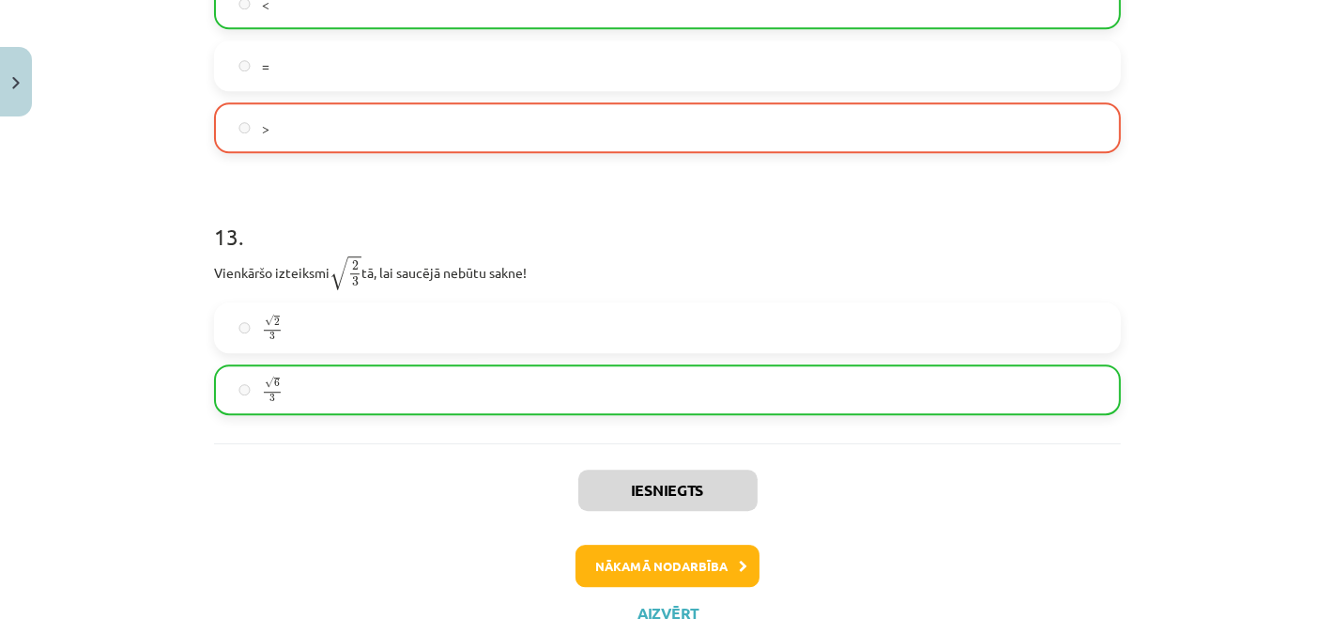
scroll to position [4327, 0]
